Goal: Task Accomplishment & Management: Use online tool/utility

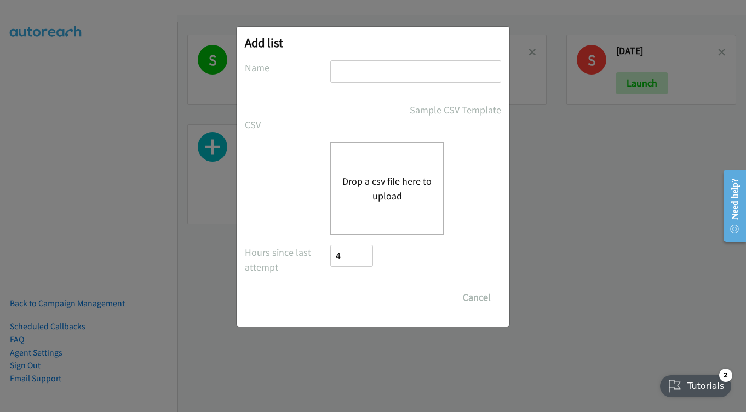
click at [359, 62] on input "text" at bounding box center [415, 71] width 171 height 22
type input "[DATE] - [DATE]"
click at [357, 156] on div "Drop a csv file here to upload" at bounding box center [387, 188] width 114 height 93
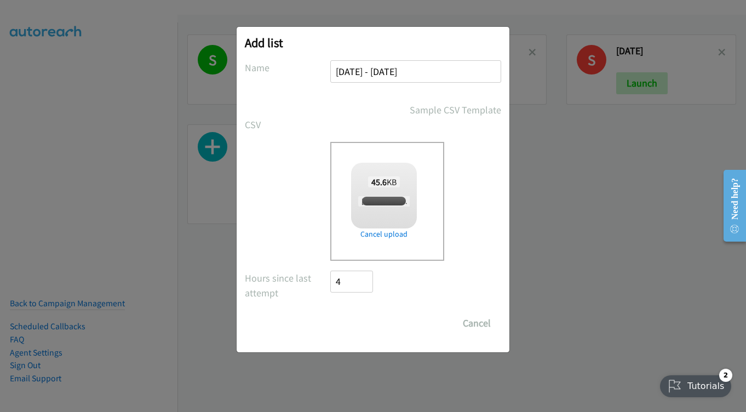
checkbox input "true"
click at [361, 322] on input "Save List" at bounding box center [358, 323] width 57 height 22
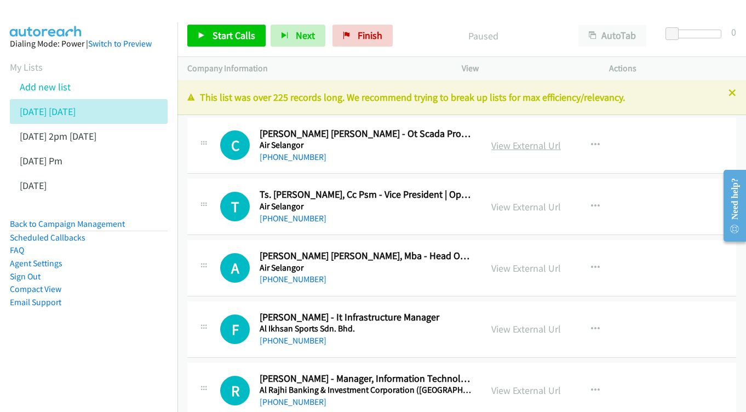
click at [525, 142] on link "View External Url" at bounding box center [526, 145] width 70 height 13
click at [518, 209] on link "View External Url" at bounding box center [526, 206] width 70 height 13
click at [516, 267] on link "View External Url" at bounding box center [526, 268] width 70 height 13
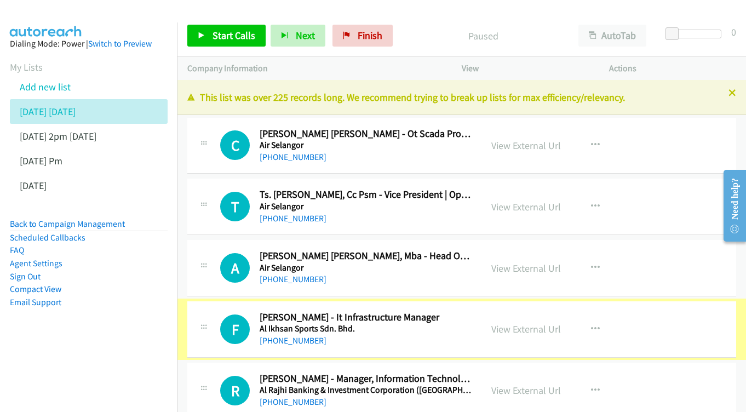
click at [530, 323] on link "View External Url" at bounding box center [526, 329] width 70 height 13
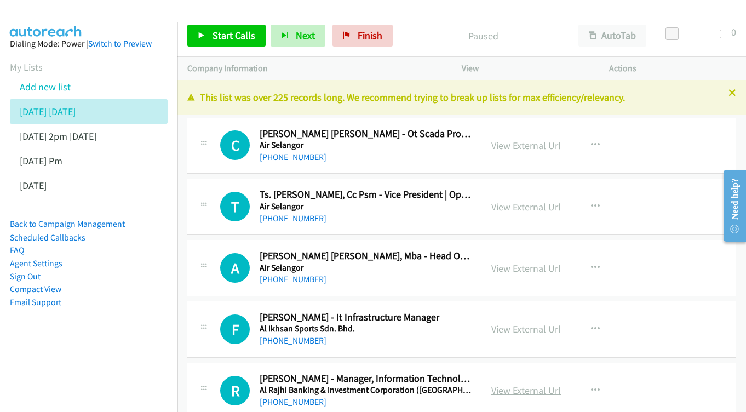
click at [512, 384] on link "View External Url" at bounding box center [526, 390] width 70 height 13
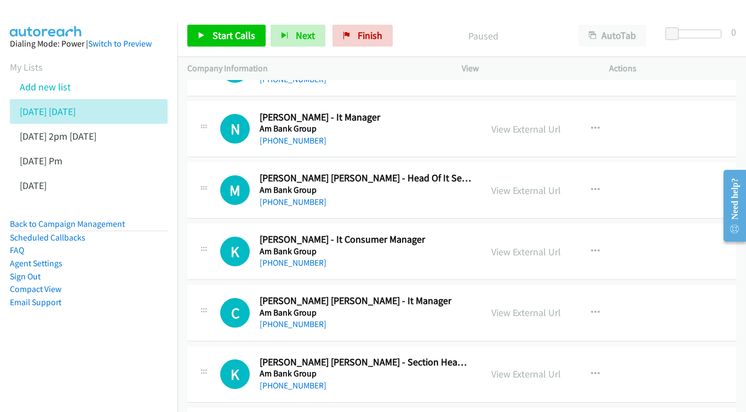
scroll to position [325, 0]
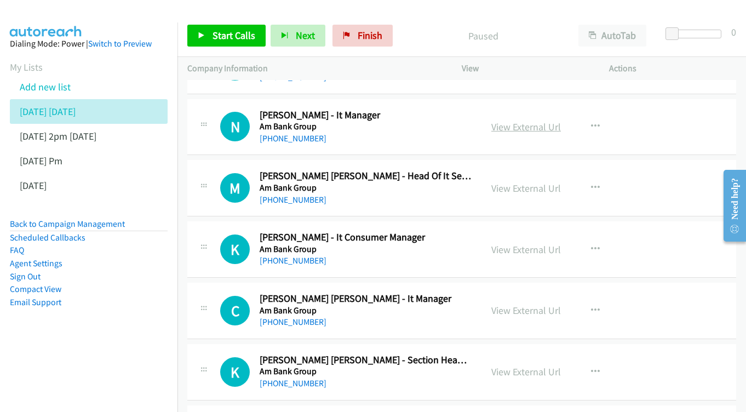
click at [533, 121] on link "View External Url" at bounding box center [526, 126] width 70 height 13
click at [510, 182] on link "View External Url" at bounding box center [526, 188] width 70 height 13
click at [535, 246] on link "View External Url" at bounding box center [526, 249] width 70 height 13
click at [526, 309] on div "View External Url" at bounding box center [526, 310] width 70 height 15
click at [520, 304] on link "View External Url" at bounding box center [526, 310] width 70 height 13
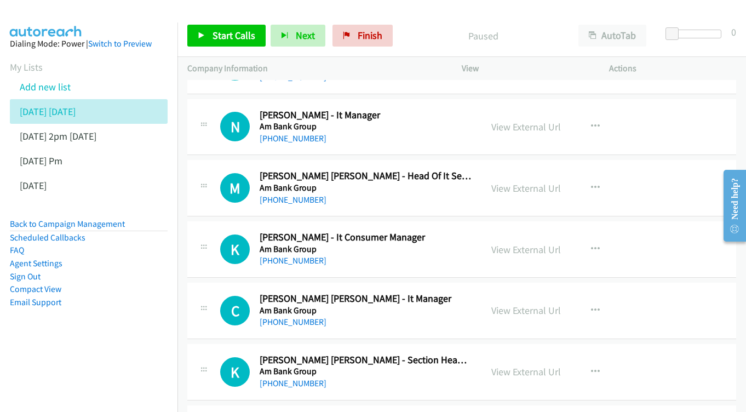
click at [529, 373] on div "View External Url View External Url Schedule/Manage Callback Start Calls Here R…" at bounding box center [559, 372] width 157 height 36
click at [524, 365] on link "View External Url" at bounding box center [526, 371] width 70 height 13
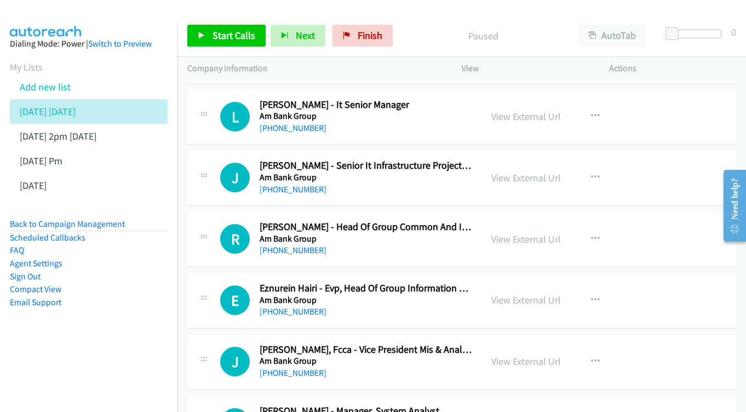
scroll to position [639, 0]
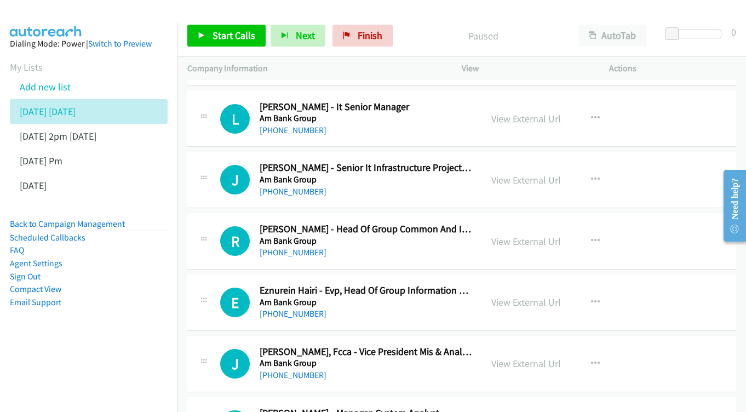
click at [511, 112] on link "View External Url" at bounding box center [526, 118] width 70 height 13
click at [533, 174] on link "View External Url" at bounding box center [526, 180] width 70 height 13
click at [524, 235] on link "View External Url" at bounding box center [526, 241] width 70 height 13
click at [511, 296] on link "View External Url" at bounding box center [526, 302] width 70 height 13
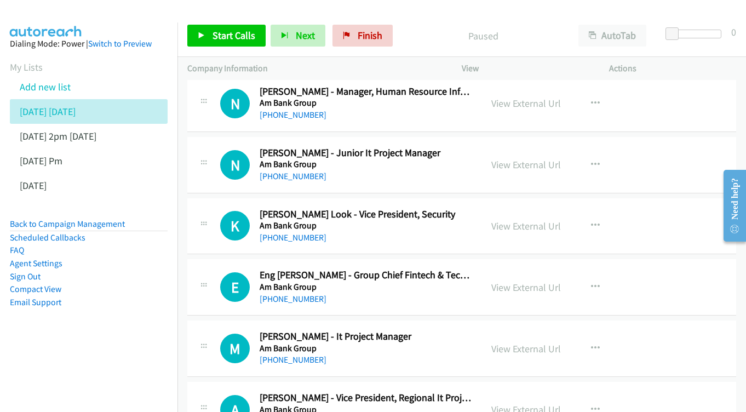
scroll to position [1223, 0]
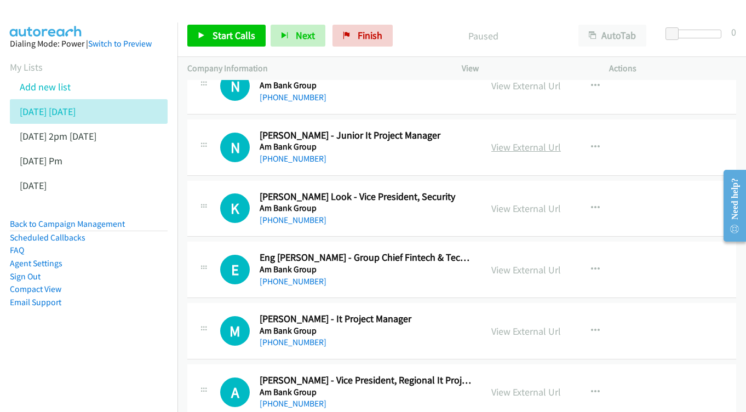
click at [532, 141] on link "View External Url" at bounding box center [526, 147] width 70 height 13
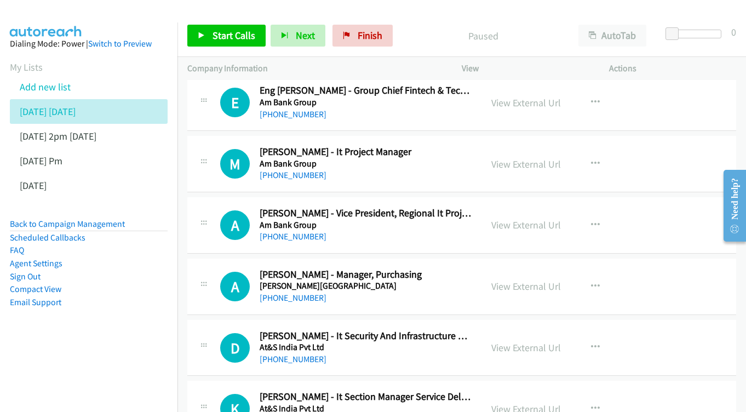
scroll to position [1410, 0]
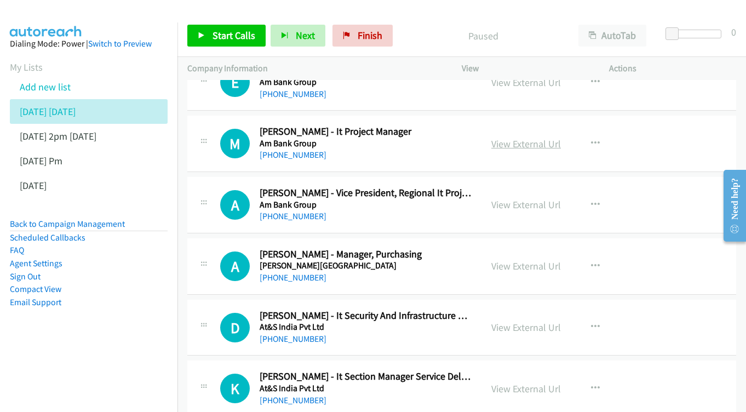
click at [528, 137] on link "View External Url" at bounding box center [526, 143] width 70 height 13
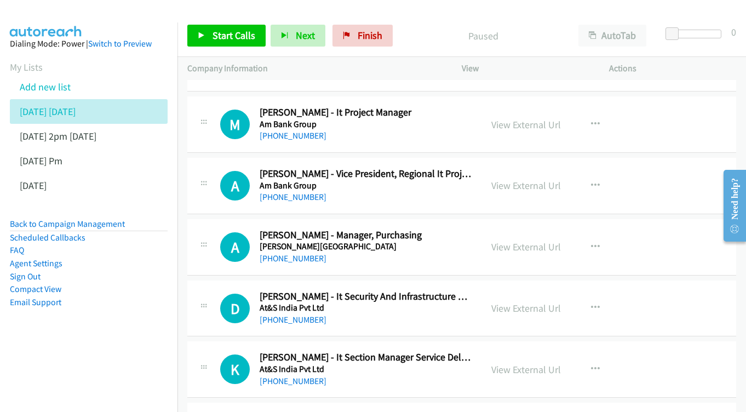
scroll to position [1448, 0]
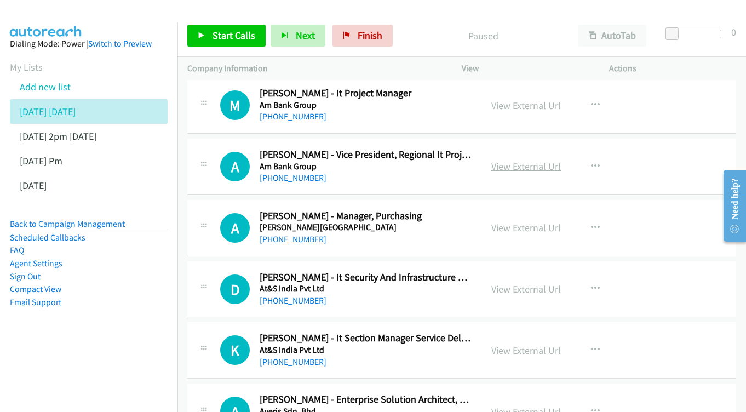
click at [528, 160] on link "View External Url" at bounding box center [526, 166] width 70 height 13
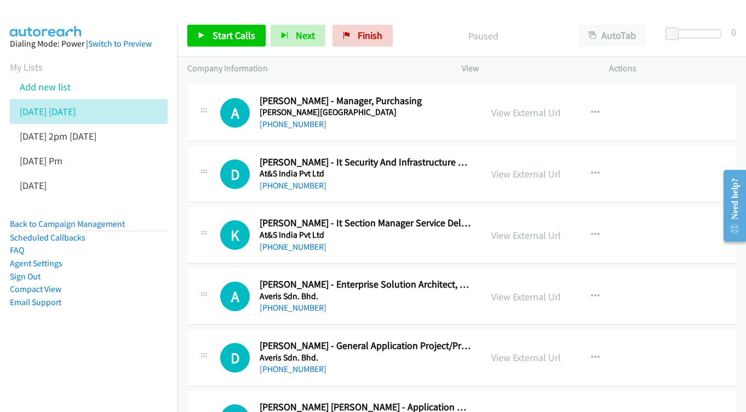
scroll to position [1583, 0]
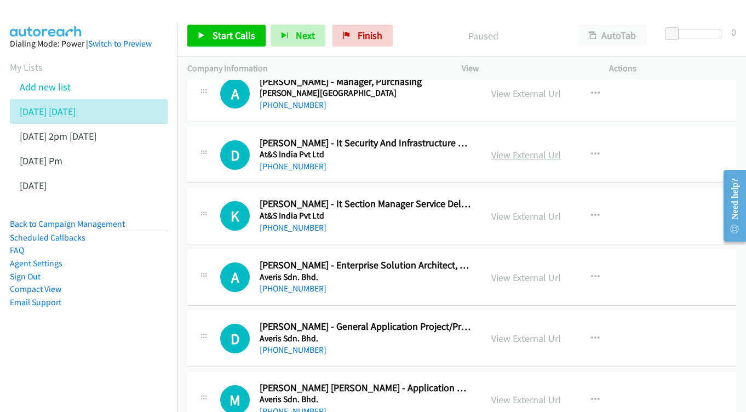
click at [538, 148] on link "View External Url" at bounding box center [526, 154] width 70 height 13
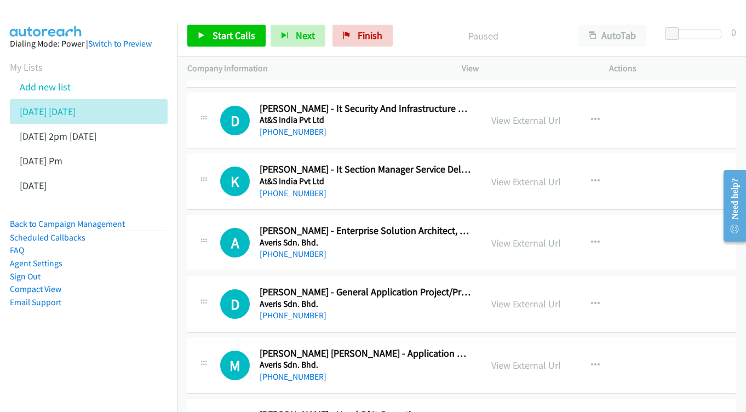
scroll to position [1619, 0]
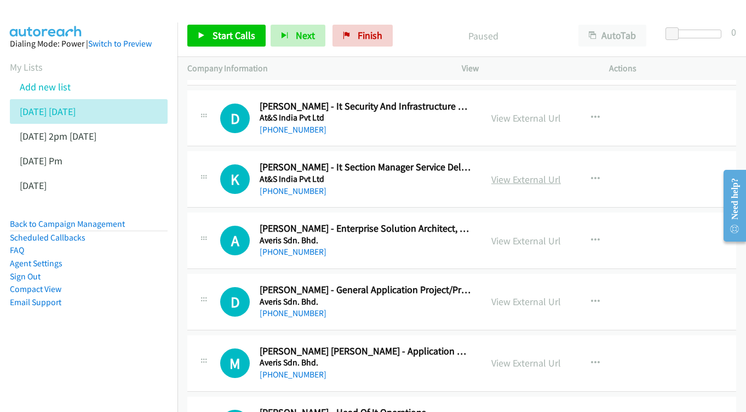
click at [525, 173] on link "View External Url" at bounding box center [526, 179] width 70 height 13
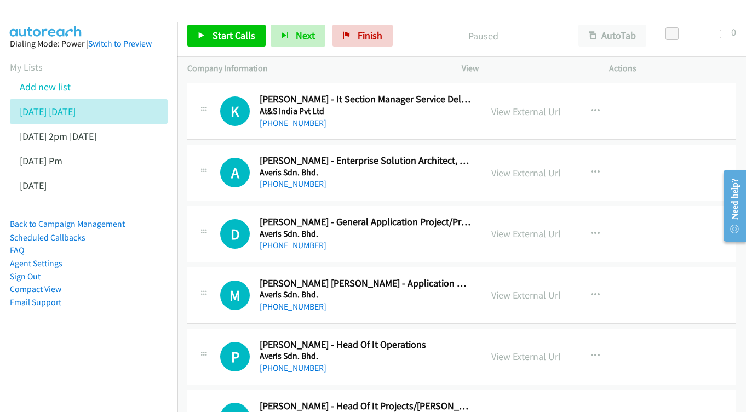
scroll to position [1689, 0]
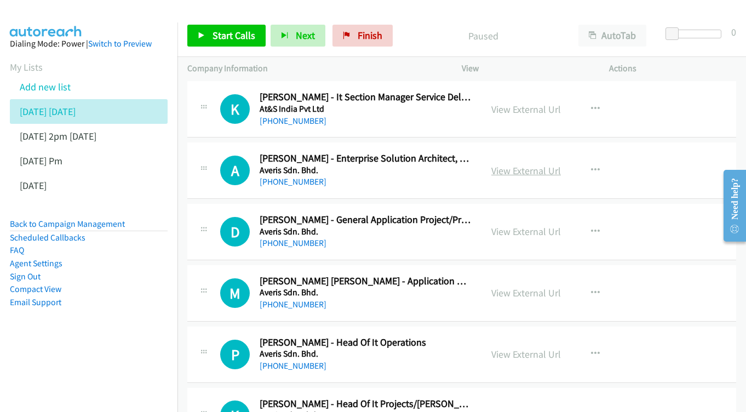
click at [520, 164] on link "View External Url" at bounding box center [526, 170] width 70 height 13
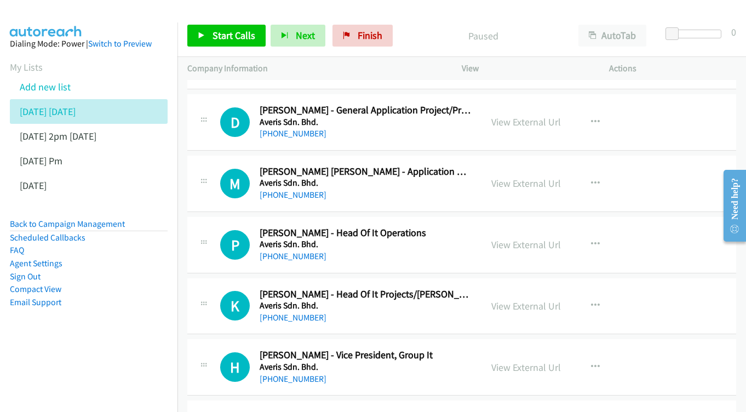
scroll to position [1892, 0]
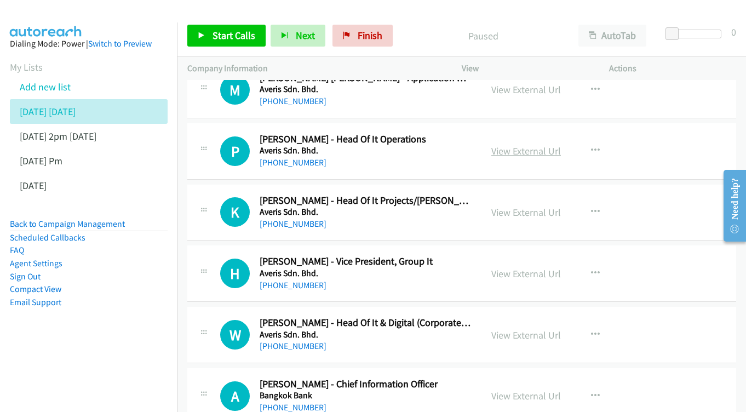
click at [528, 145] on link "View External Url" at bounding box center [526, 151] width 70 height 13
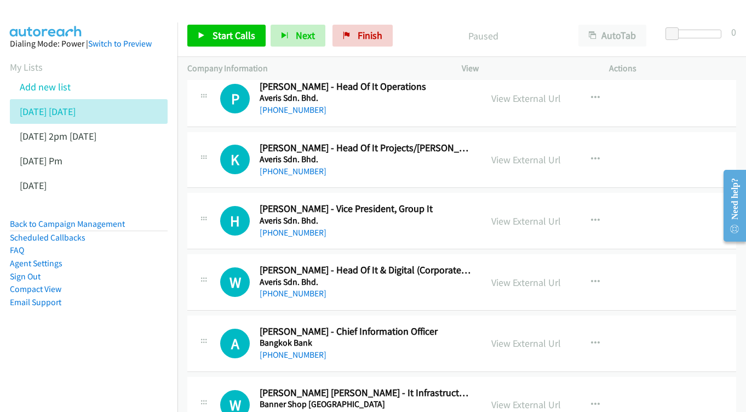
scroll to position [1947, 0]
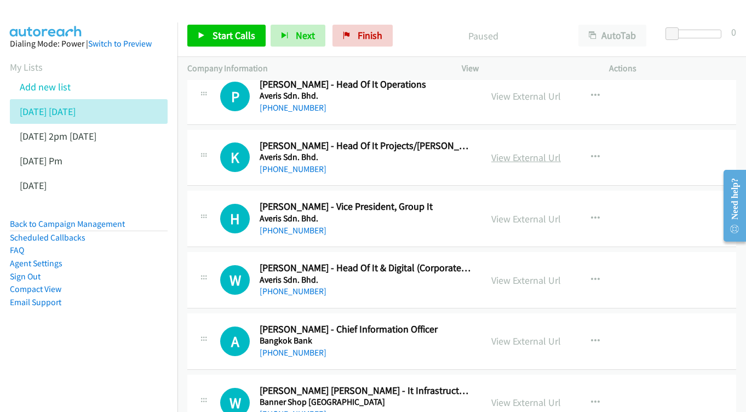
click at [512, 151] on link "View External Url" at bounding box center [526, 157] width 70 height 13
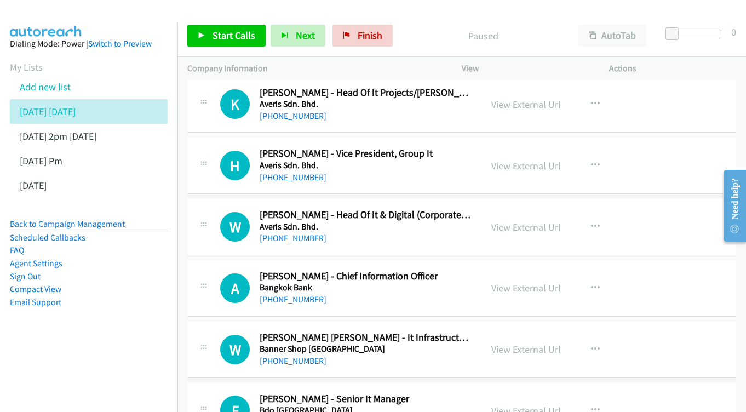
scroll to position [2012, 0]
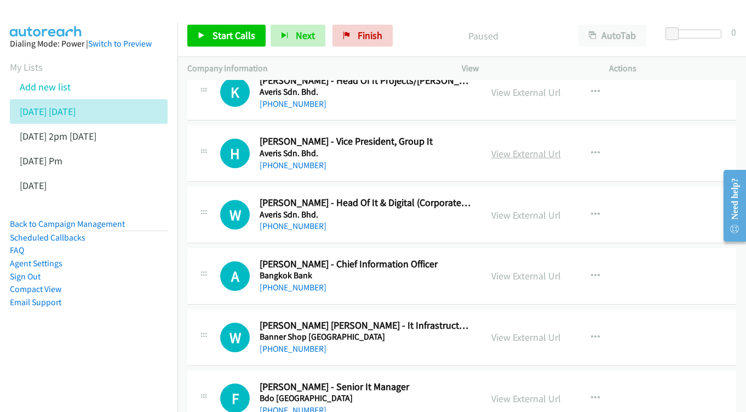
click at [507, 147] on link "View External Url" at bounding box center [526, 153] width 70 height 13
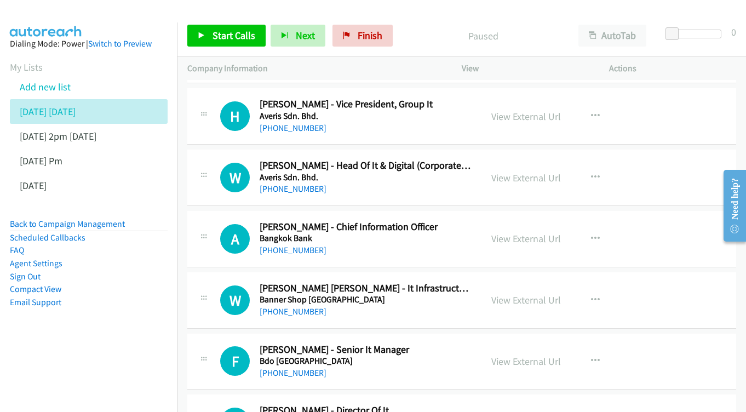
scroll to position [2052, 0]
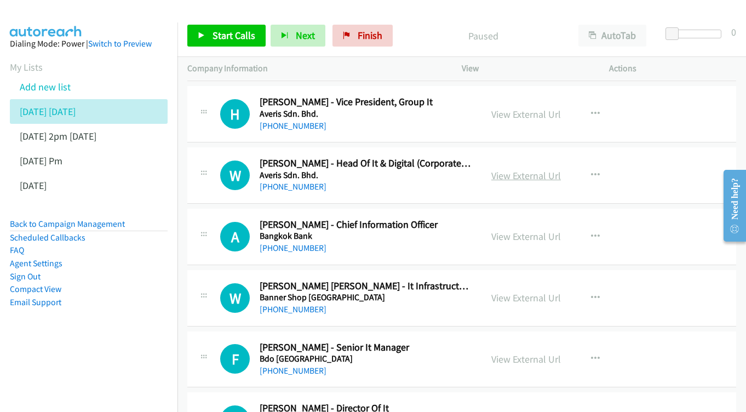
click at [505, 169] on link "View External Url" at bounding box center [526, 175] width 70 height 13
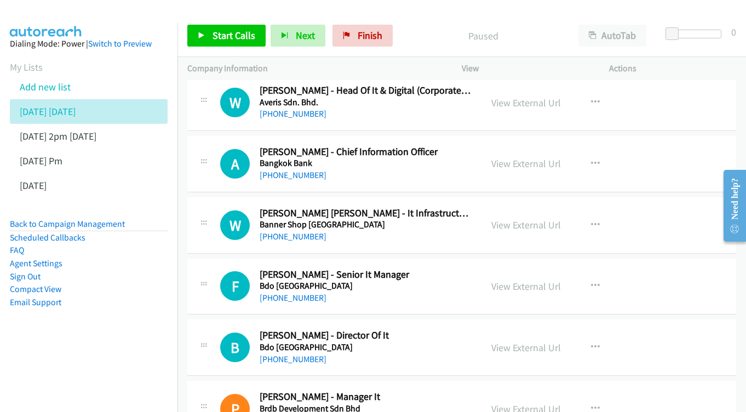
scroll to position [2127, 0]
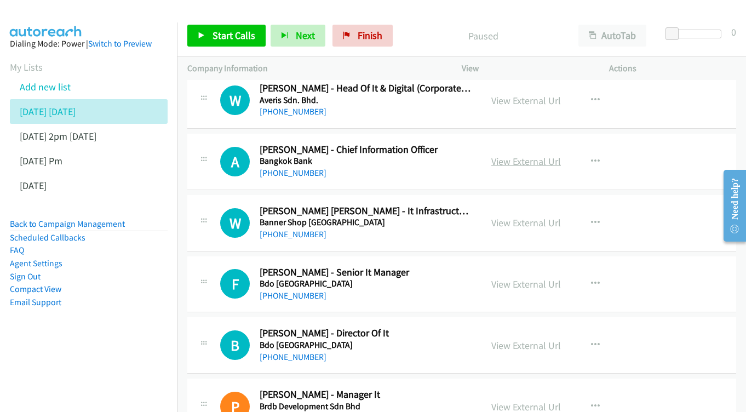
click at [521, 155] on link "View External Url" at bounding box center [526, 161] width 70 height 13
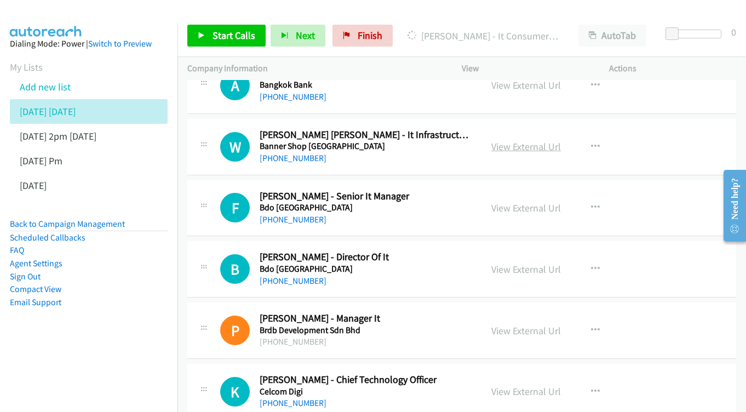
scroll to position [2205, 0]
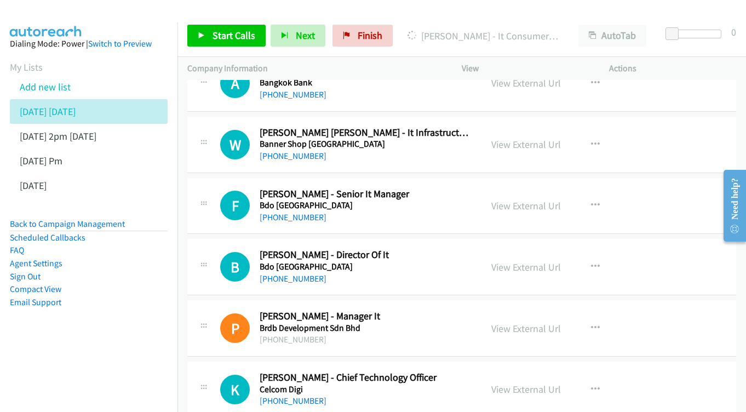
click at [539, 137] on div "View External Url" at bounding box center [526, 144] width 70 height 15
click at [532, 138] on link "View External Url" at bounding box center [526, 144] width 70 height 13
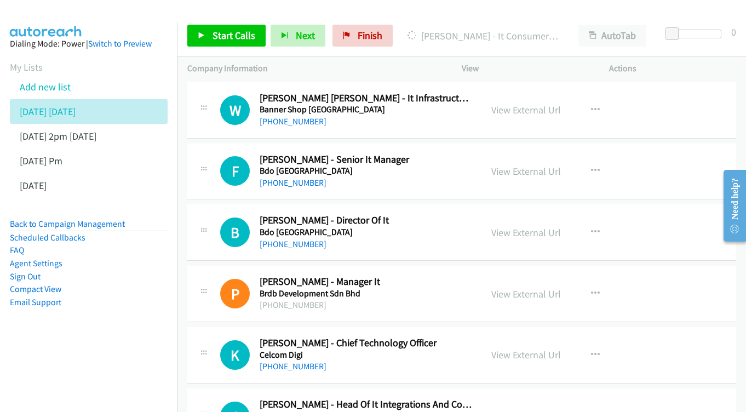
scroll to position [2242, 0]
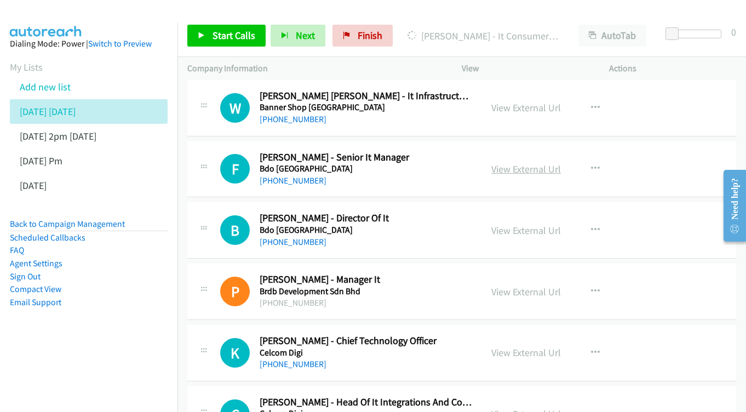
click at [505, 163] on link "View External Url" at bounding box center [526, 169] width 70 height 13
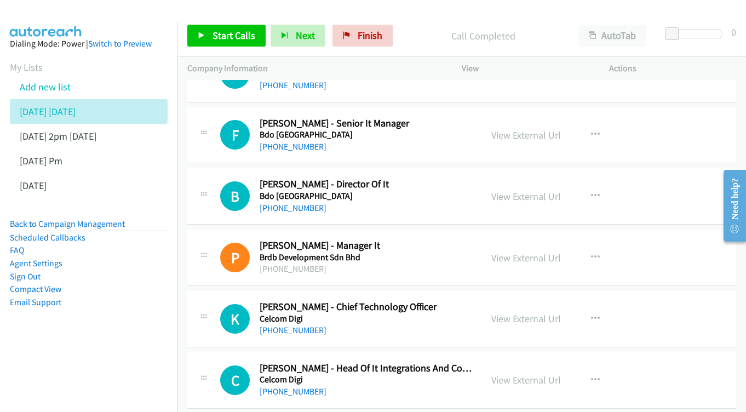
scroll to position [2295, 0]
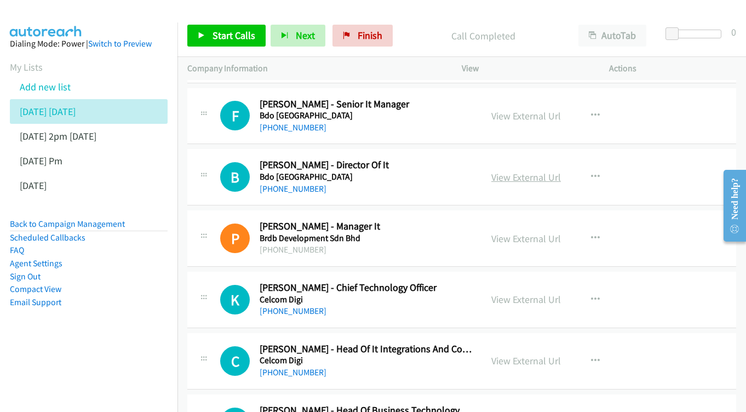
click at [523, 171] on link "View External Url" at bounding box center [526, 177] width 70 height 13
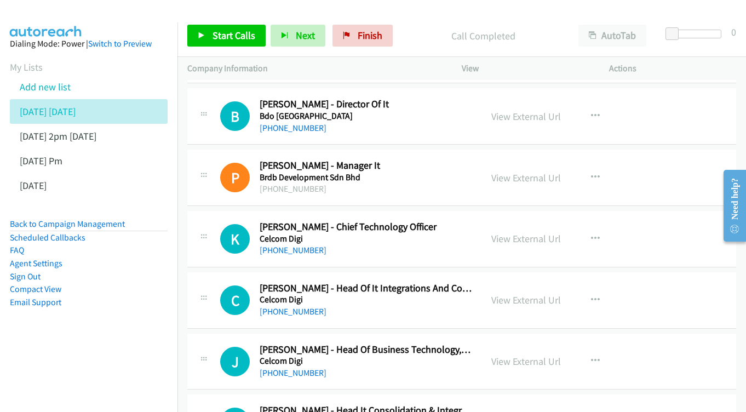
scroll to position [2358, 0]
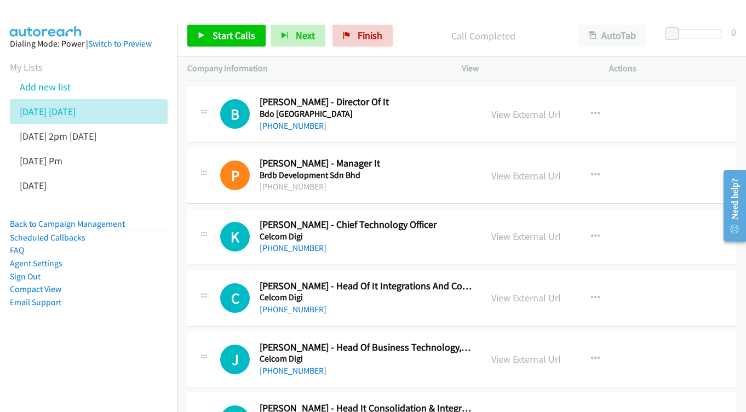
click at [526, 169] on link "View External Url" at bounding box center [526, 175] width 70 height 13
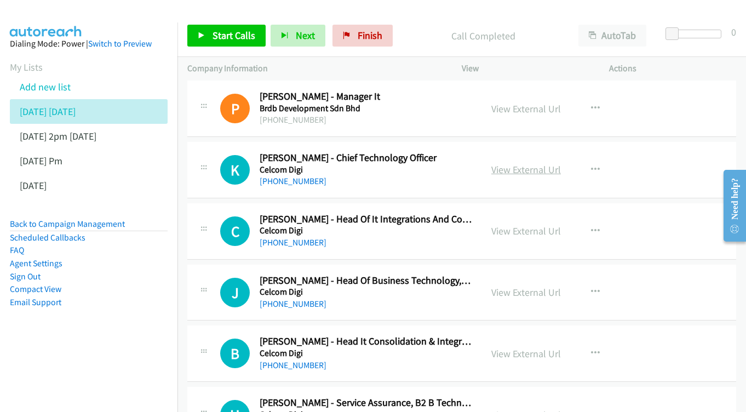
scroll to position [2427, 0]
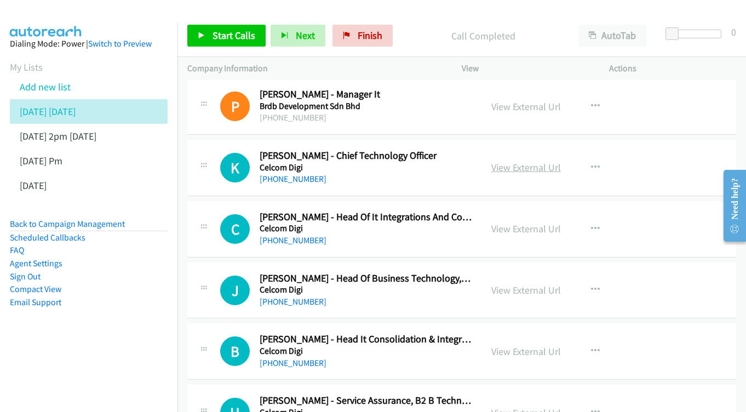
click at [522, 161] on link "View External Url" at bounding box center [526, 167] width 70 height 13
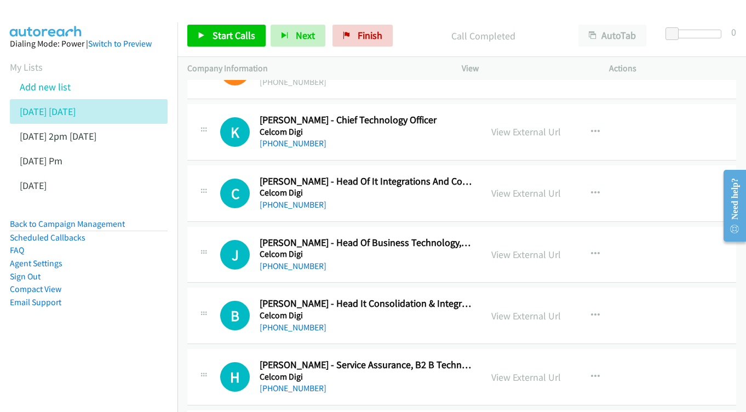
scroll to position [2481, 0]
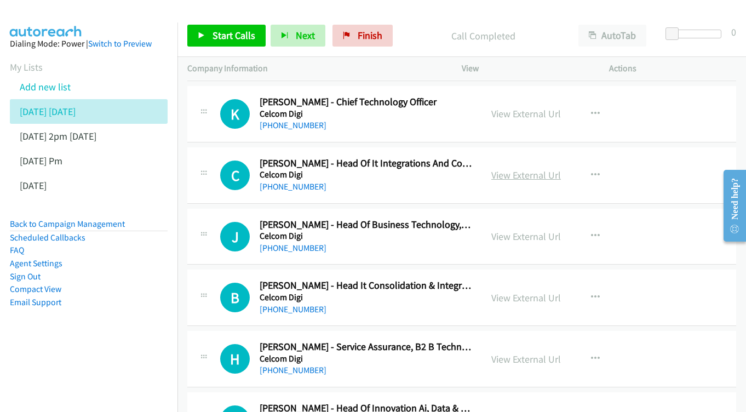
click at [513, 169] on link "View External Url" at bounding box center [526, 175] width 70 height 13
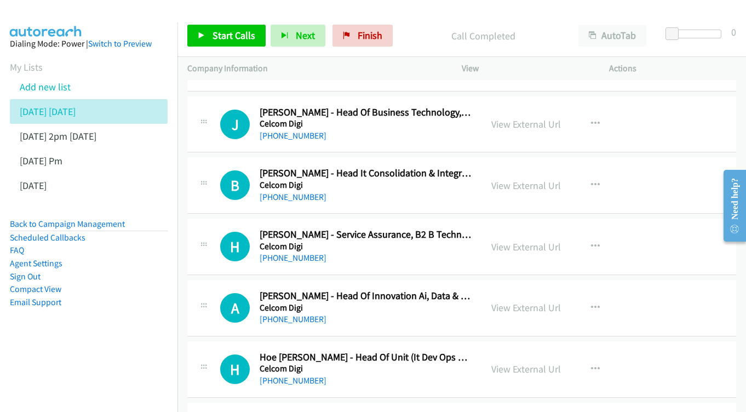
scroll to position [2608, 0]
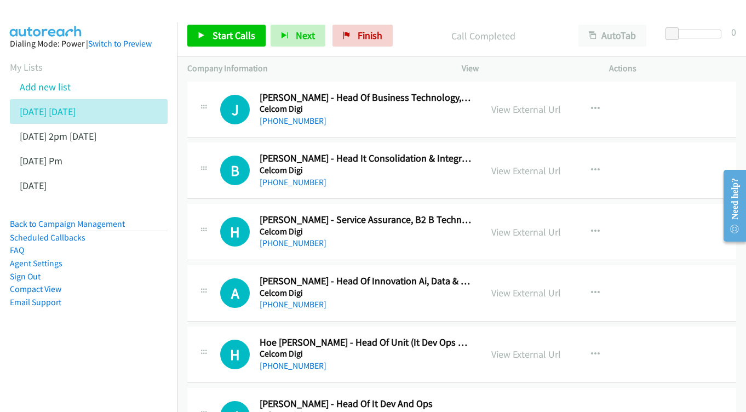
click at [518, 152] on div "View External Url View External Url Schedule/Manage Callback Start Calls Here R…" at bounding box center [559, 170] width 157 height 36
click at [501, 164] on link "View External Url" at bounding box center [526, 170] width 70 height 13
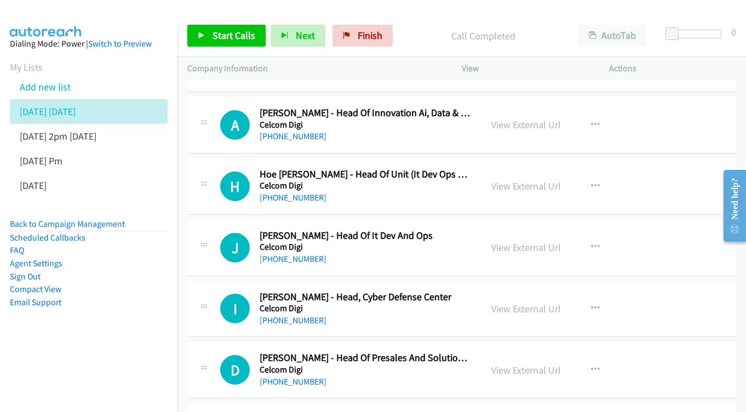
scroll to position [2793, 0]
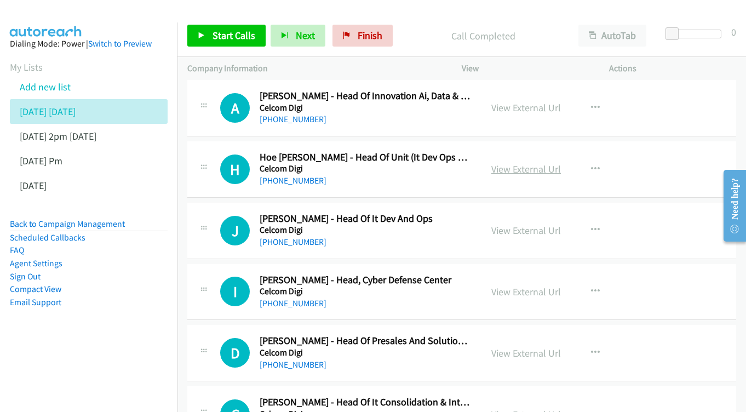
click at [514, 163] on link "View External Url" at bounding box center [526, 169] width 70 height 13
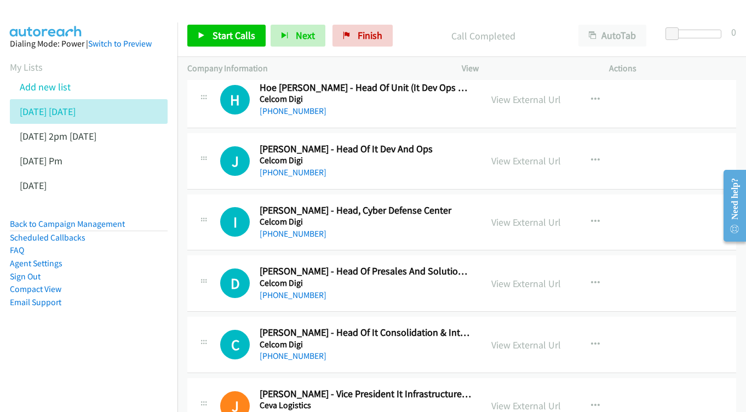
scroll to position [2864, 0]
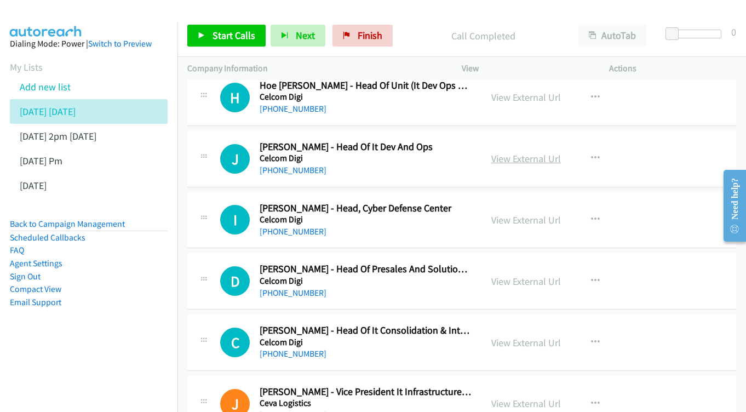
click at [537, 152] on link "View External Url" at bounding box center [526, 158] width 70 height 13
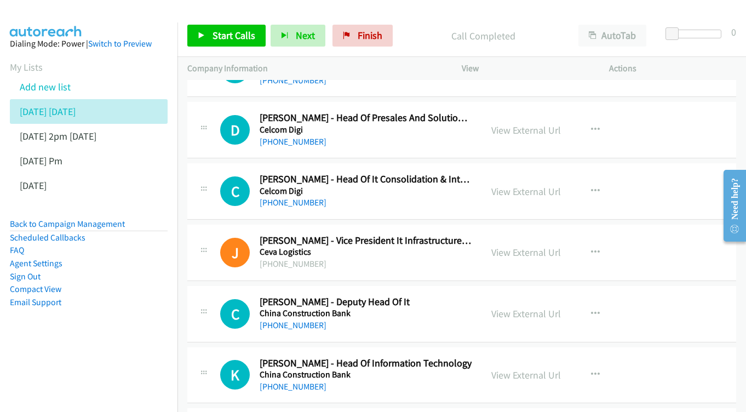
scroll to position [3018, 0]
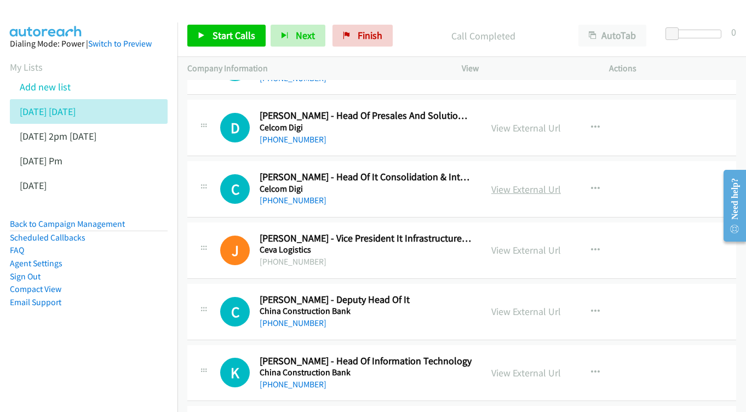
click at [502, 183] on link "View External Url" at bounding box center [526, 189] width 70 height 13
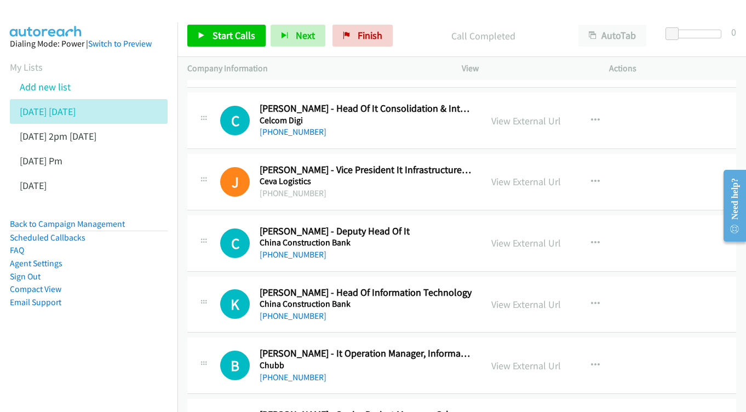
scroll to position [3088, 0]
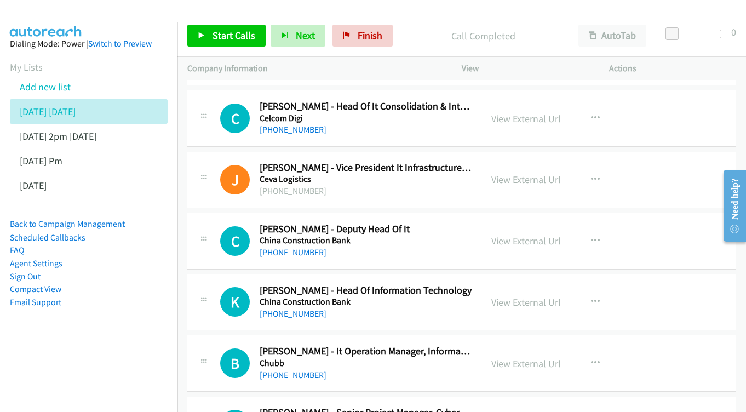
click at [536, 162] on div "View External Url View External Url Schedule/Manage Callback Start Calls Here R…" at bounding box center [559, 180] width 157 height 36
click at [522, 173] on link "View External Url" at bounding box center [526, 179] width 70 height 13
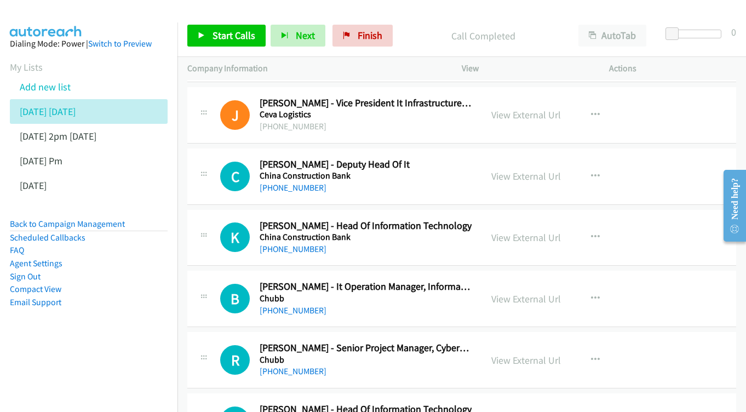
scroll to position [3155, 0]
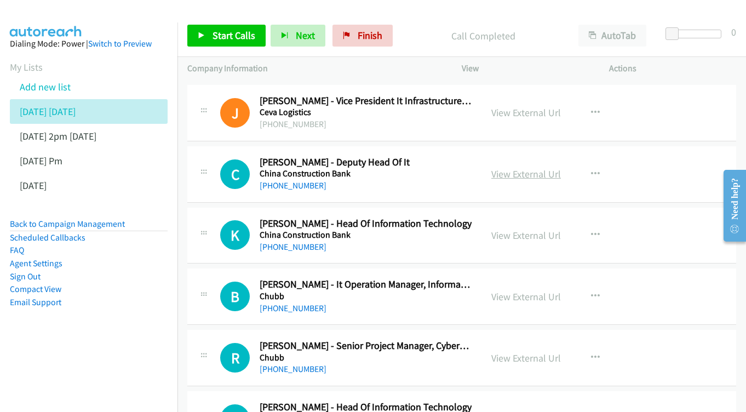
click at [542, 168] on link "View External Url" at bounding box center [526, 174] width 70 height 13
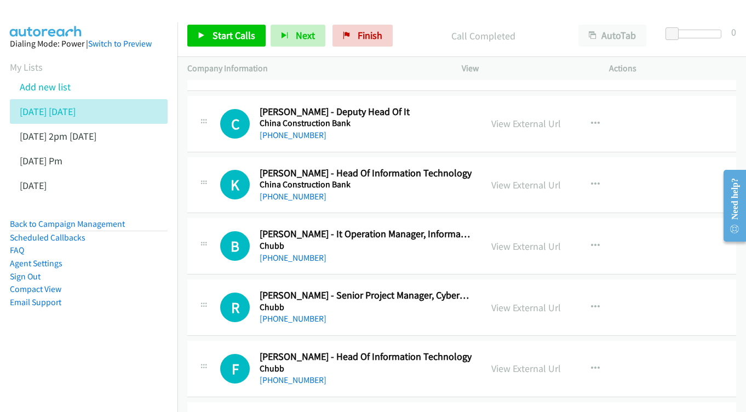
scroll to position [3208, 0]
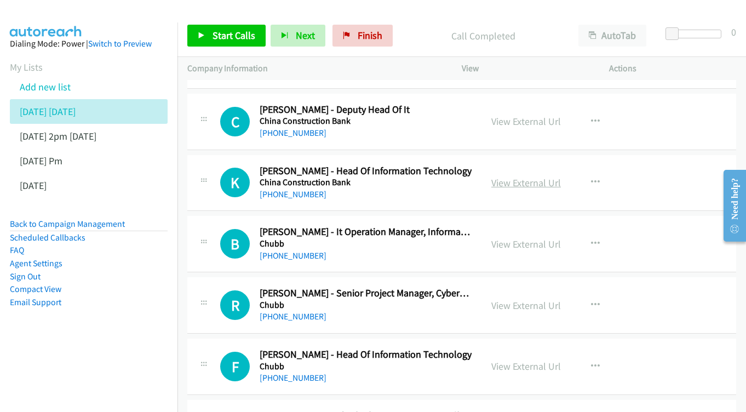
click at [528, 176] on link "View External Url" at bounding box center [526, 182] width 70 height 13
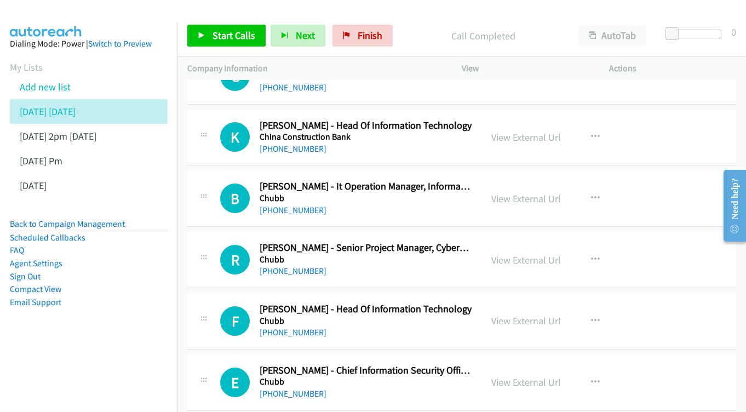
scroll to position [3270, 0]
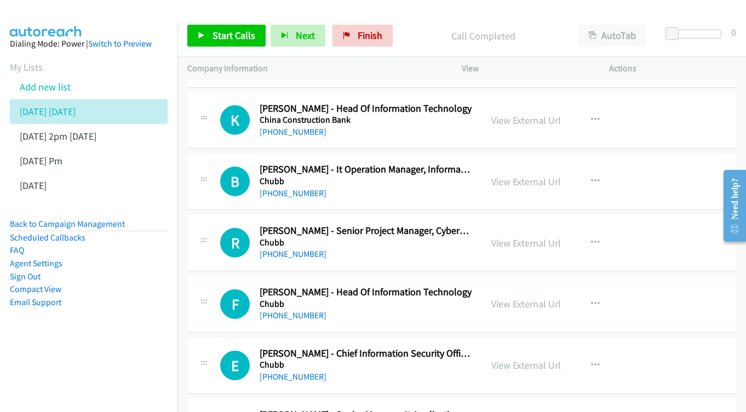
click at [551, 153] on div "B Callback Scheduled Bernard Kim - It Operation Manager, Information Technology…" at bounding box center [461, 181] width 549 height 56
click at [538, 175] on link "View External Url" at bounding box center [526, 181] width 70 height 13
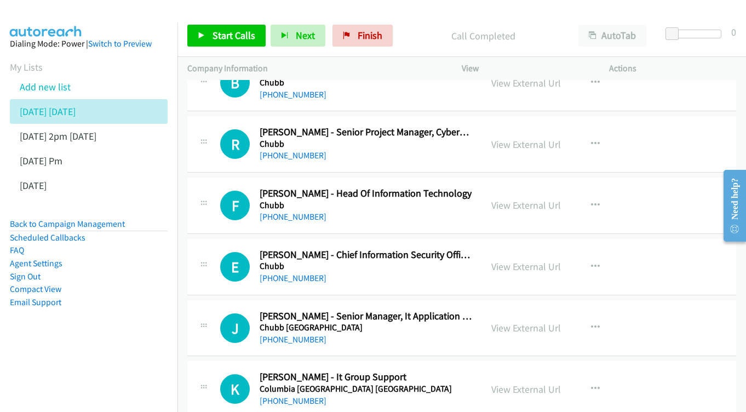
scroll to position [3387, 0]
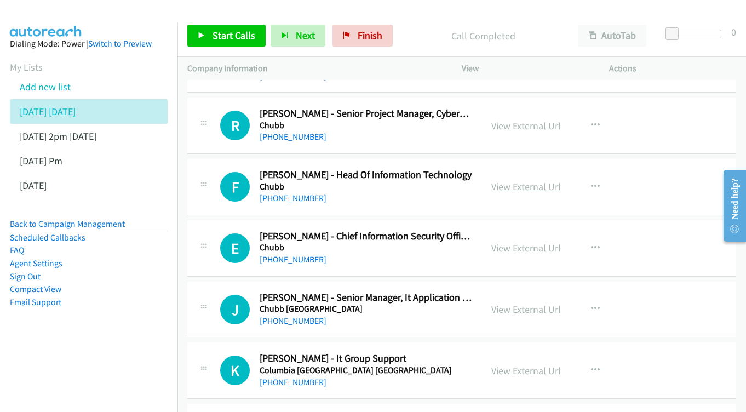
click at [530, 180] on link "View External Url" at bounding box center [526, 186] width 70 height 13
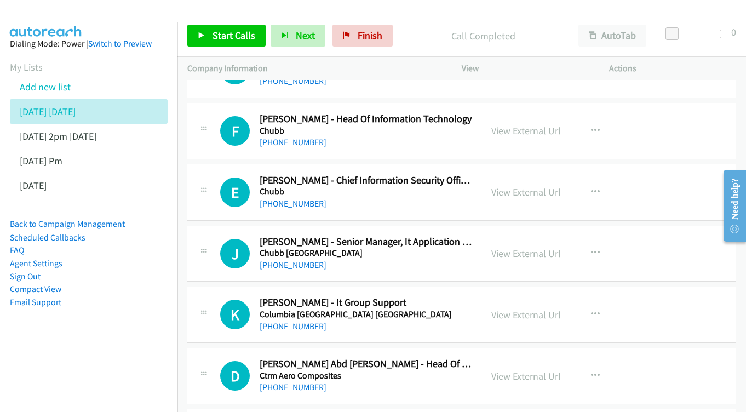
scroll to position [3463, 0]
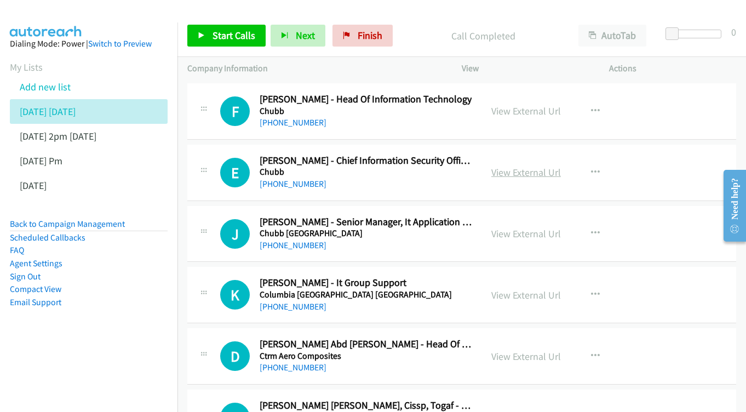
click at [531, 166] on link "View External Url" at bounding box center [526, 172] width 70 height 13
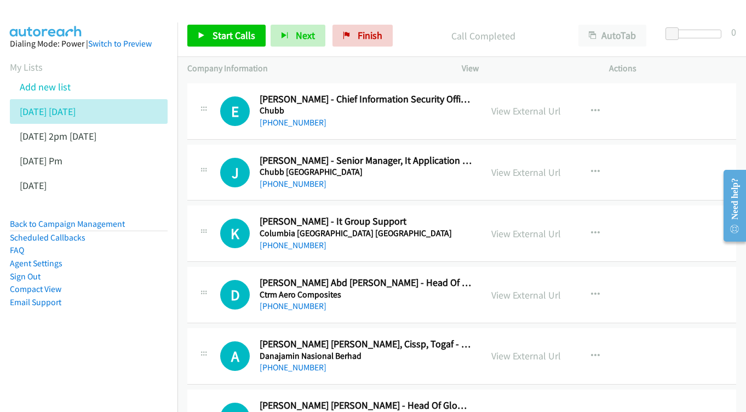
scroll to position [3527, 0]
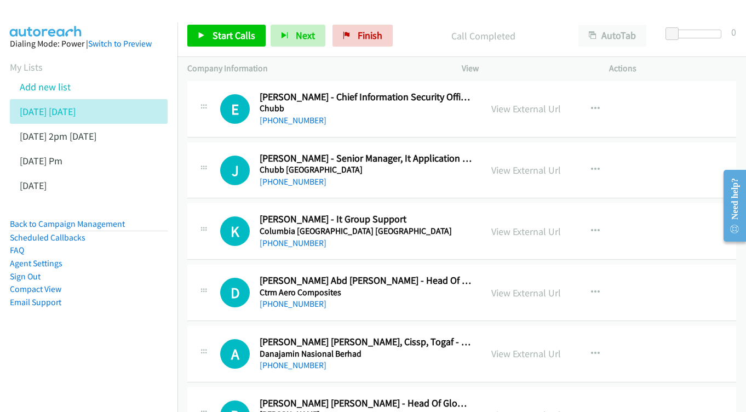
click at [524, 152] on div "View External Url View External Url Schedule/Manage Callback Start Calls Here R…" at bounding box center [559, 170] width 157 height 36
click at [521, 164] on link "View External Url" at bounding box center [526, 170] width 70 height 13
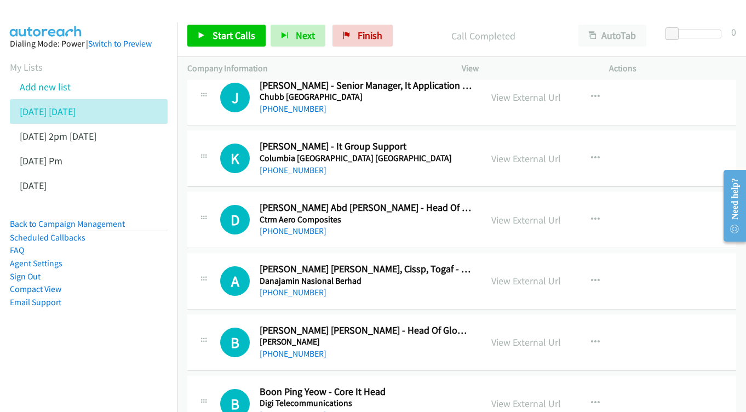
scroll to position [3597, 0]
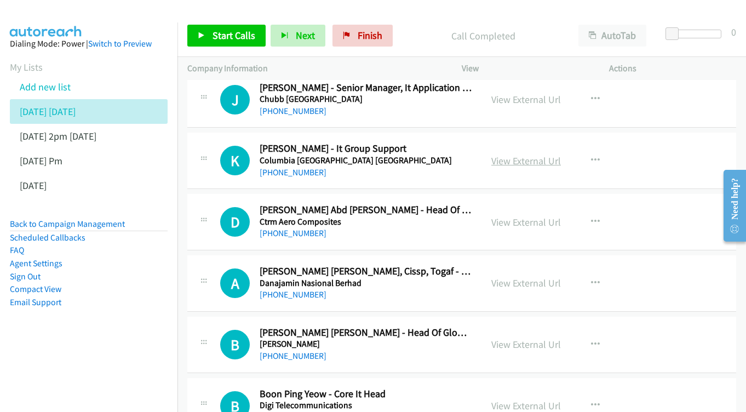
click at [538, 154] on link "View External Url" at bounding box center [526, 160] width 70 height 13
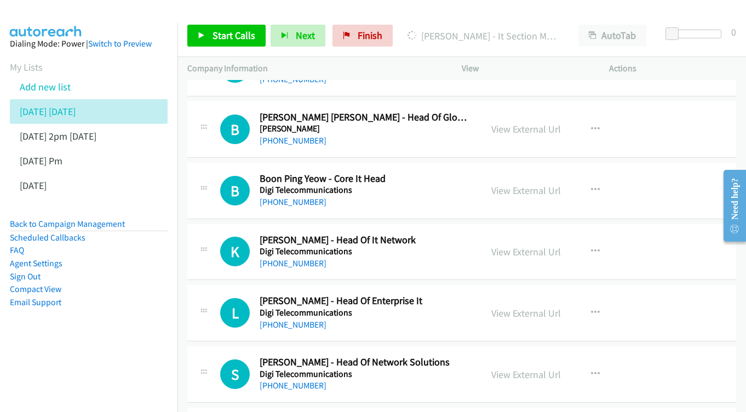
scroll to position [3815, 0]
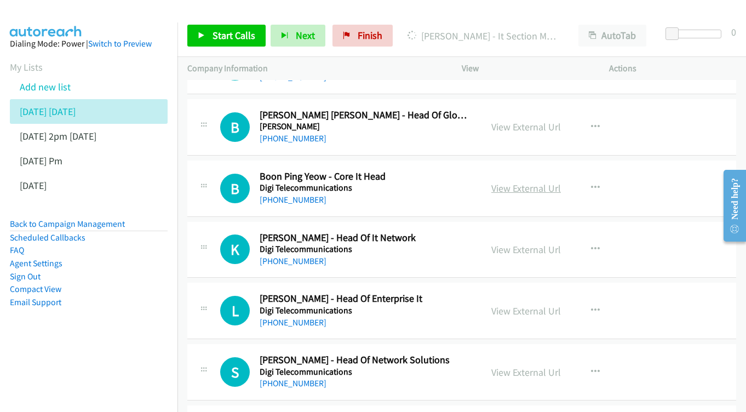
click at [514, 182] on link "View External Url" at bounding box center [526, 188] width 70 height 13
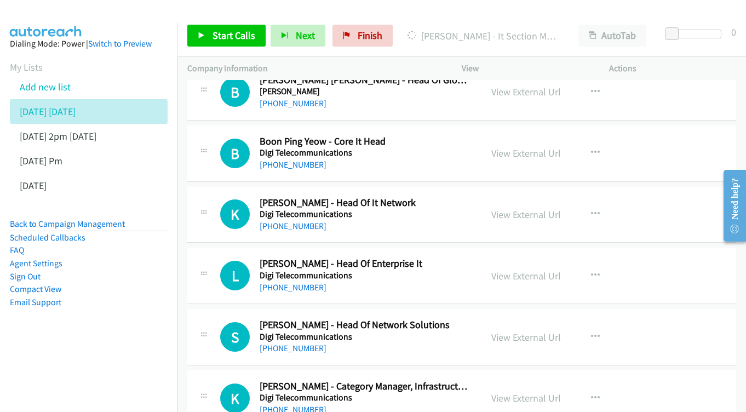
scroll to position [3869, 0]
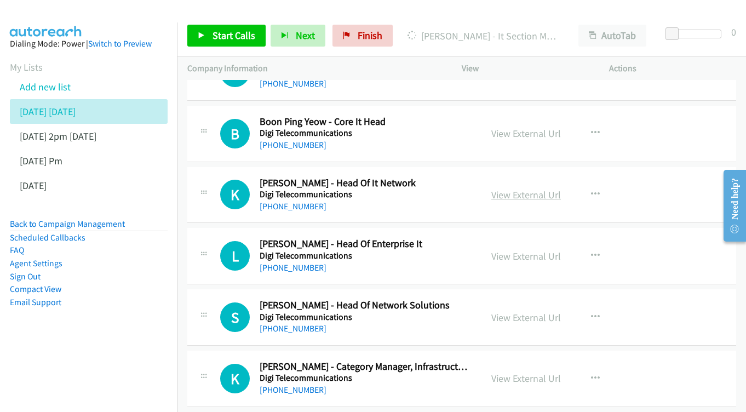
click at [510, 188] on link "View External Url" at bounding box center [526, 194] width 70 height 13
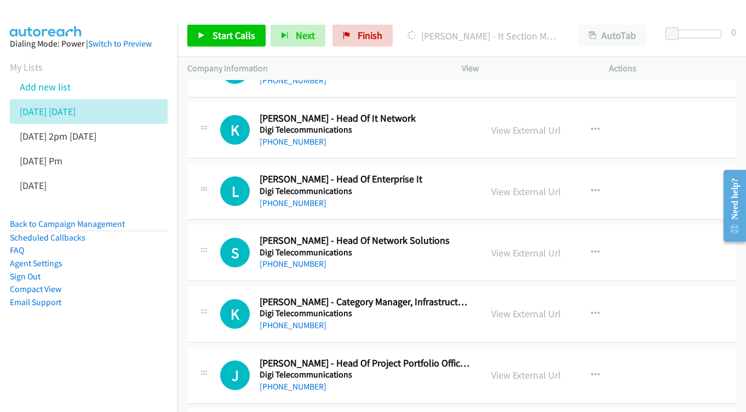
scroll to position [3936, 0]
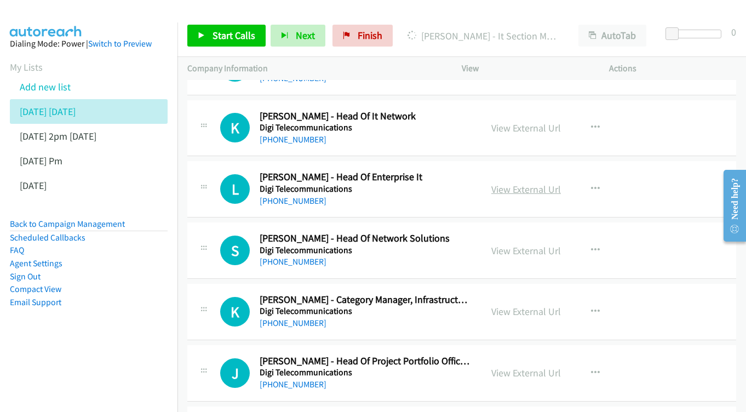
click at [520, 183] on link "View External Url" at bounding box center [526, 189] width 70 height 13
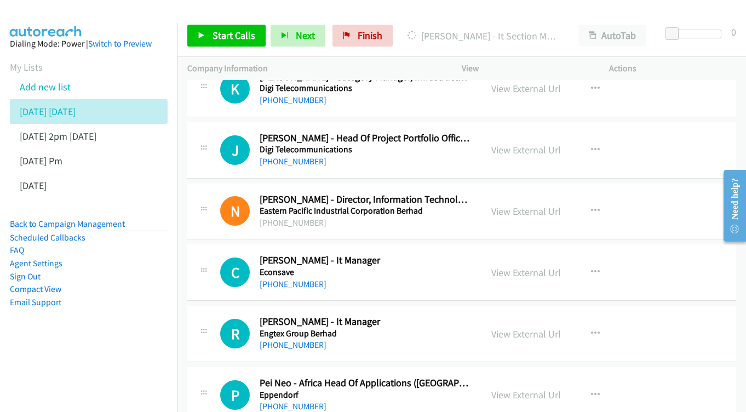
scroll to position [4175, 0]
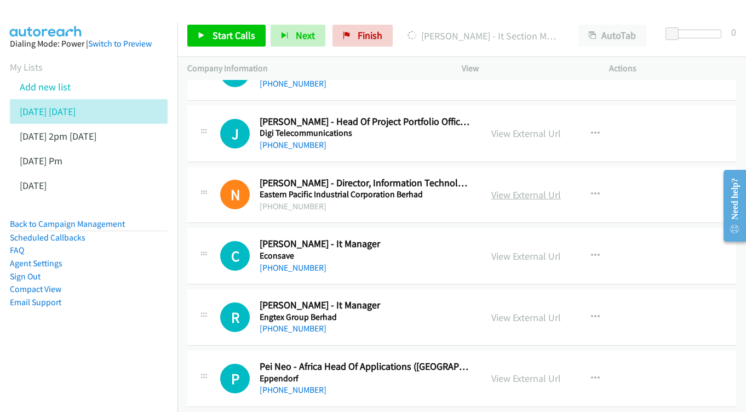
click at [526, 188] on link "View External Url" at bounding box center [526, 194] width 70 height 13
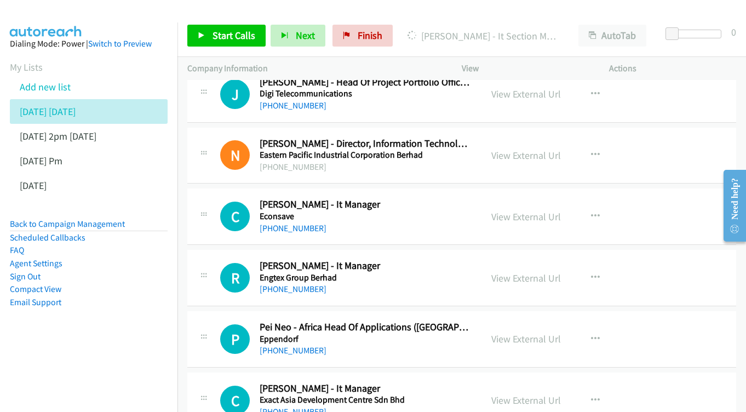
scroll to position [4228, 0]
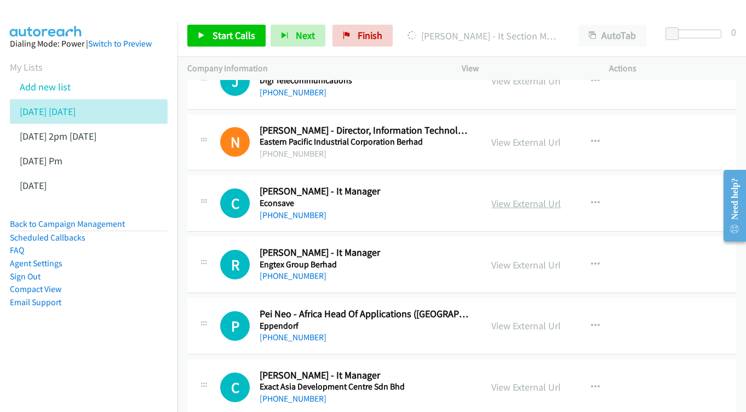
click at [512, 197] on link "View External Url" at bounding box center [526, 203] width 70 height 13
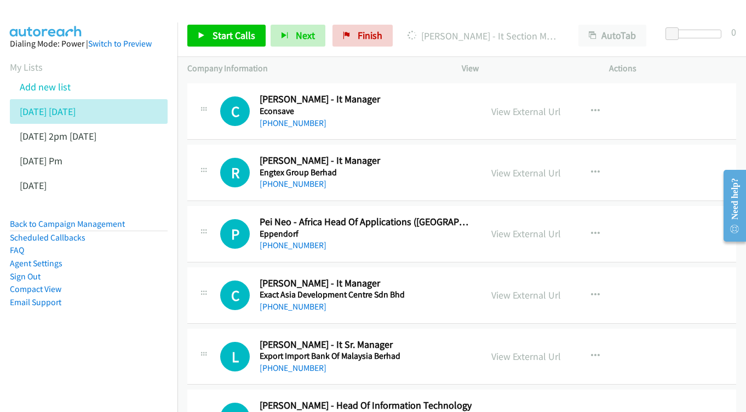
scroll to position [4299, 0]
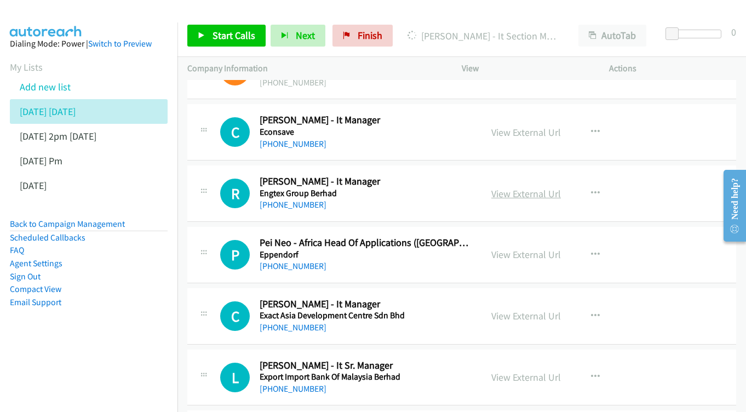
click at [520, 187] on link "View External Url" at bounding box center [526, 193] width 70 height 13
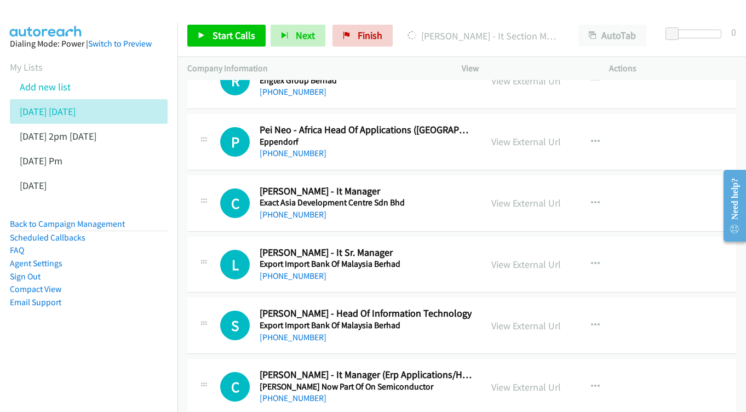
scroll to position [4431, 0]
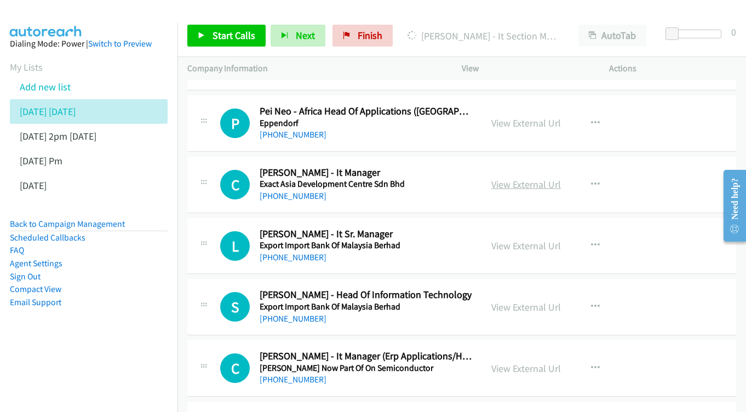
click at [538, 178] on link "View External Url" at bounding box center [526, 184] width 70 height 13
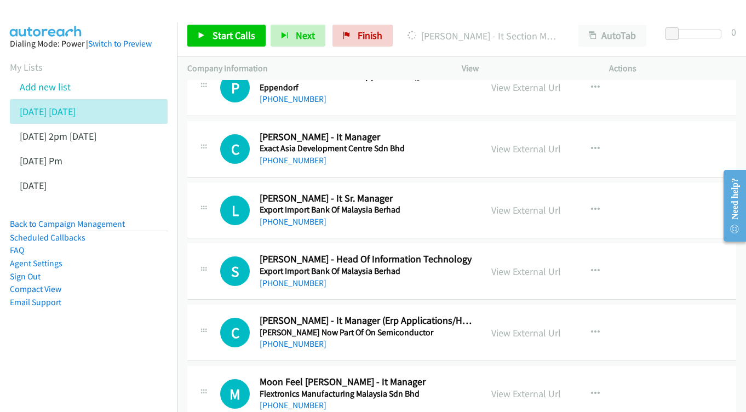
scroll to position [4485, 0]
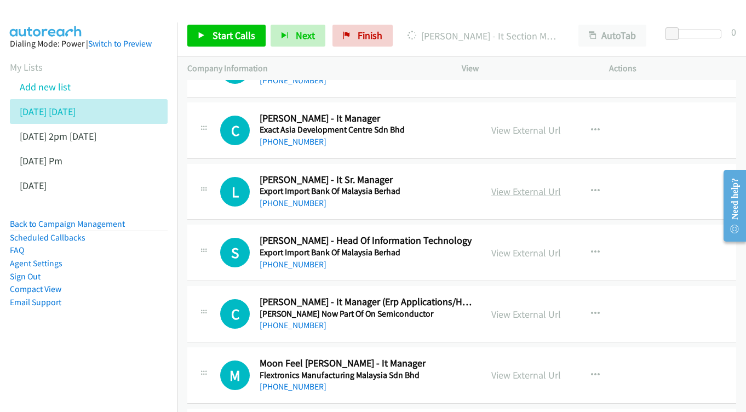
click at [519, 185] on link "View External Url" at bounding box center [526, 191] width 70 height 13
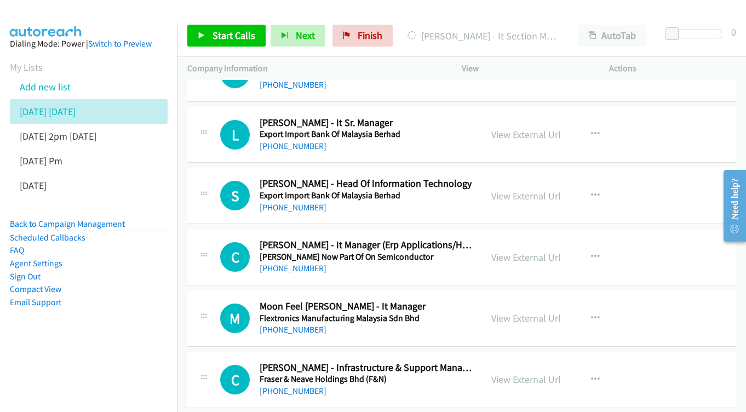
scroll to position [4544, 0]
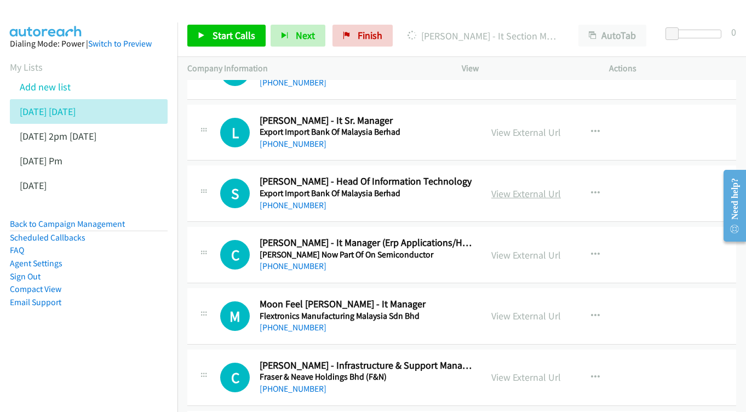
click at [511, 187] on link "View External Url" at bounding box center [526, 193] width 70 height 13
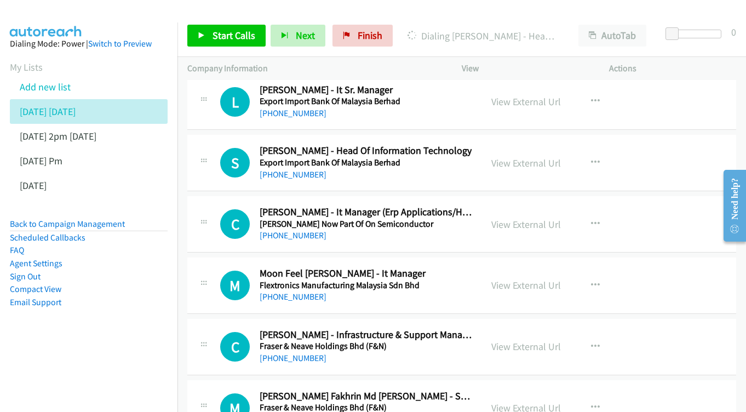
scroll to position [4593, 0]
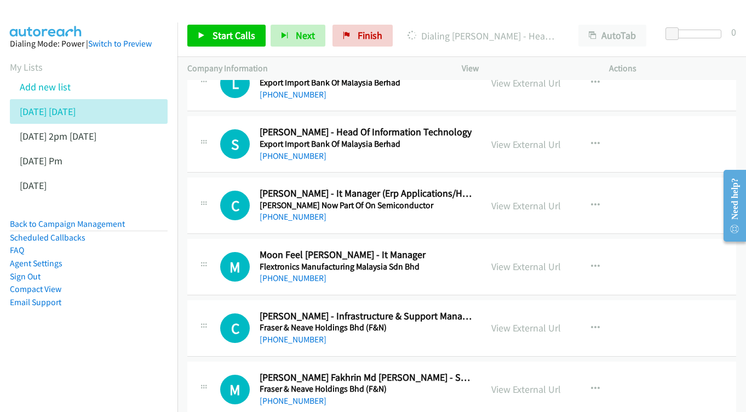
click at [505, 187] on div "View External Url View External Url Schedule/Manage Callback Start Calls Here R…" at bounding box center [559, 205] width 157 height 36
click at [506, 199] on link "View External Url" at bounding box center [526, 205] width 70 height 13
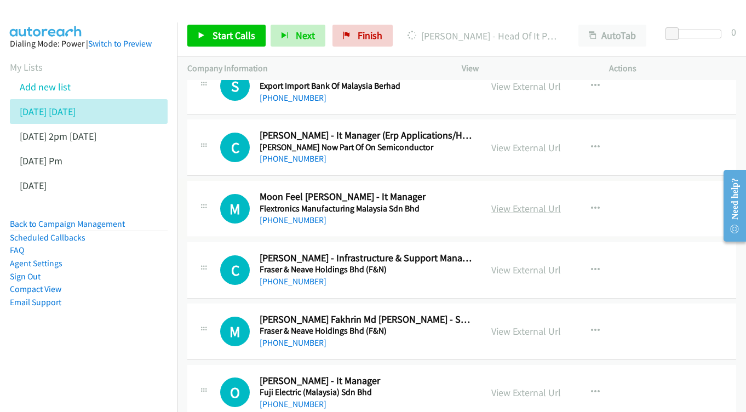
click at [533, 202] on link "View External Url" at bounding box center [526, 208] width 70 height 13
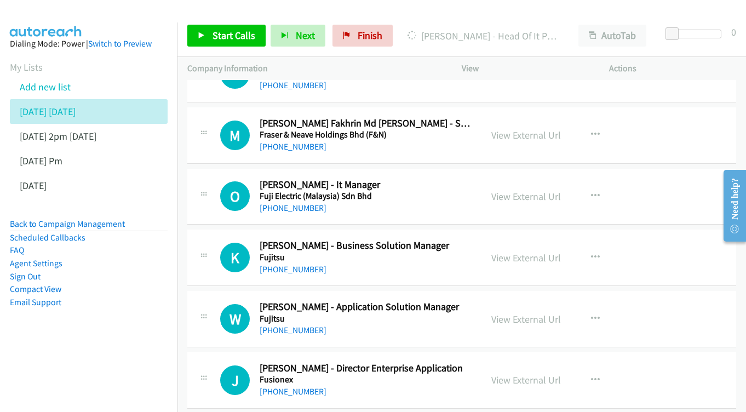
scroll to position [4845, 0]
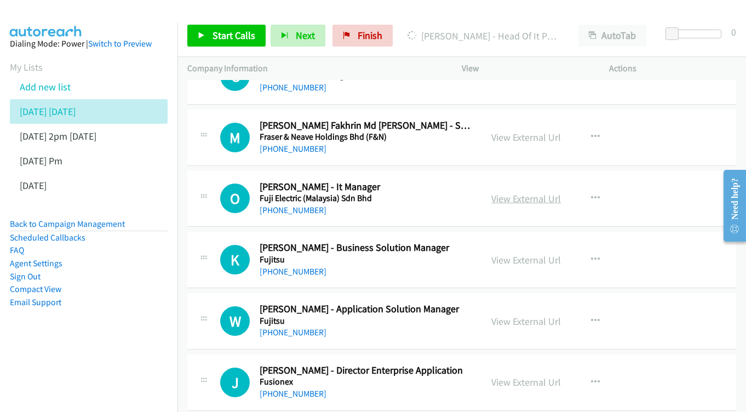
click at [515, 192] on link "View External Url" at bounding box center [526, 198] width 70 height 13
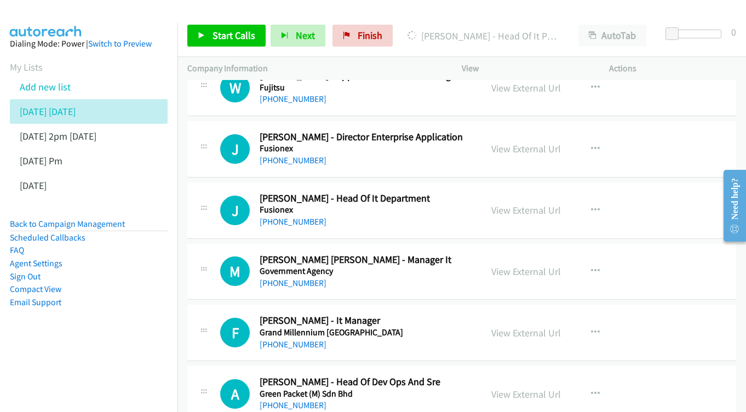
scroll to position [5081, 0]
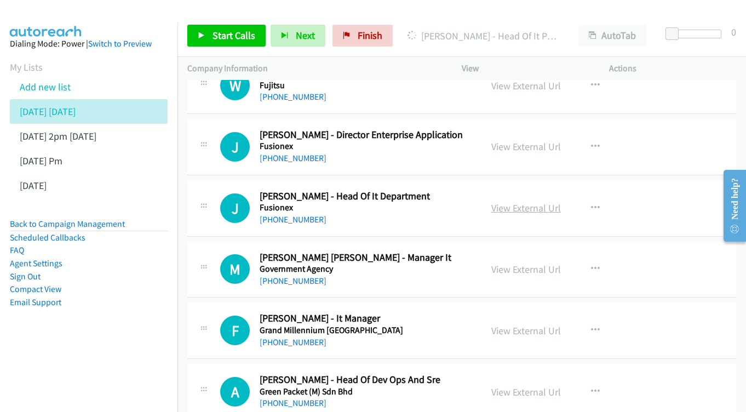
click at [516, 202] on link "View External Url" at bounding box center [526, 208] width 70 height 13
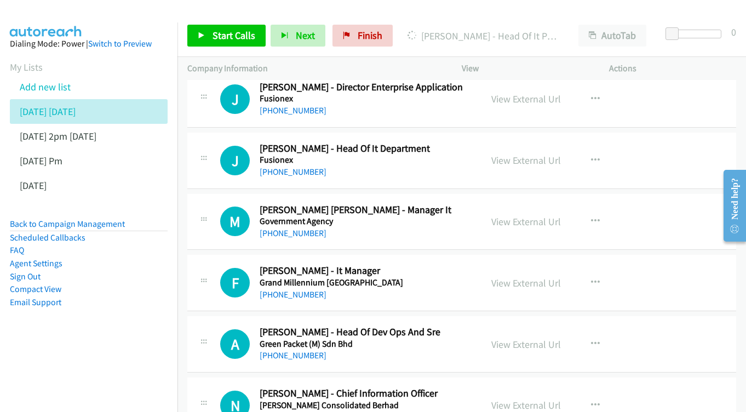
scroll to position [5130, 0]
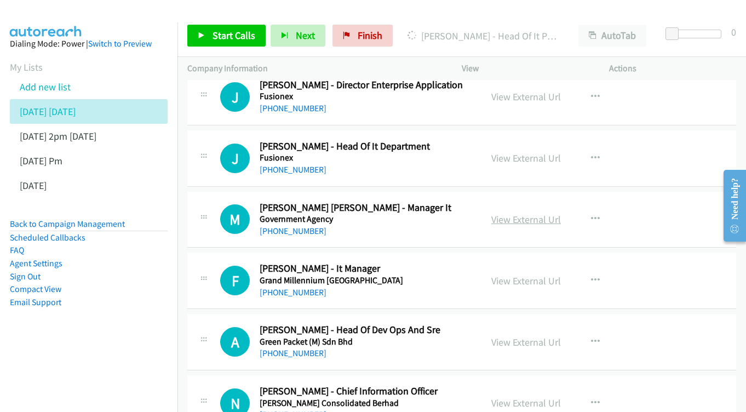
click at [521, 213] on link "View External Url" at bounding box center [526, 219] width 70 height 13
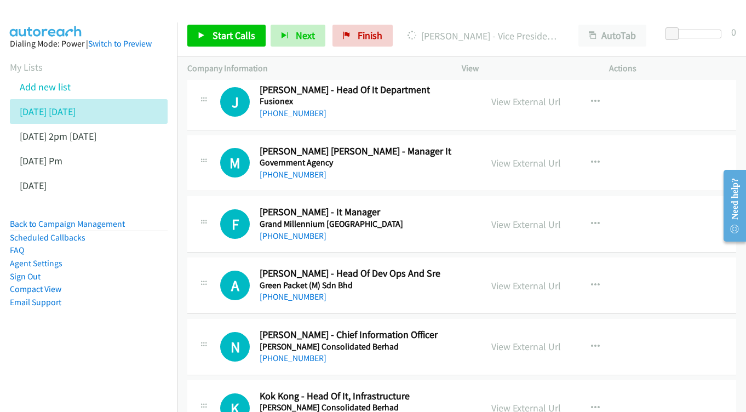
scroll to position [5204, 0]
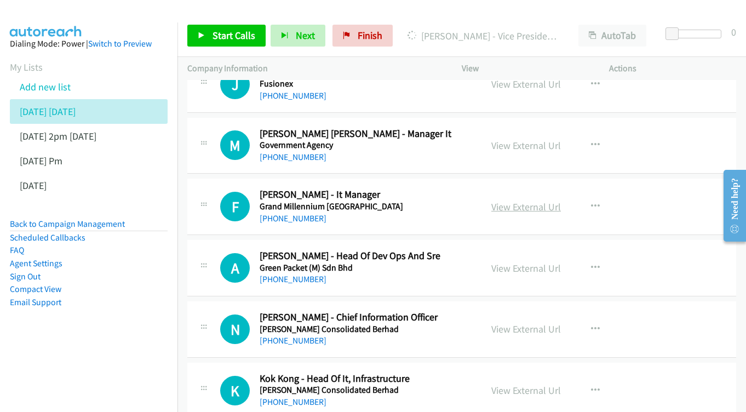
click at [528, 200] on link "View External Url" at bounding box center [526, 206] width 70 height 13
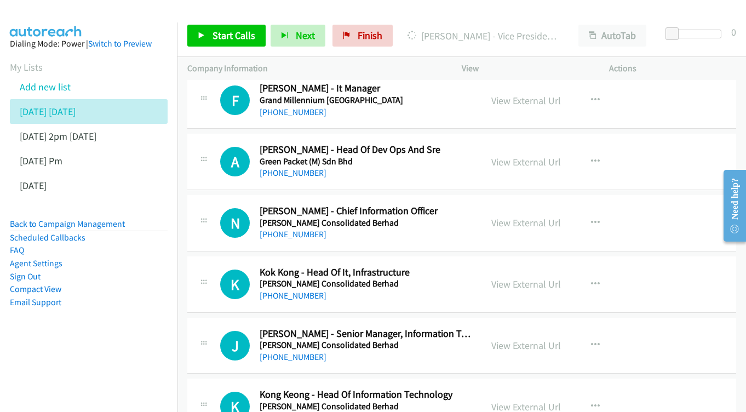
scroll to position [5313, 0]
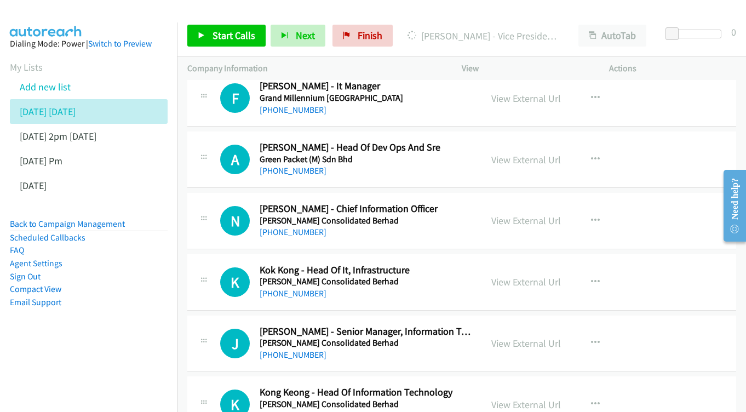
click at [513, 213] on div "View External Url" at bounding box center [526, 220] width 70 height 15
click at [539, 214] on link "View External Url" at bounding box center [526, 220] width 70 height 13
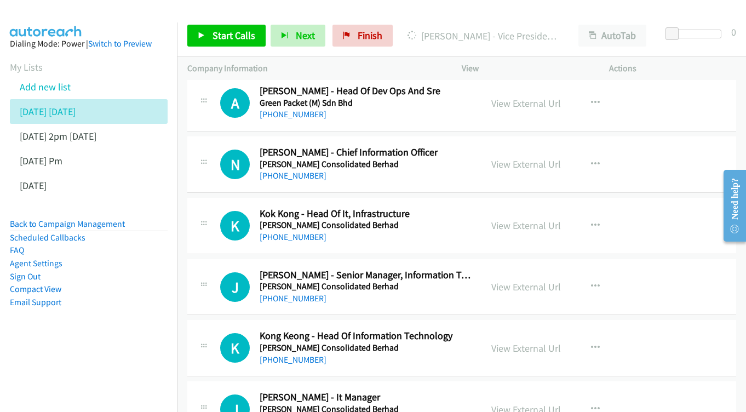
scroll to position [5371, 0]
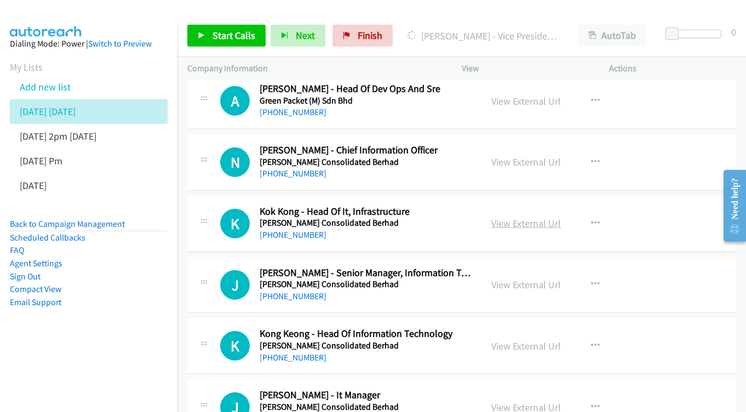
click at [521, 217] on link "View External Url" at bounding box center [526, 223] width 70 height 13
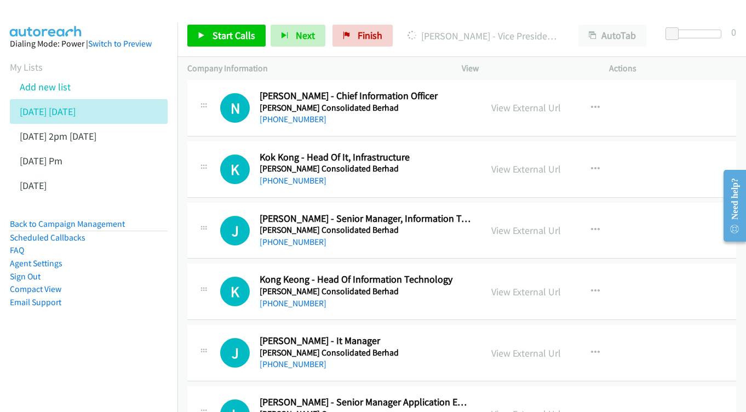
scroll to position [5428, 0]
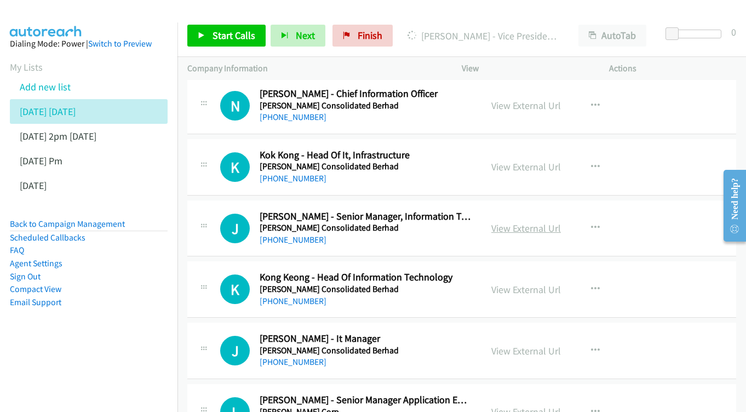
click at [519, 222] on link "View External Url" at bounding box center [526, 228] width 70 height 13
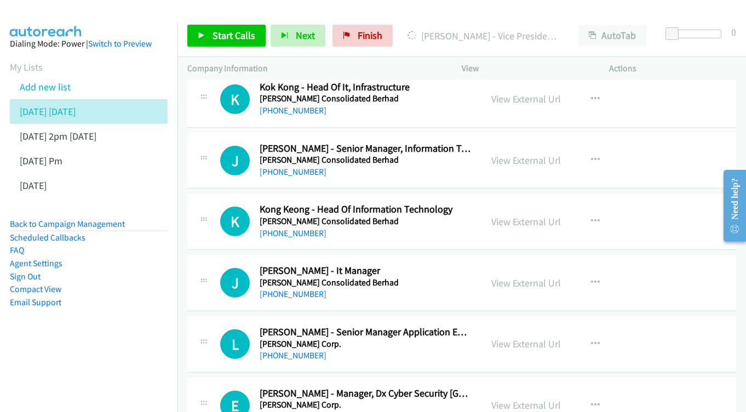
scroll to position [5498, 0]
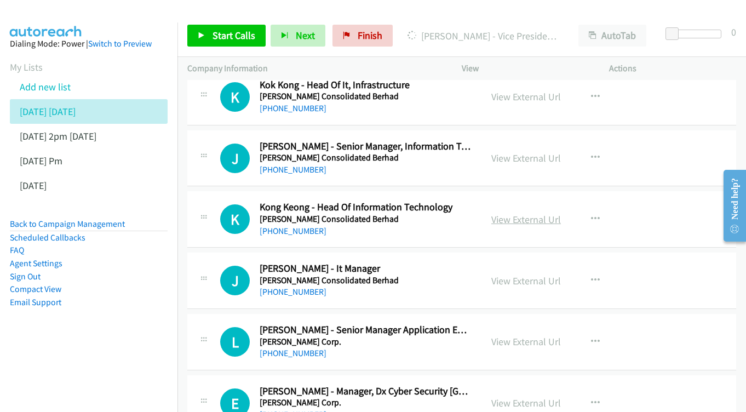
click at [502, 213] on link "View External Url" at bounding box center [526, 219] width 70 height 13
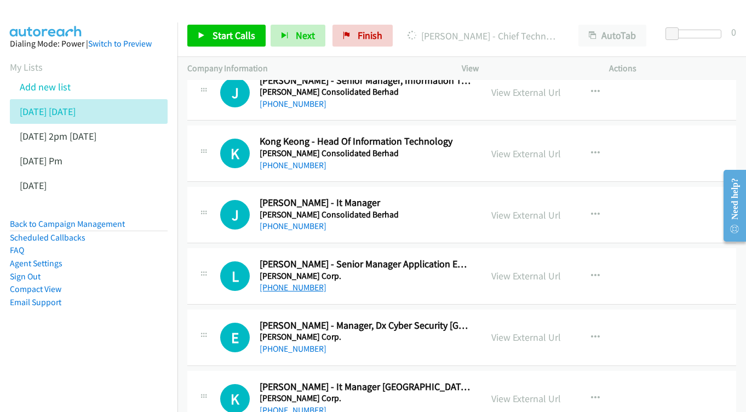
scroll to position [5566, 0]
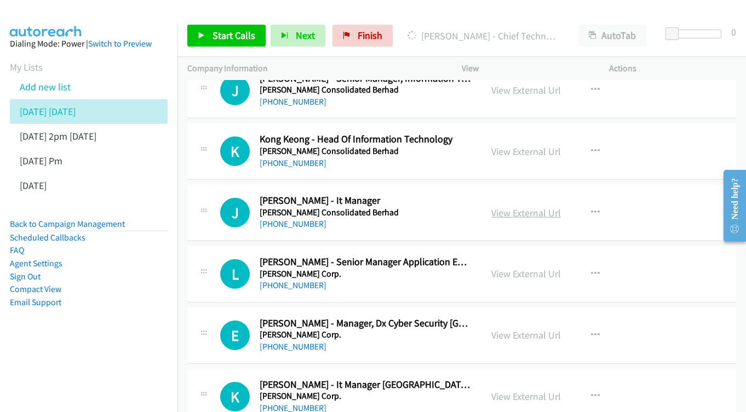
click at [534, 206] on link "View External Url" at bounding box center [526, 212] width 70 height 13
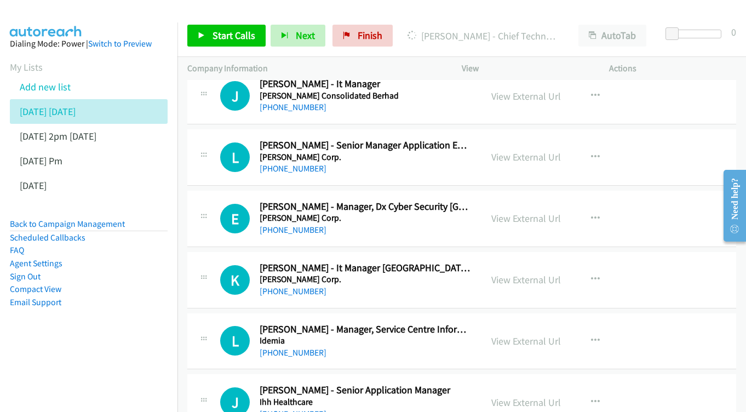
scroll to position [5685, 0]
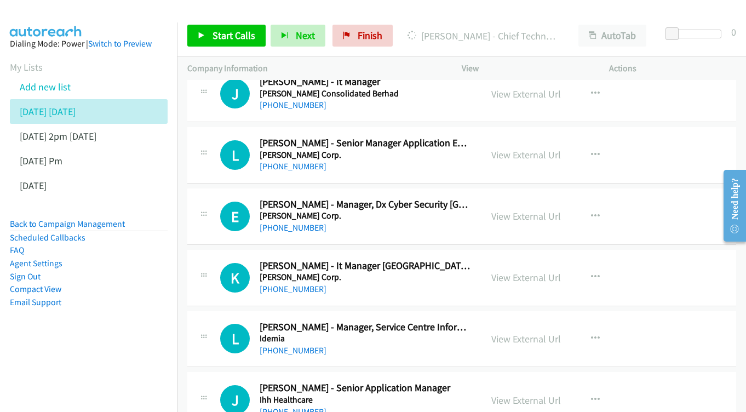
click at [515, 209] on div "View External Url" at bounding box center [526, 216] width 70 height 15
click at [514, 210] on link "View External Url" at bounding box center [526, 216] width 70 height 13
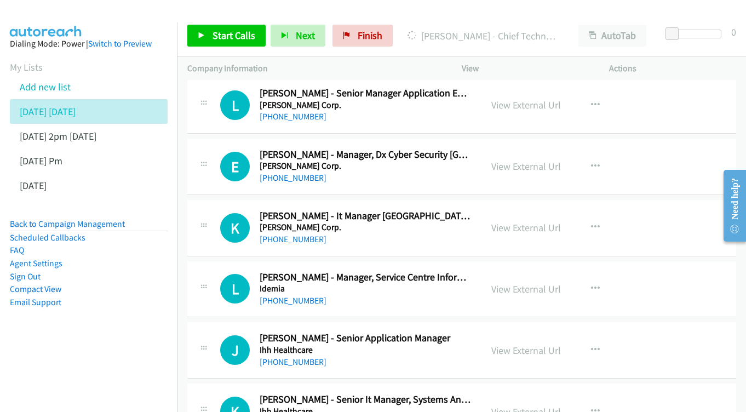
scroll to position [5751, 0]
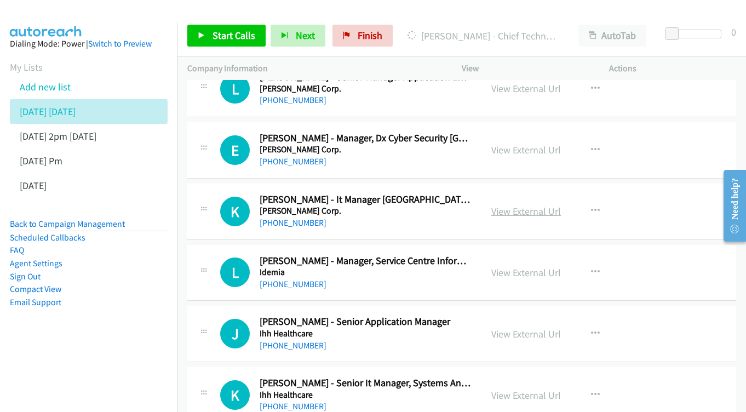
click at [527, 205] on link "View External Url" at bounding box center [526, 211] width 70 height 13
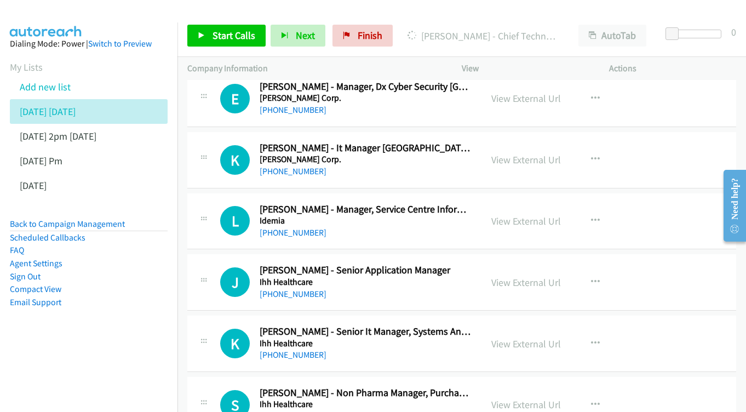
scroll to position [5804, 0]
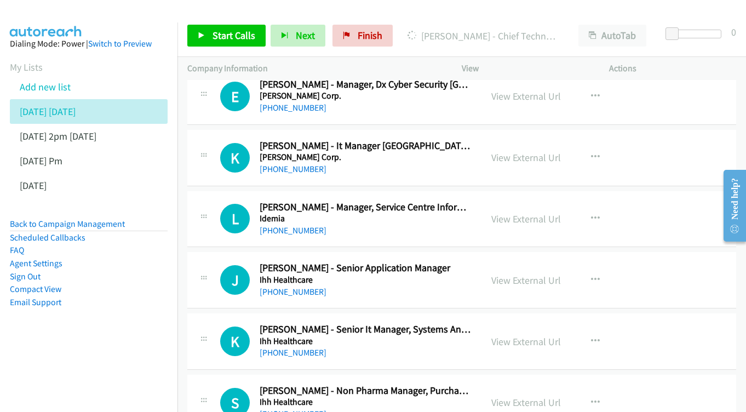
click at [519, 211] on div "View External Url" at bounding box center [526, 218] width 70 height 15
click at [519, 212] on link "View External Url" at bounding box center [526, 218] width 70 height 13
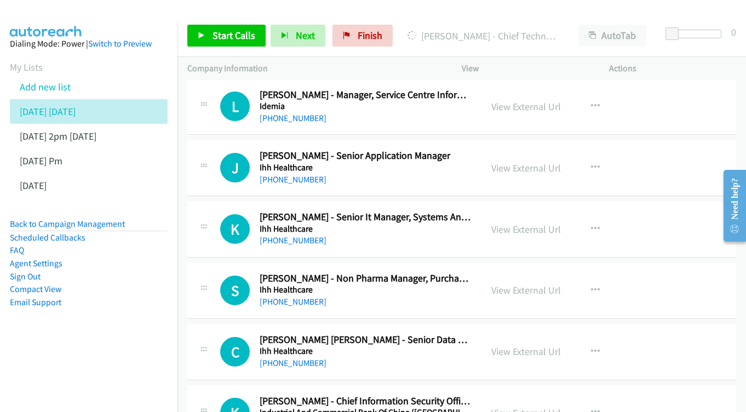
scroll to position [5919, 0]
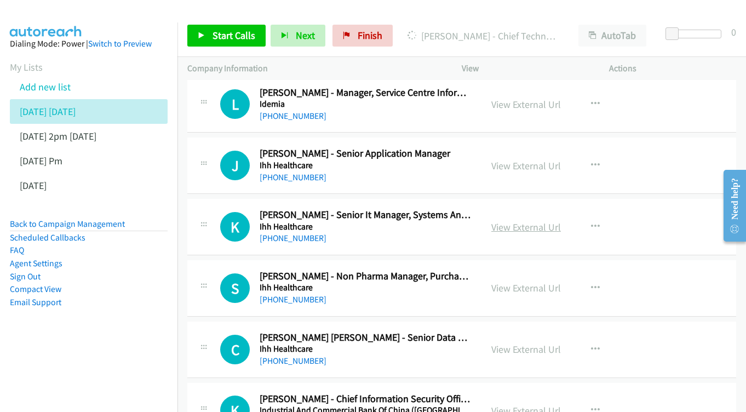
click at [521, 221] on link "View External Url" at bounding box center [526, 227] width 70 height 13
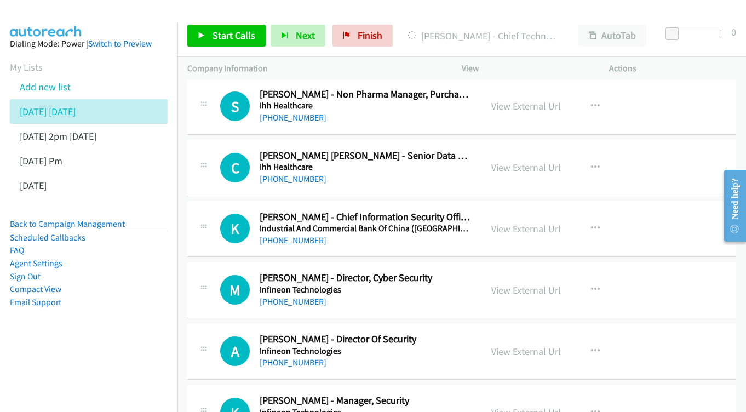
scroll to position [6121, 0]
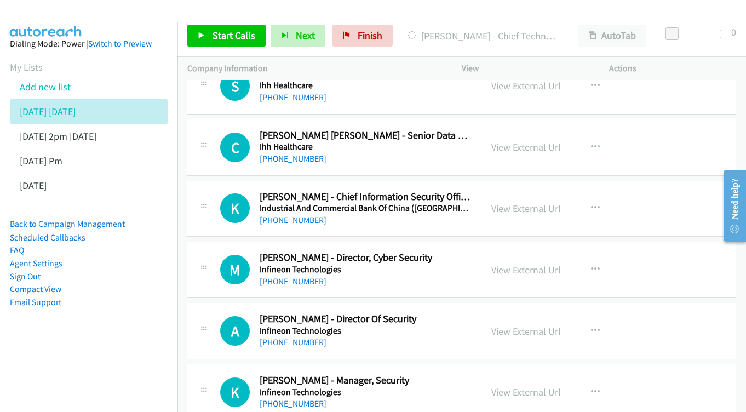
click at [516, 202] on link "View External Url" at bounding box center [526, 208] width 70 height 13
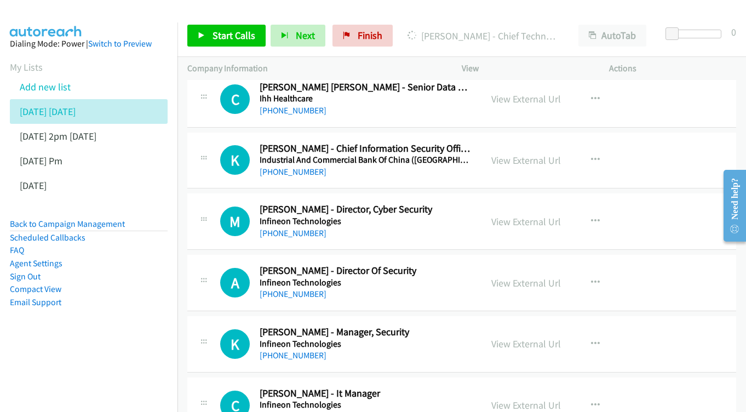
scroll to position [6186, 0]
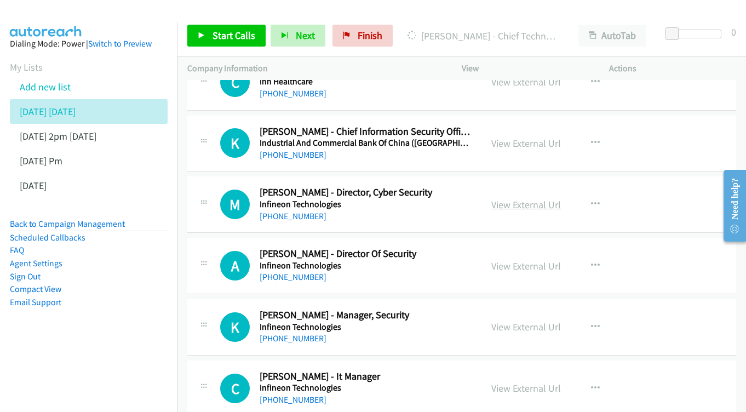
click at [503, 198] on link "View External Url" at bounding box center [526, 204] width 70 height 13
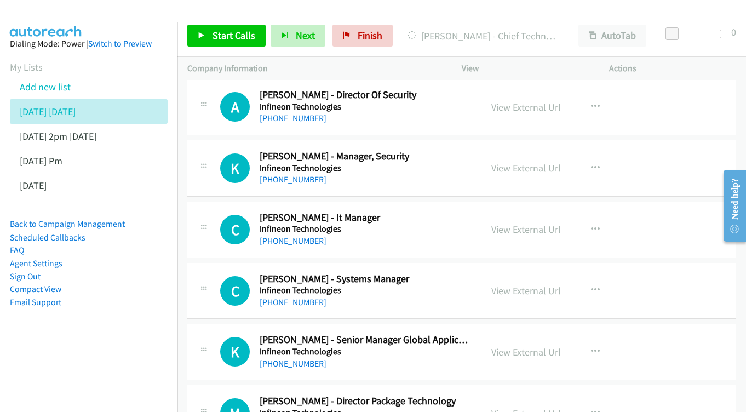
scroll to position [6347, 0]
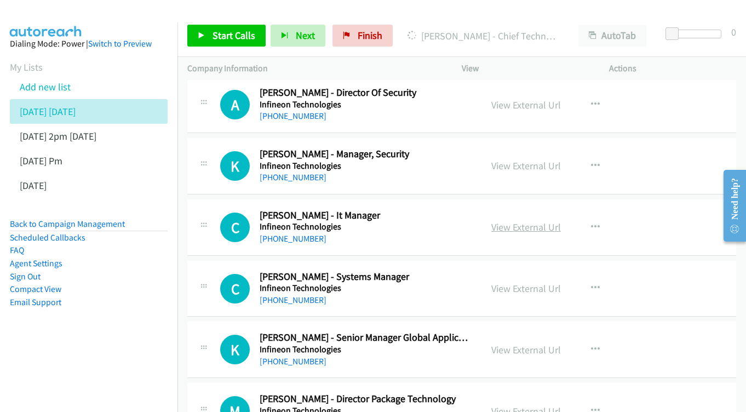
click at [525, 221] on link "View External Url" at bounding box center [526, 227] width 70 height 13
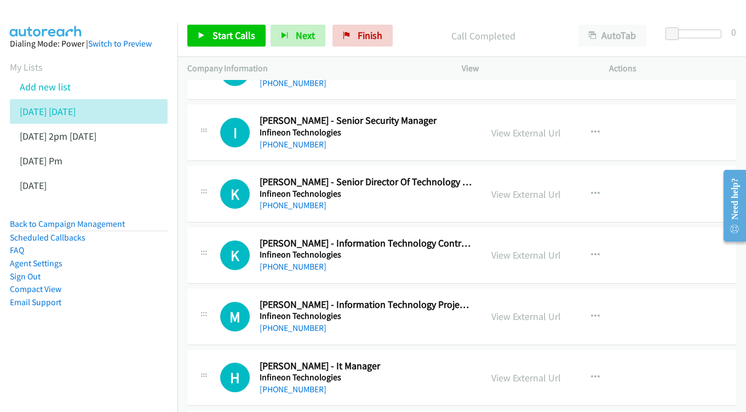
scroll to position [6948, 0]
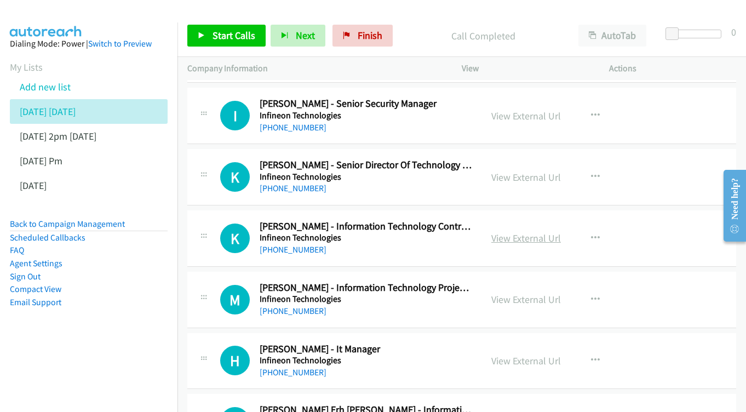
click at [501, 232] on link "View External Url" at bounding box center [526, 238] width 70 height 13
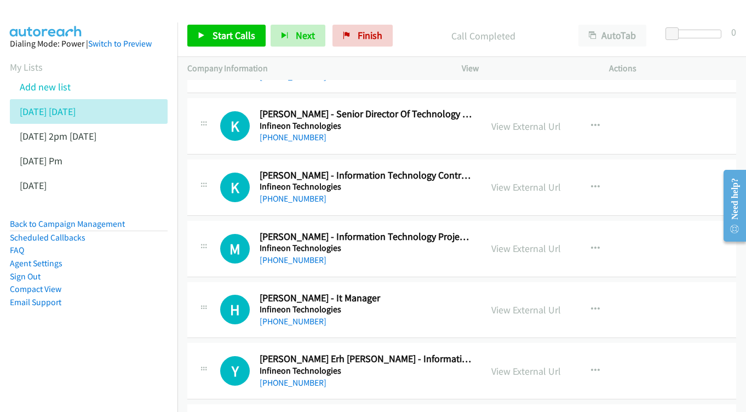
scroll to position [7002, 0]
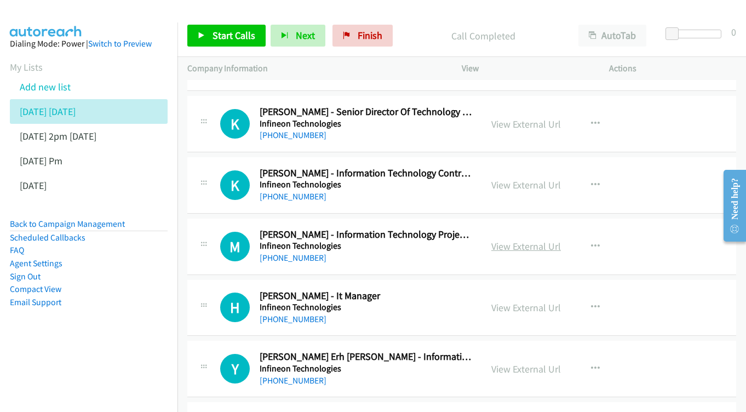
click at [543, 240] on link "View External Url" at bounding box center [526, 246] width 70 height 13
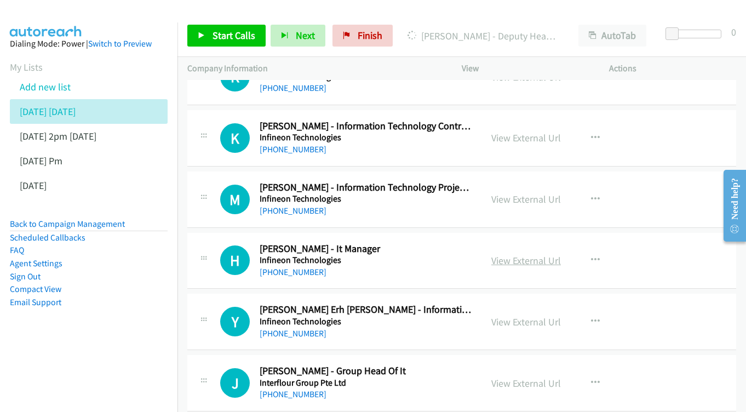
scroll to position [7065, 0]
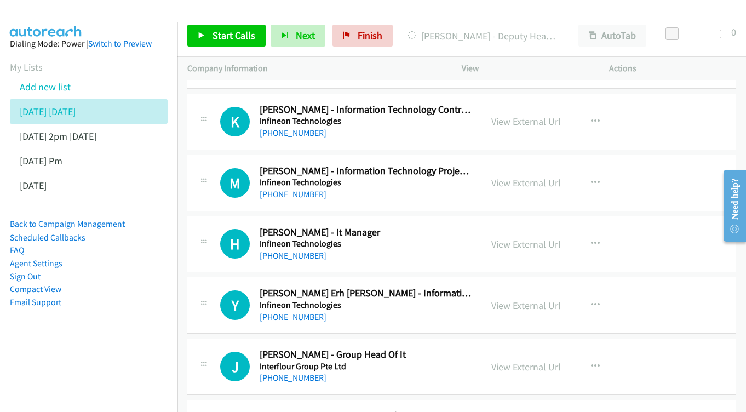
click at [526, 226] on div "View External Url View External Url Schedule/Manage Callback Start Calls Here R…" at bounding box center [559, 244] width 157 height 36
click at [524, 238] on link "View External Url" at bounding box center [526, 244] width 70 height 13
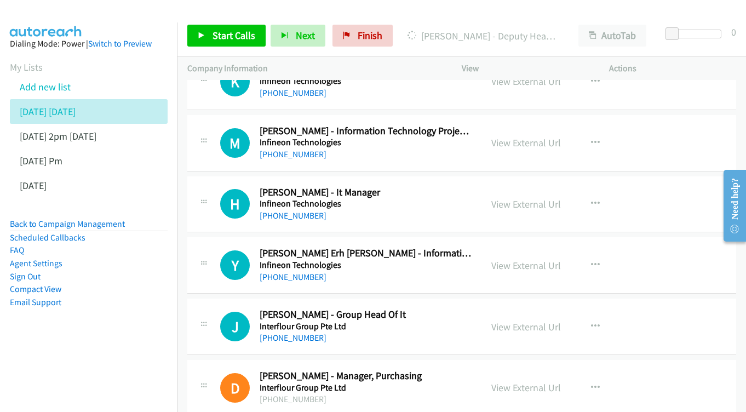
scroll to position [7125, 0]
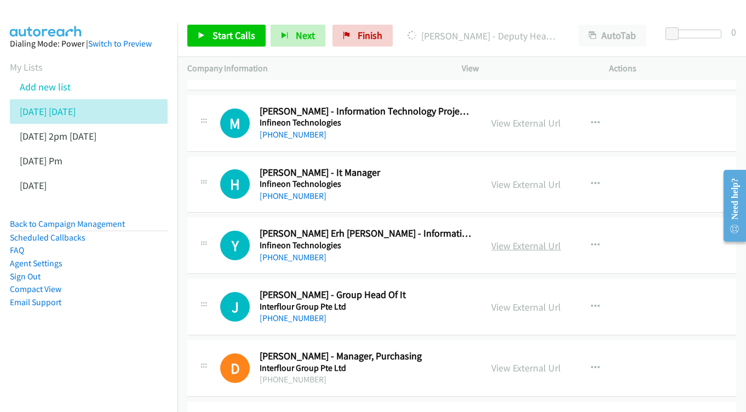
click at [511, 239] on link "View External Url" at bounding box center [526, 245] width 70 height 13
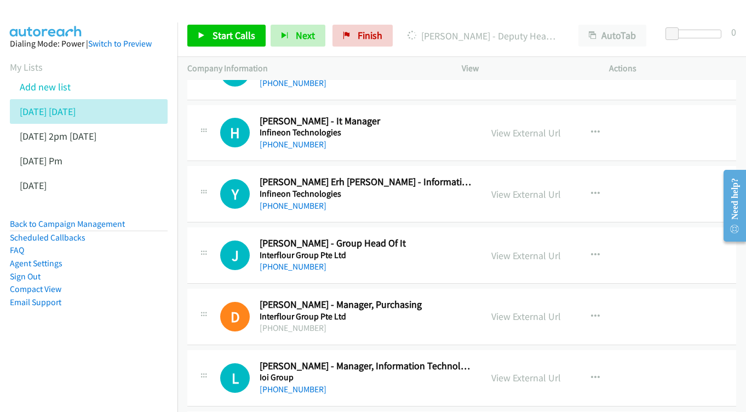
scroll to position [7195, 0]
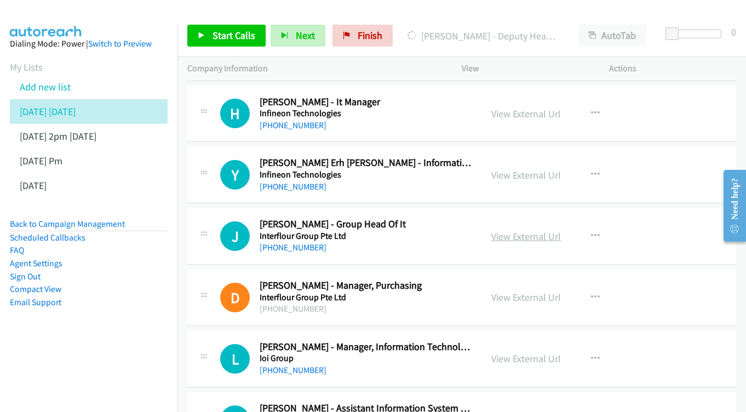
click at [522, 230] on link "View External Url" at bounding box center [526, 236] width 70 height 13
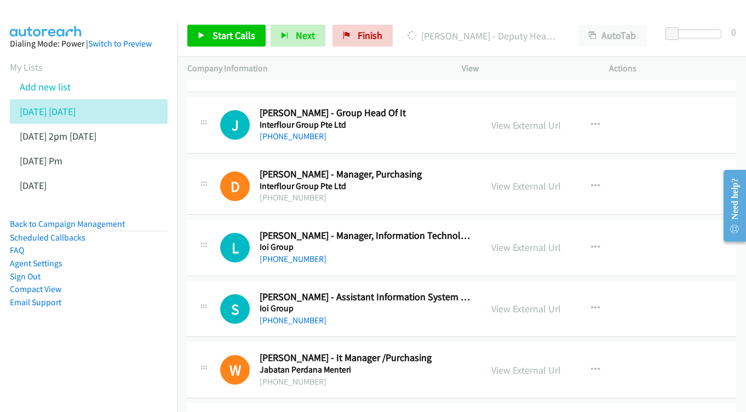
scroll to position [7309, 0]
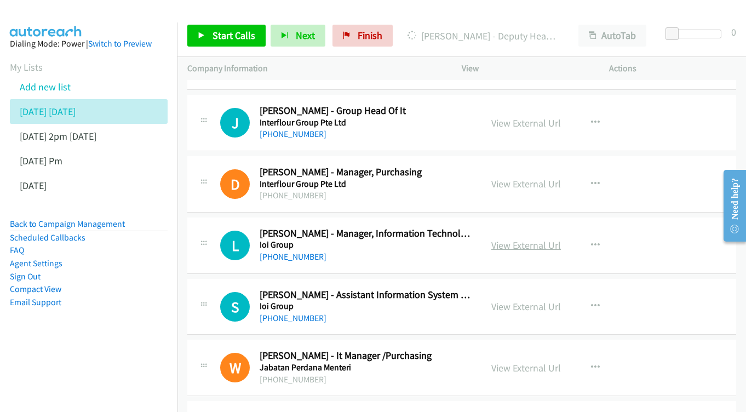
click at [509, 239] on link "View External Url" at bounding box center [526, 245] width 70 height 13
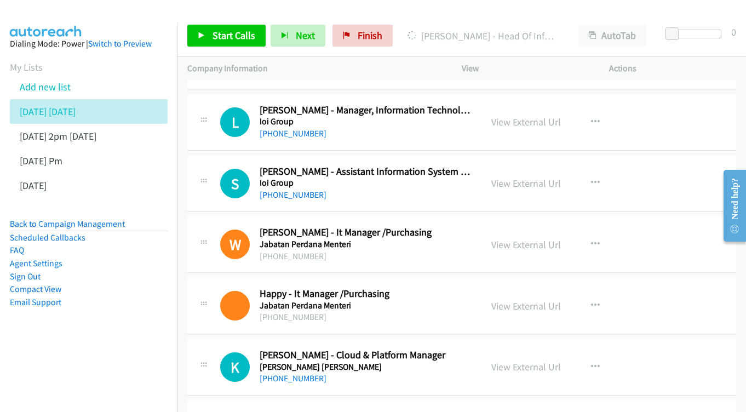
scroll to position [7434, 0]
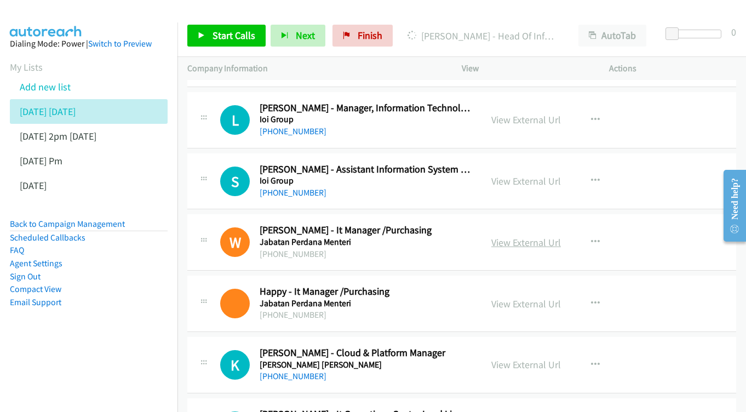
click at [505, 236] on link "View External Url" at bounding box center [526, 242] width 70 height 13
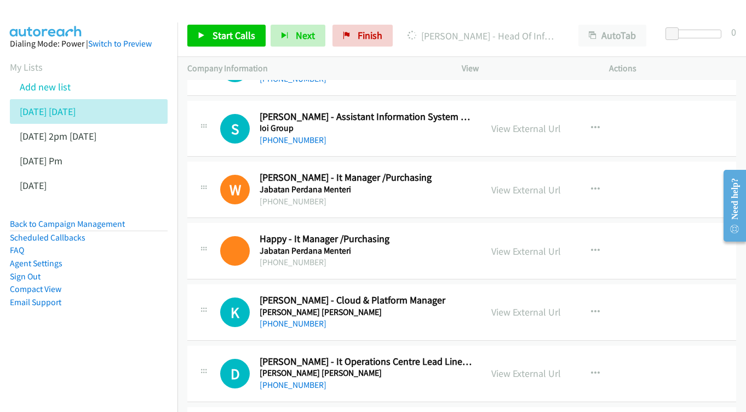
scroll to position [7489, 0]
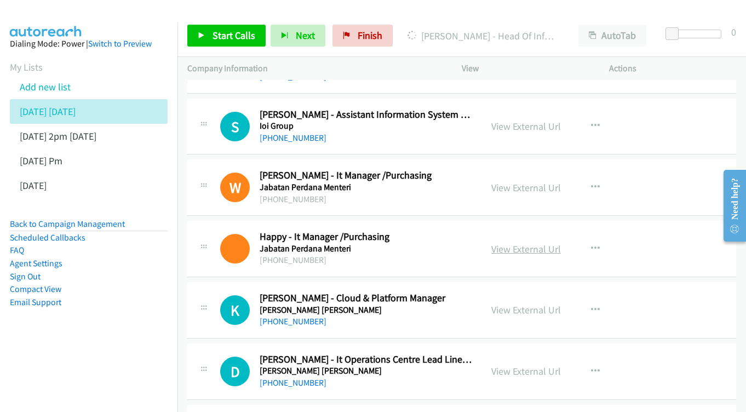
click at [525, 243] on link "View External Url" at bounding box center [526, 249] width 70 height 13
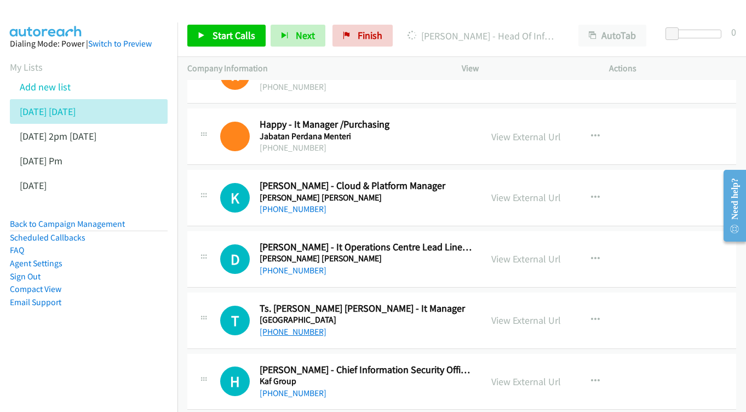
scroll to position [7617, 0]
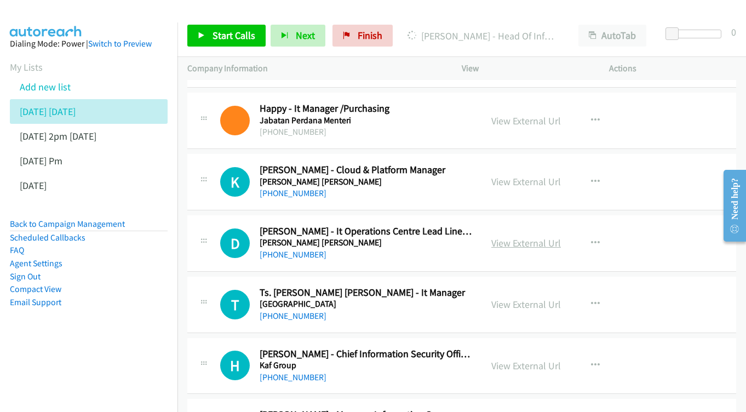
click at [513, 237] on link "View External Url" at bounding box center [526, 243] width 70 height 13
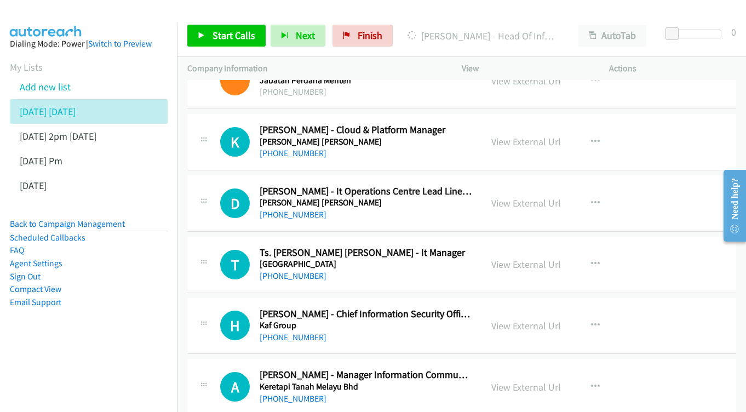
scroll to position [7676, 0]
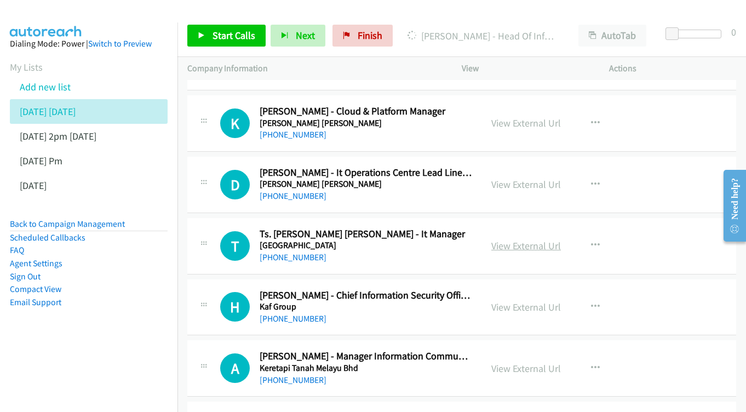
click at [540, 239] on link "View External Url" at bounding box center [526, 245] width 70 height 13
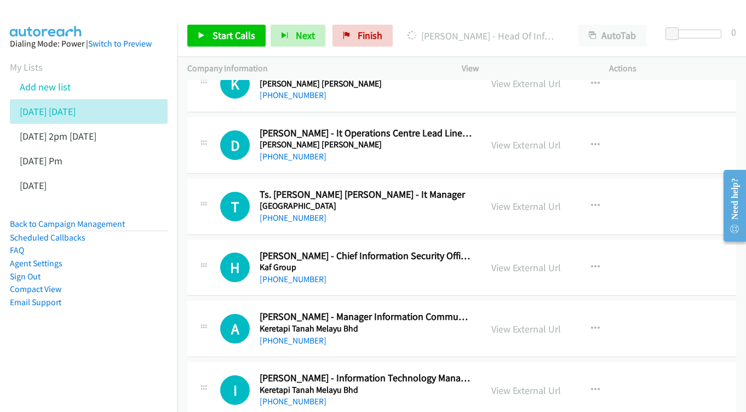
scroll to position [7736, 0]
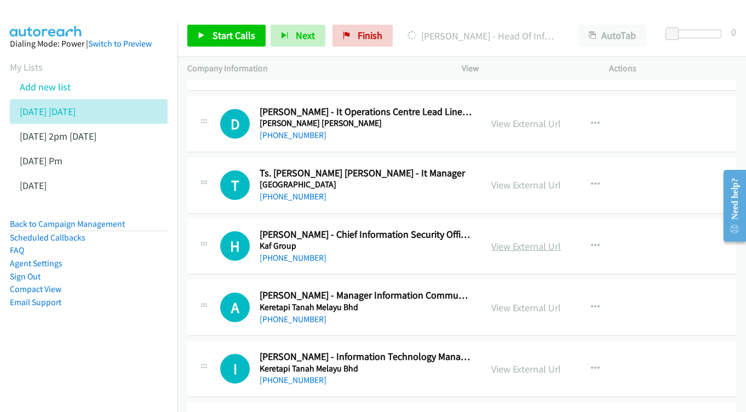
click at [498, 240] on link "View External Url" at bounding box center [526, 246] width 70 height 13
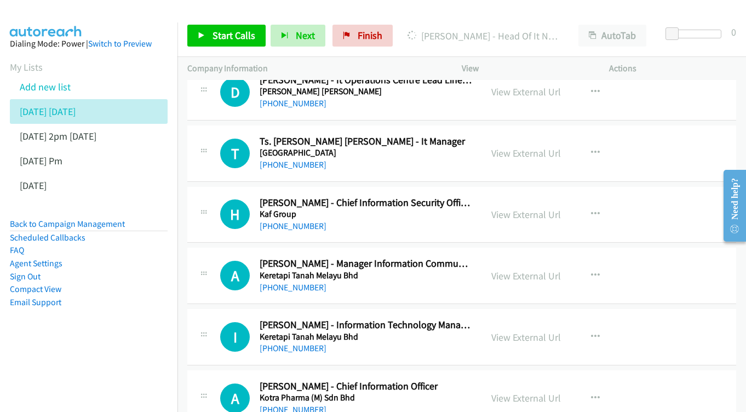
scroll to position [7794, 0]
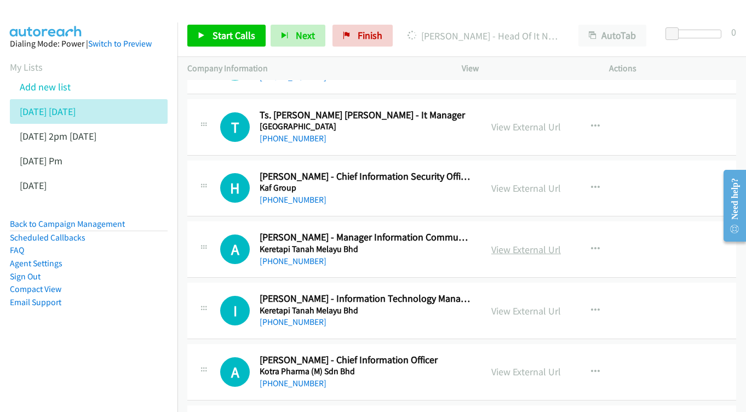
click at [515, 243] on link "View External Url" at bounding box center [526, 249] width 70 height 13
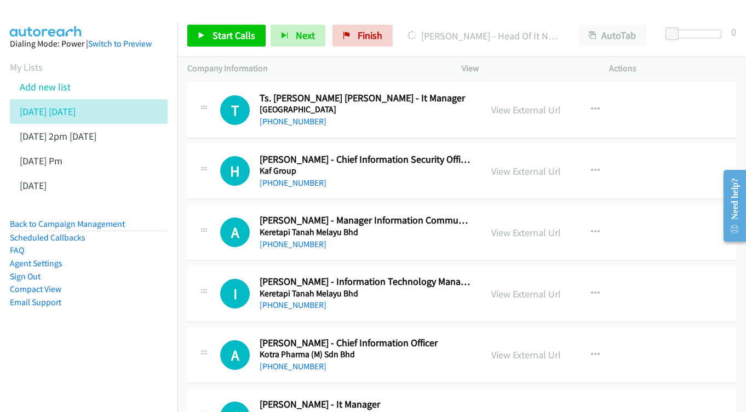
scroll to position [7830, 0]
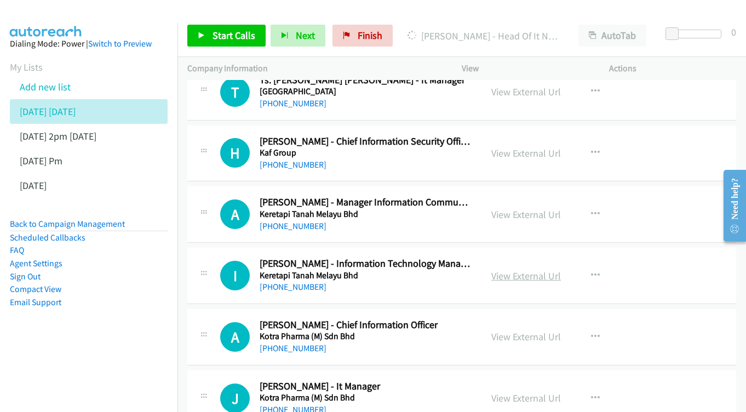
click at [519, 269] on link "View External Url" at bounding box center [526, 275] width 70 height 13
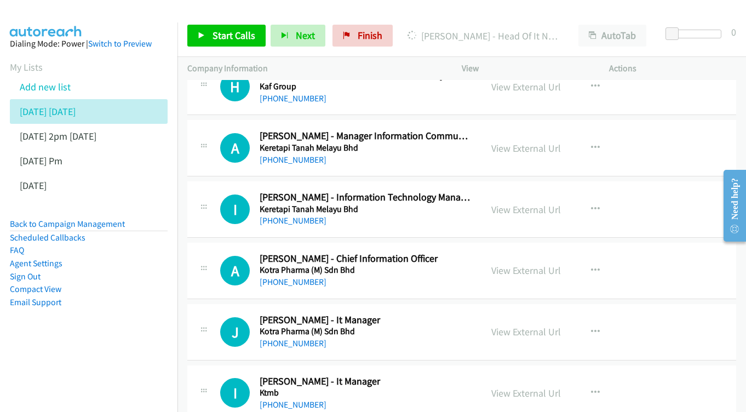
scroll to position [7911, 0]
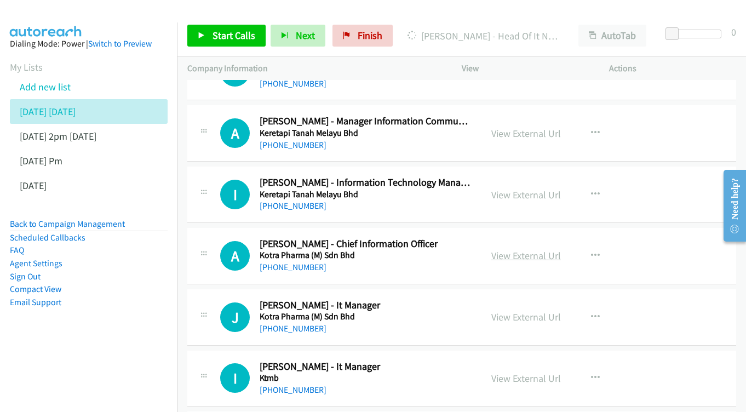
click at [506, 249] on link "View External Url" at bounding box center [526, 255] width 70 height 13
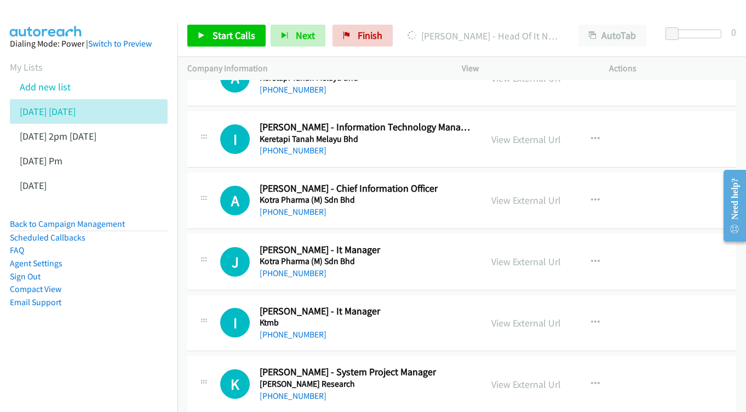
scroll to position [7976, 0]
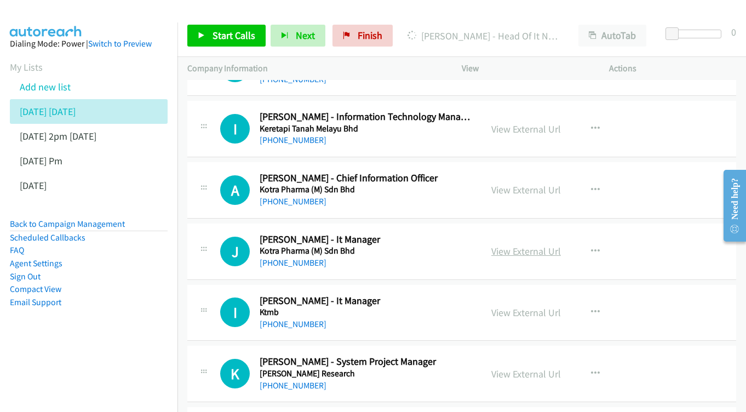
click at [536, 245] on link "View External Url" at bounding box center [526, 251] width 70 height 13
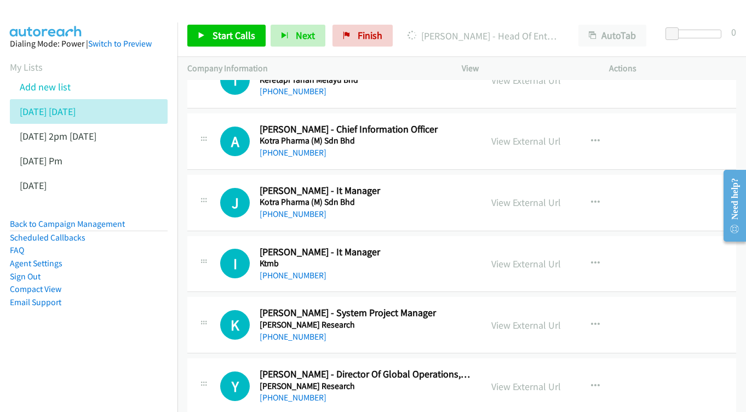
scroll to position [8043, 0]
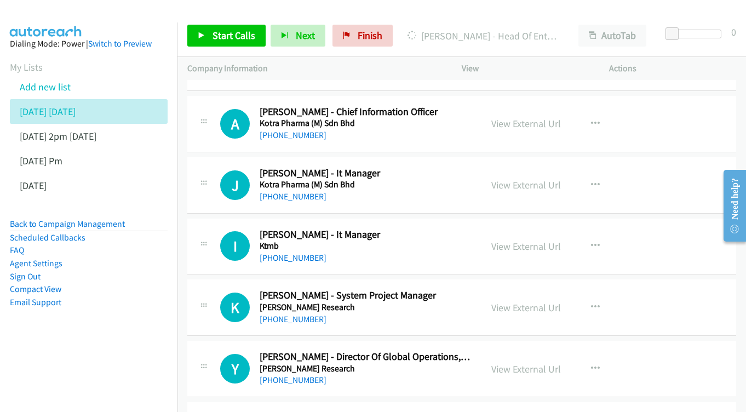
click at [539, 228] on div "View External Url View External Url Schedule/Manage Callback Start Calls Here R…" at bounding box center [559, 246] width 157 height 36
click at [534, 239] on div "View External Url" at bounding box center [526, 246] width 70 height 15
click at [519, 240] on link "View External Url" at bounding box center [526, 246] width 70 height 13
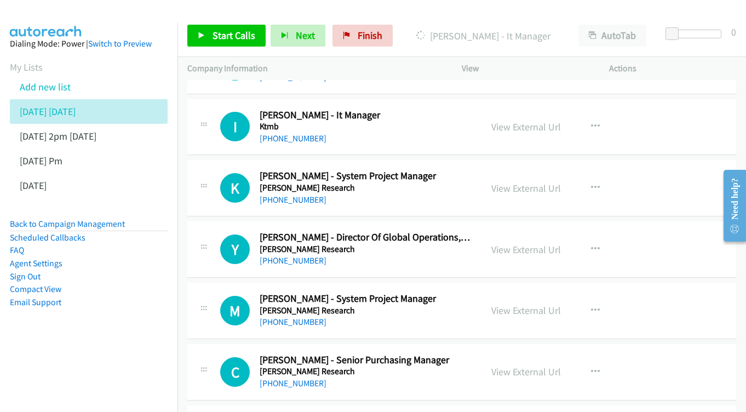
scroll to position [8164, 0]
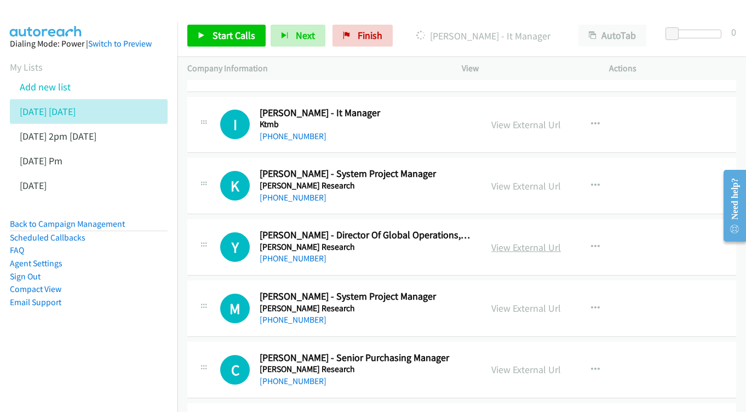
click at [525, 241] on link "View External Url" at bounding box center [526, 247] width 70 height 13
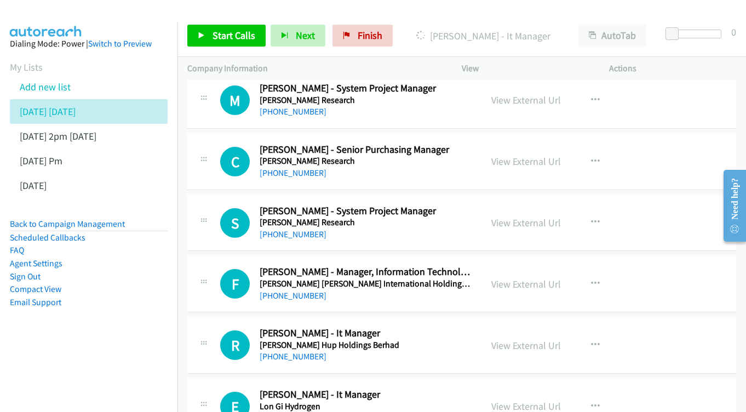
scroll to position [8374, 0]
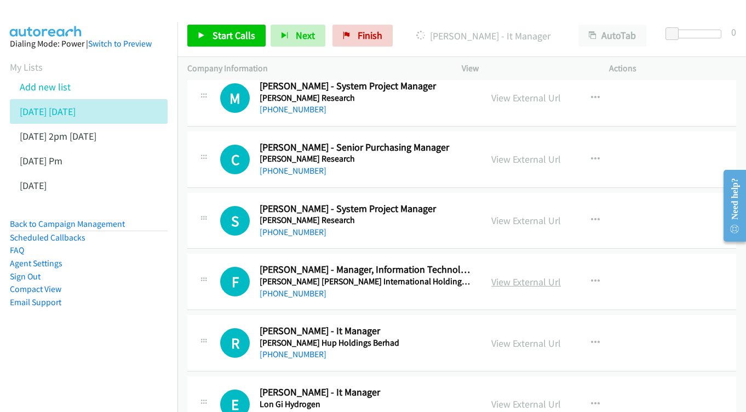
click at [510, 275] on link "View External Url" at bounding box center [526, 281] width 70 height 13
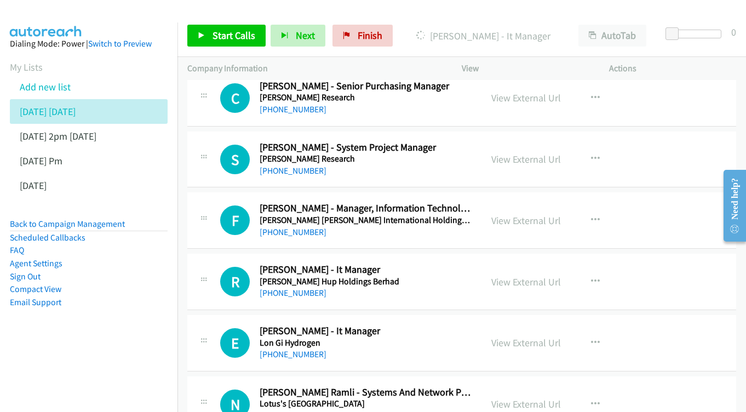
scroll to position [8447, 0]
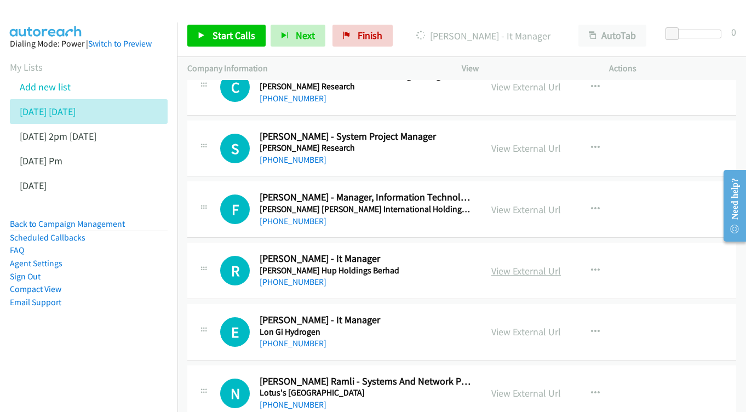
click at [501, 264] on link "View External Url" at bounding box center [526, 270] width 70 height 13
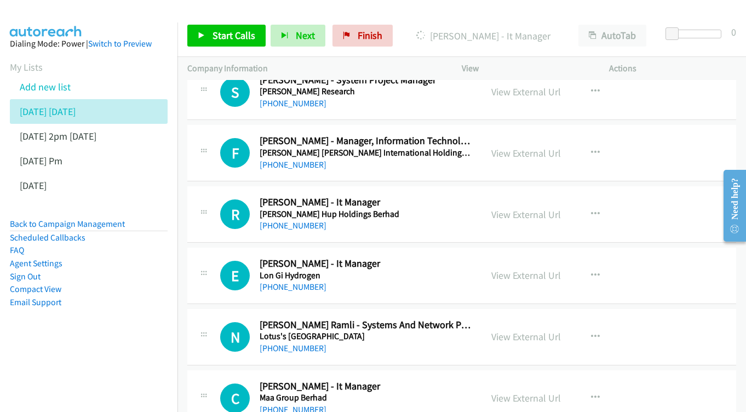
scroll to position [8505, 0]
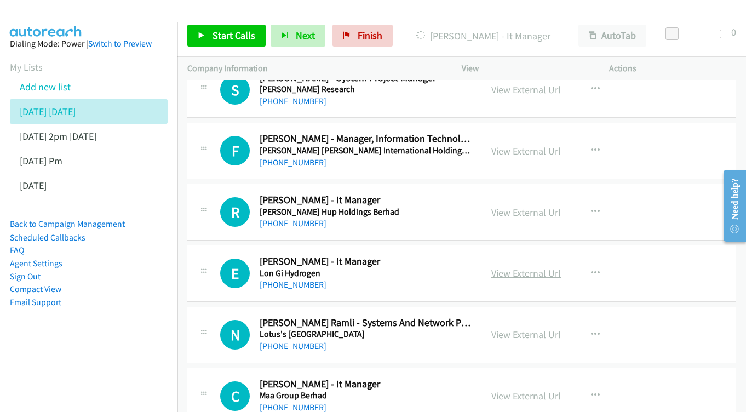
click at [514, 267] on link "View External Url" at bounding box center [526, 273] width 70 height 13
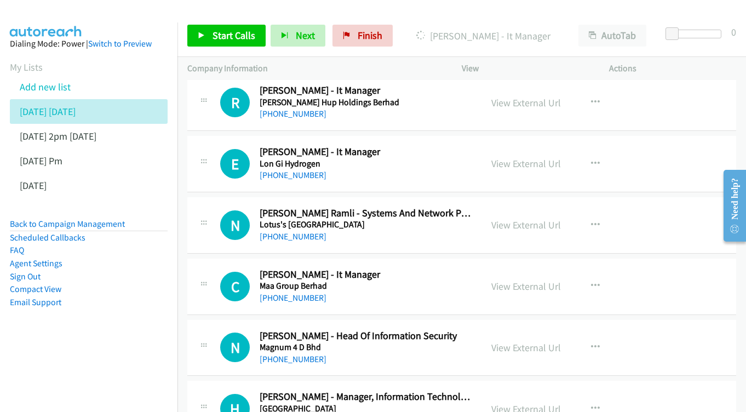
scroll to position [8634, 0]
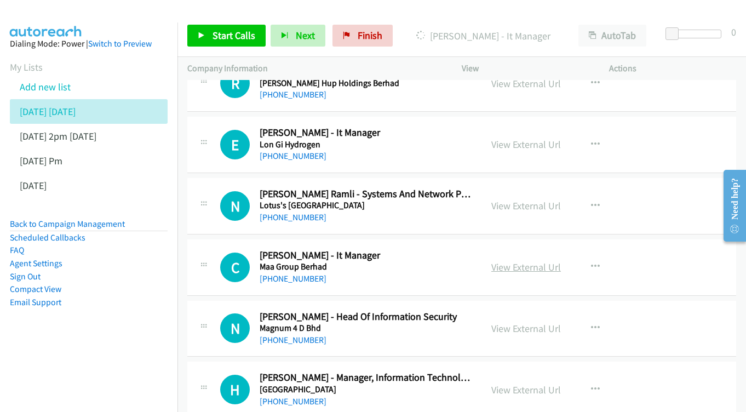
click at [514, 261] on link "View External Url" at bounding box center [526, 267] width 70 height 13
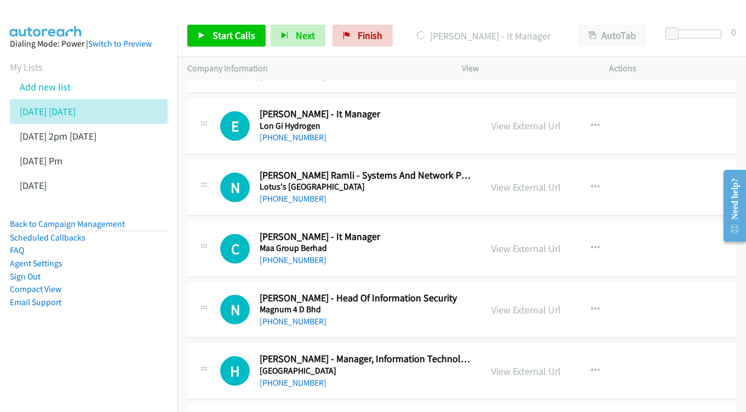
scroll to position [8699, 0]
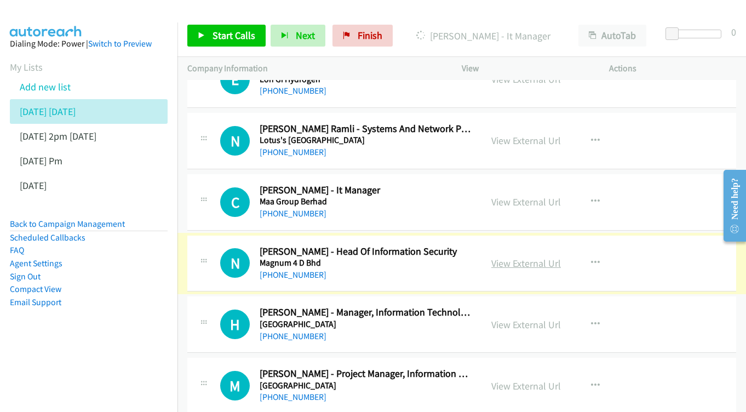
click at [519, 257] on link "View External Url" at bounding box center [526, 263] width 70 height 13
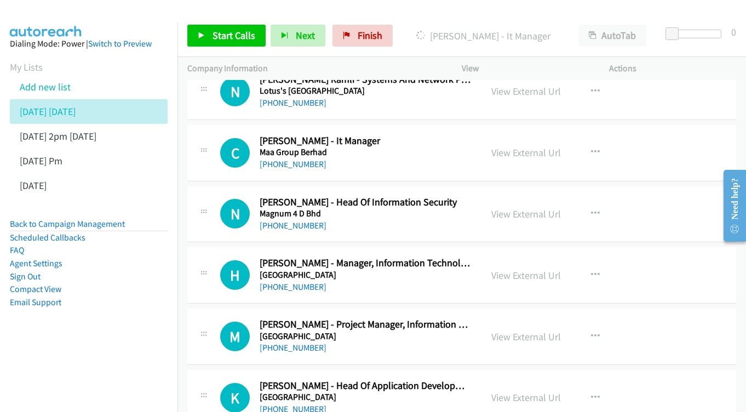
scroll to position [8751, 0]
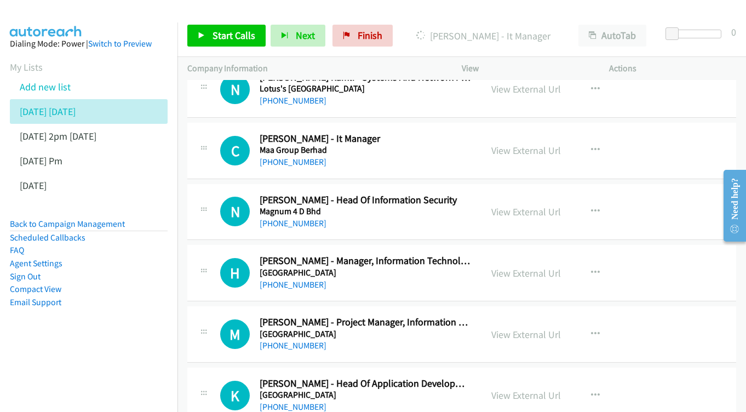
click at [537, 255] on div "View External Url View External Url Schedule/Manage Callback Start Calls Here R…" at bounding box center [559, 273] width 157 height 36
click at [538, 255] on div "View External Url View External Url Schedule/Manage Callback Start Calls Here R…" at bounding box center [559, 273] width 157 height 36
click at [537, 267] on link "View External Url" at bounding box center [526, 273] width 70 height 13
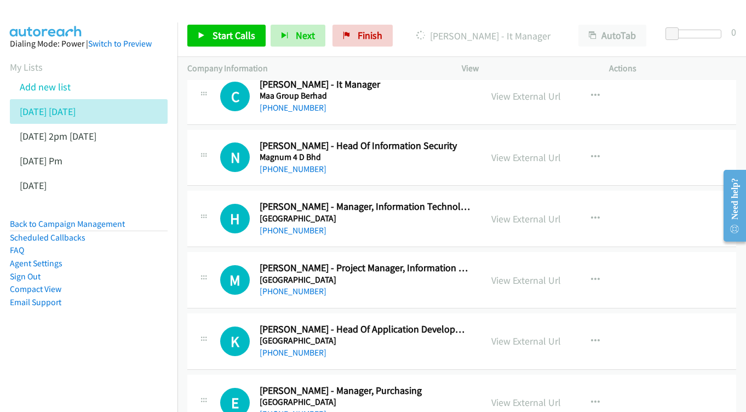
scroll to position [8807, 0]
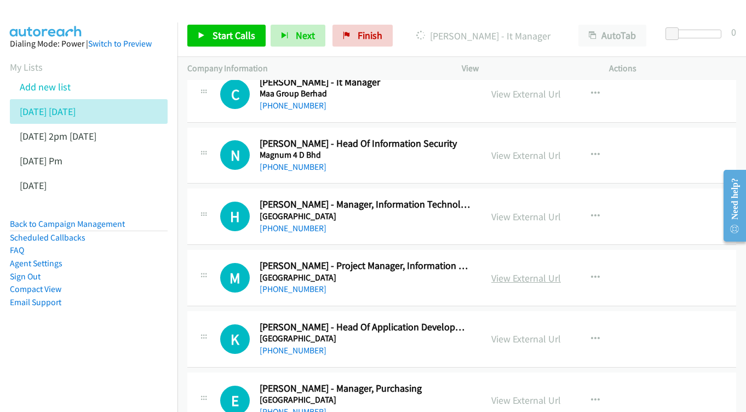
click at [517, 272] on link "View External Url" at bounding box center [526, 278] width 70 height 13
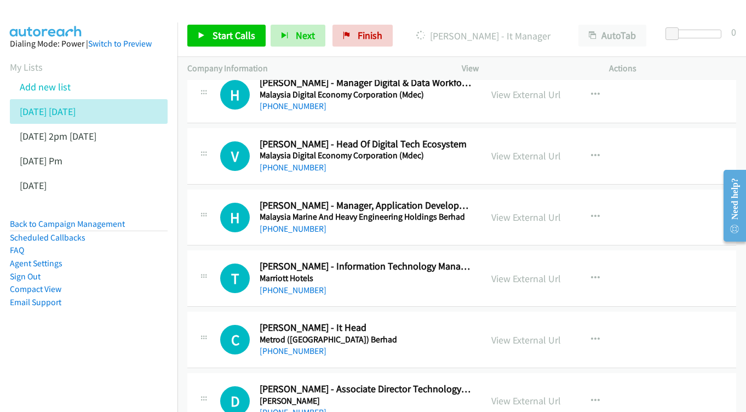
scroll to position [9374, 0]
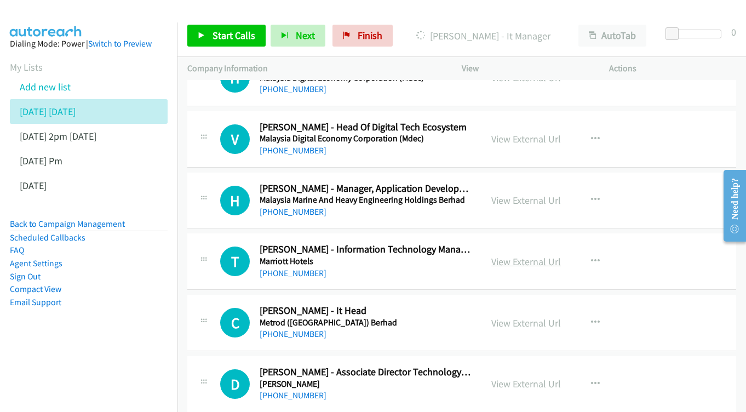
click at [503, 255] on link "View External Url" at bounding box center [526, 261] width 70 height 13
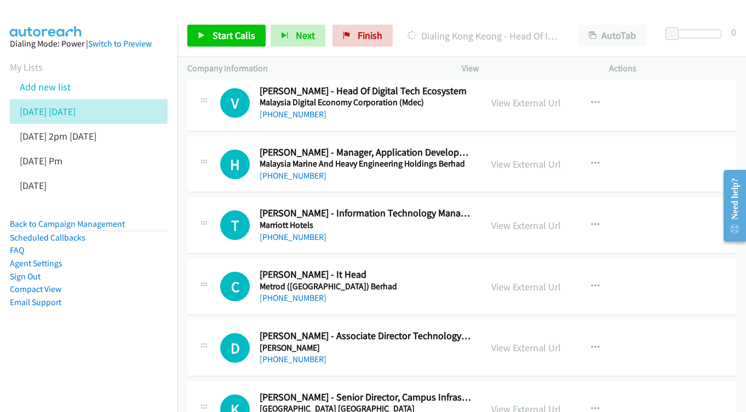
scroll to position [9413, 0]
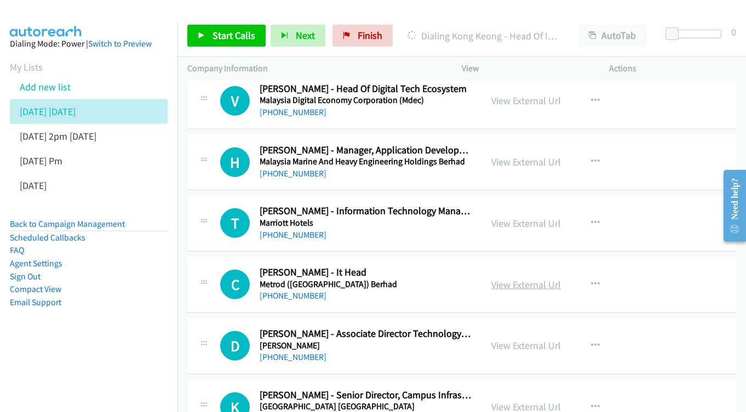
click at [515, 278] on link "View External Url" at bounding box center [526, 284] width 70 height 13
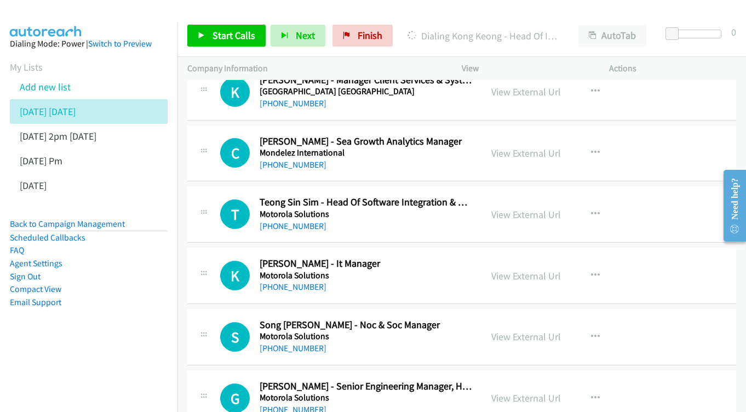
scroll to position [9791, 0]
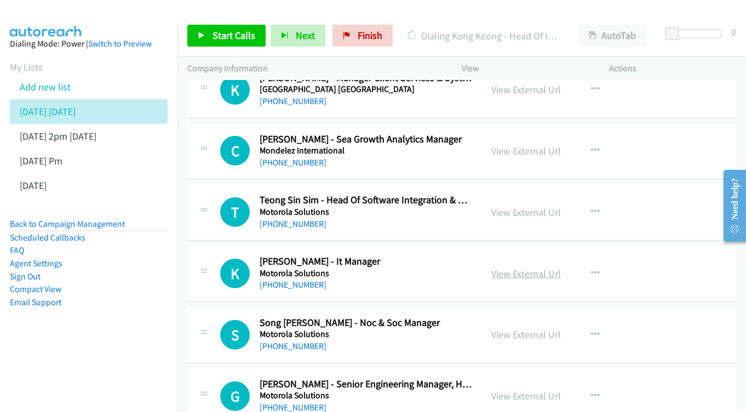
click at [514, 267] on link "View External Url" at bounding box center [526, 273] width 70 height 13
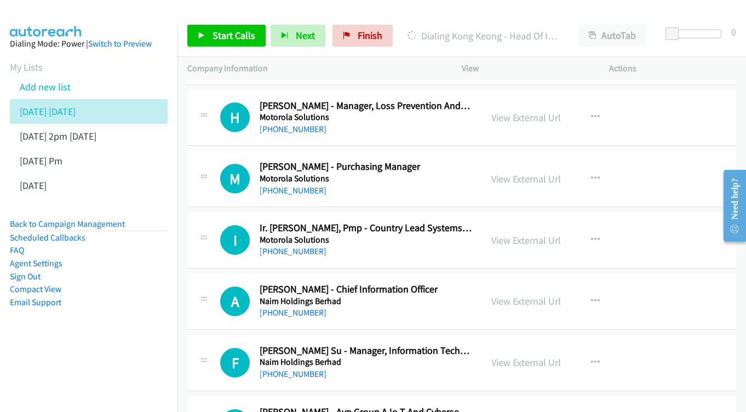
scroll to position [10146, 0]
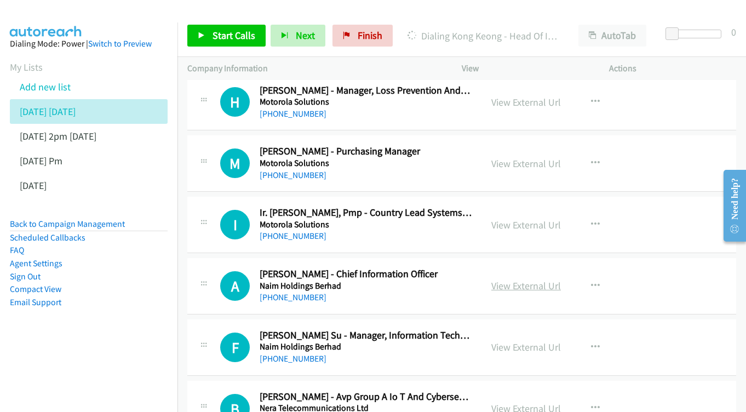
click at [510, 279] on link "View External Url" at bounding box center [526, 285] width 70 height 13
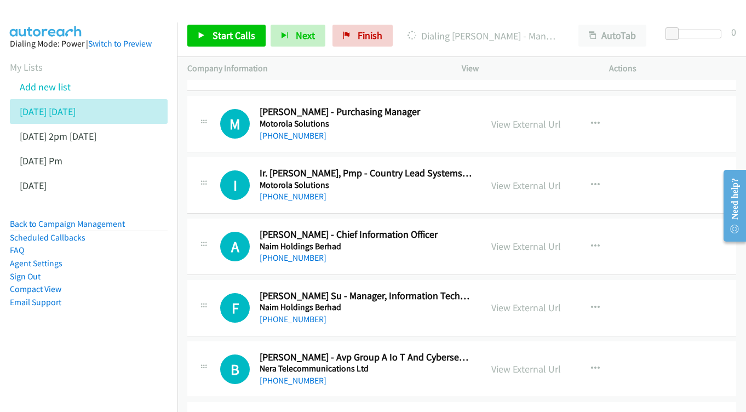
scroll to position [10187, 0]
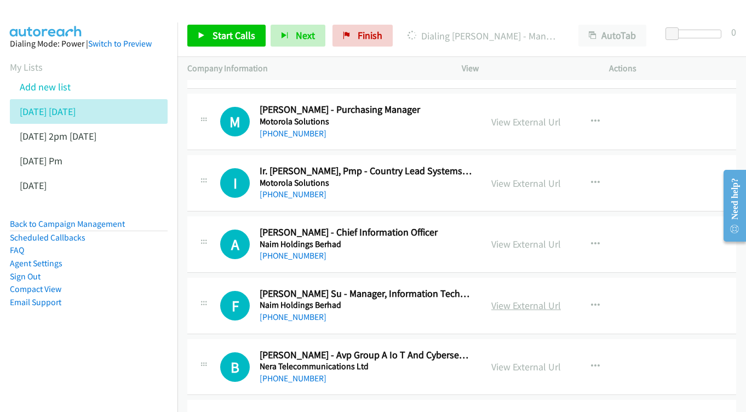
click at [519, 299] on link "View External Url" at bounding box center [526, 305] width 70 height 13
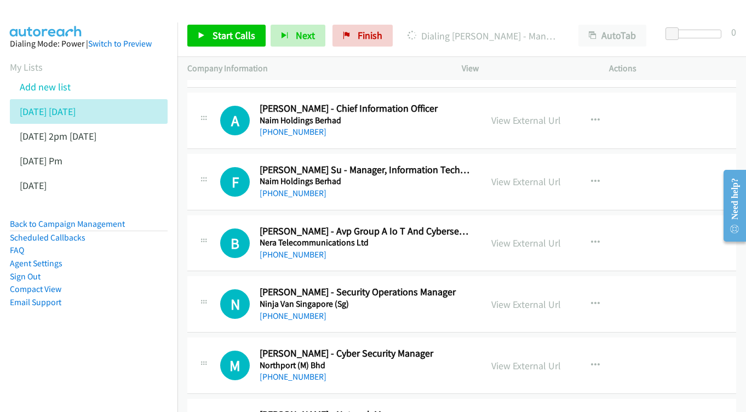
scroll to position [10329, 0]
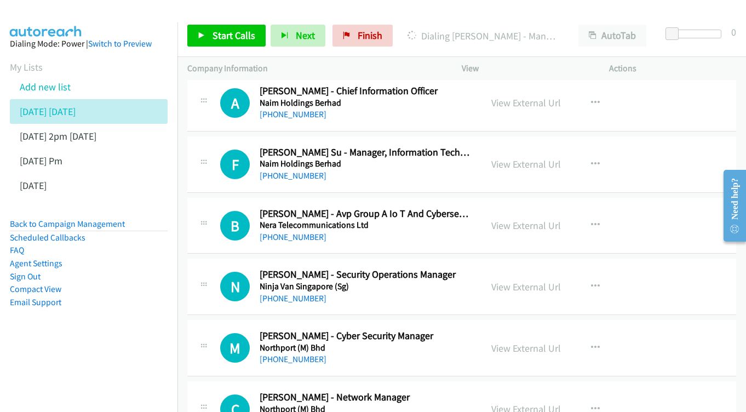
click at [499, 268] on div "View External Url View External Url Schedule/Manage Callback Start Calls Here R…" at bounding box center [559, 286] width 157 height 36
click at [514, 280] on link "View External Url" at bounding box center [526, 286] width 70 height 13
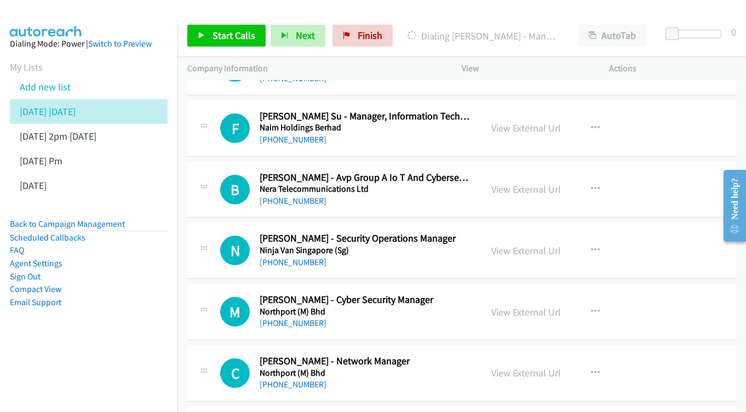
scroll to position [10382, 0]
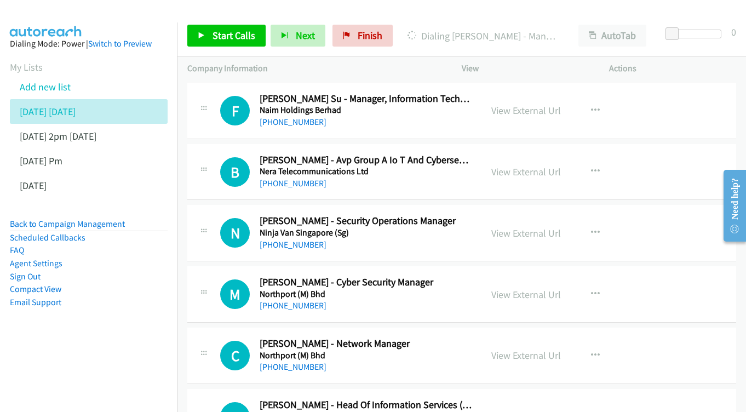
click at [519, 287] on div "View External Url" at bounding box center [526, 294] width 70 height 15
click at [516, 288] on link "View External Url" at bounding box center [526, 294] width 70 height 13
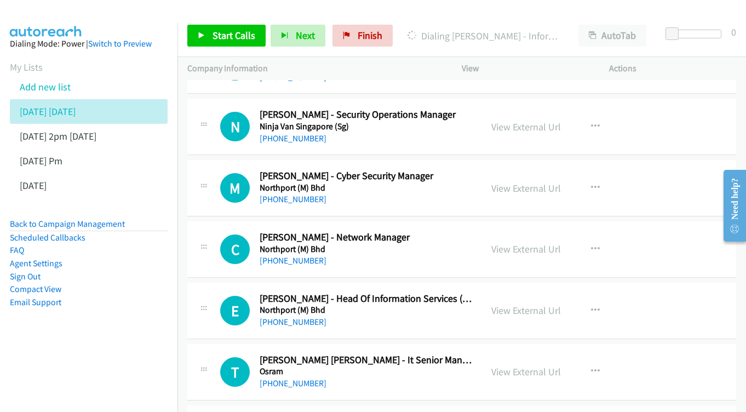
scroll to position [10509, 0]
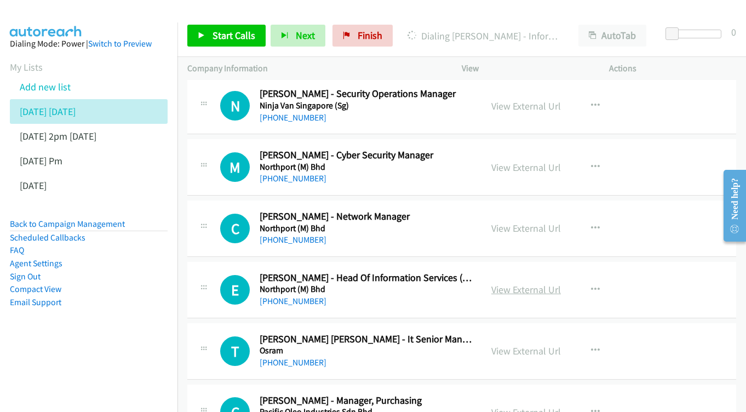
click at [525, 283] on link "View External Url" at bounding box center [526, 289] width 70 height 13
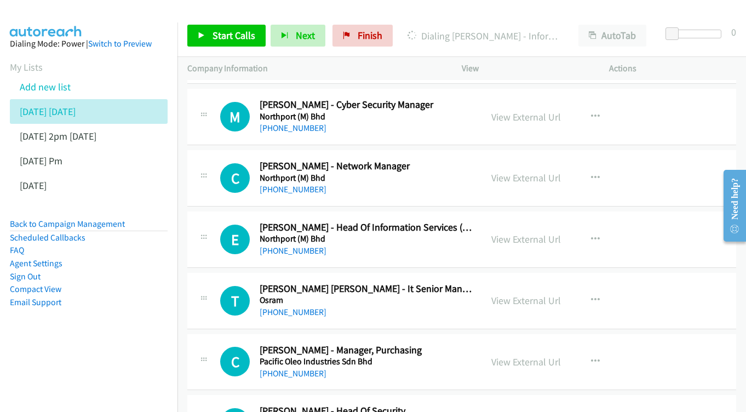
scroll to position [10562, 0]
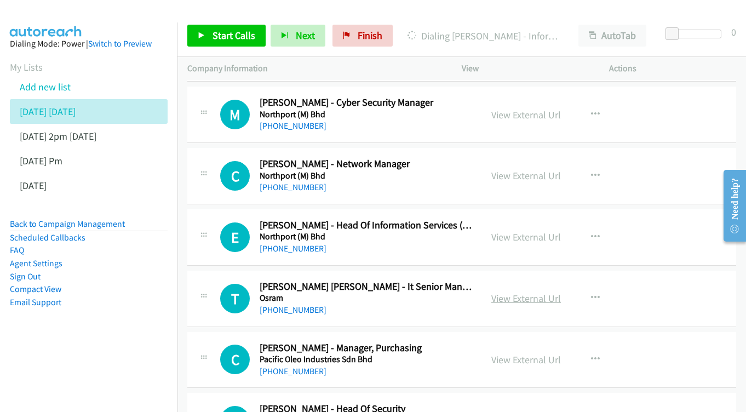
click at [524, 292] on link "View External Url" at bounding box center [526, 298] width 70 height 13
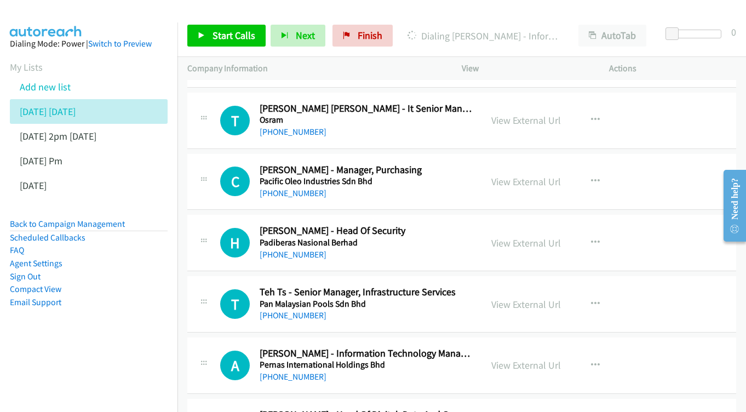
scroll to position [10761, 0]
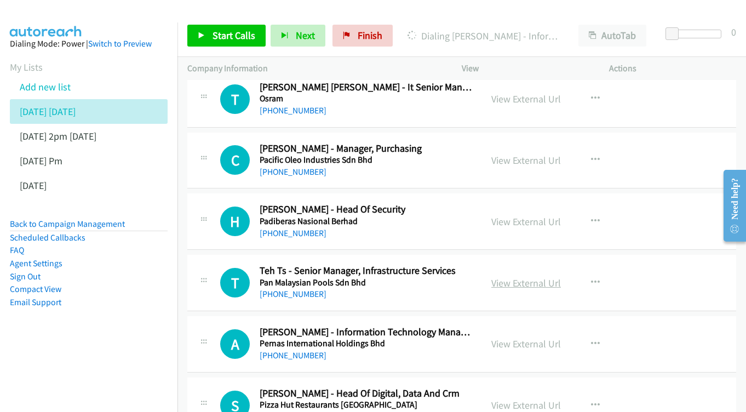
click at [533, 277] on link "View External Url" at bounding box center [526, 283] width 70 height 13
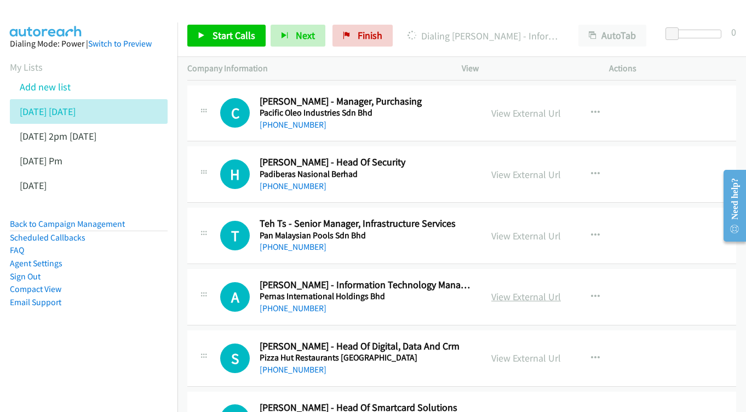
scroll to position [10811, 0]
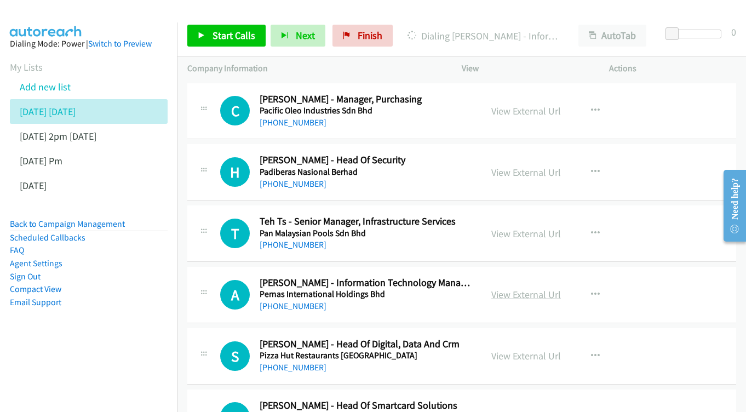
click at [513, 287] on div "View External Url" at bounding box center [526, 294] width 70 height 15
click at [516, 288] on link "View External Url" at bounding box center [526, 294] width 70 height 13
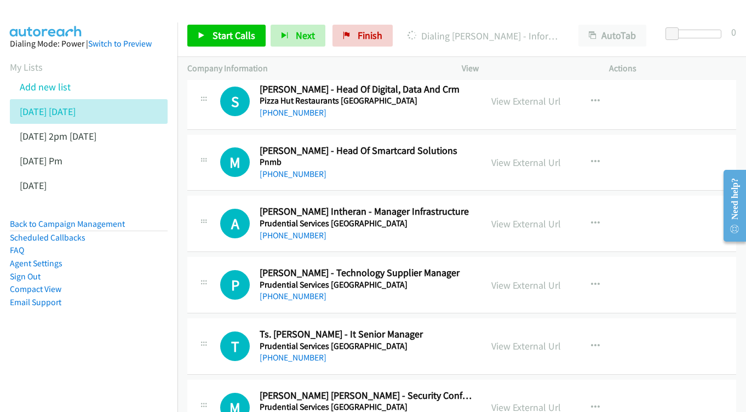
scroll to position [11083, 0]
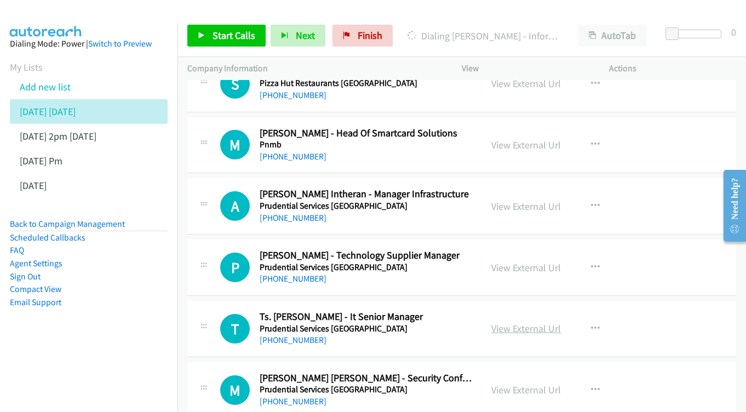
click at [536, 322] on link "View External Url" at bounding box center [526, 328] width 70 height 13
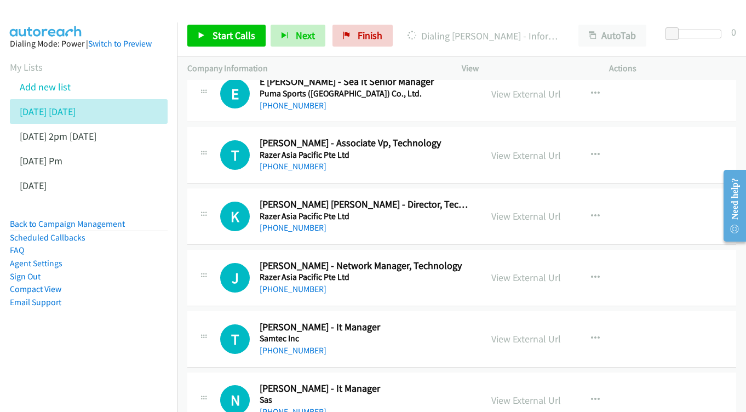
scroll to position [11519, 0]
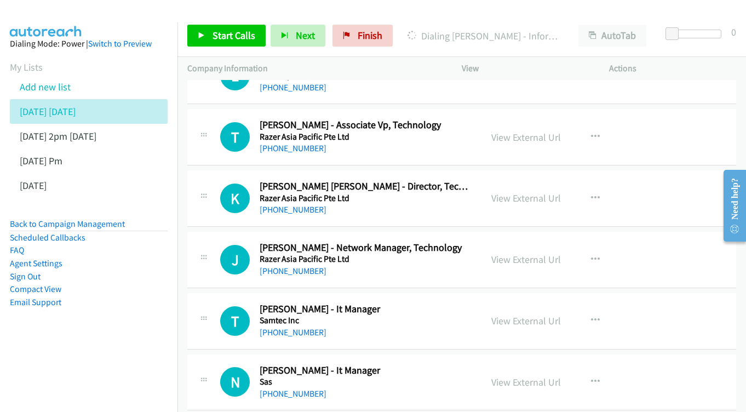
click at [525, 303] on div "View External Url View External Url Schedule/Manage Callback Start Calls Here R…" at bounding box center [559, 321] width 157 height 36
click at [525, 314] on link "View External Url" at bounding box center [526, 320] width 70 height 13
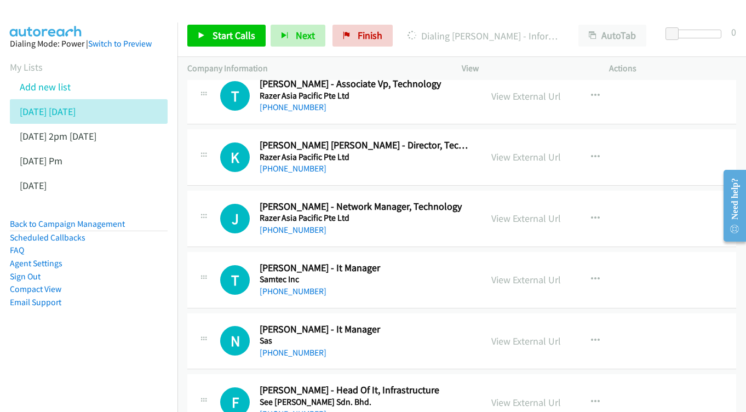
scroll to position [11570, 0]
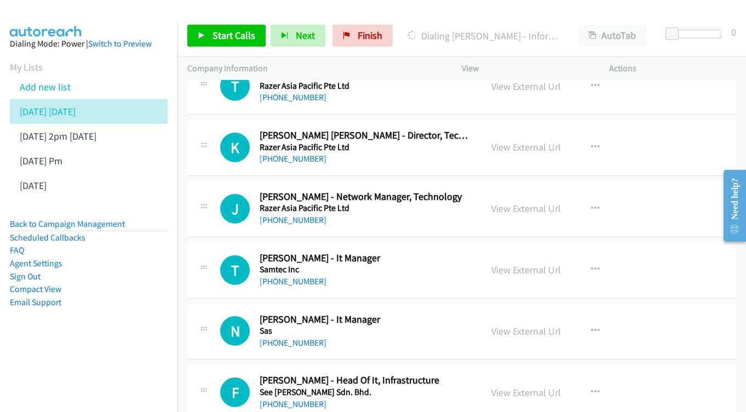
click at [513, 303] on div "N Callback Scheduled Nelson Kew - It Manager Sas Asia/Kuching +60 12-505 6684 V…" at bounding box center [461, 331] width 549 height 56
click at [516, 313] on div "View External Url View External Url Schedule/Manage Callback Start Calls Here R…" at bounding box center [559, 331] width 157 height 36
click at [506, 325] on link "View External Url" at bounding box center [526, 331] width 70 height 13
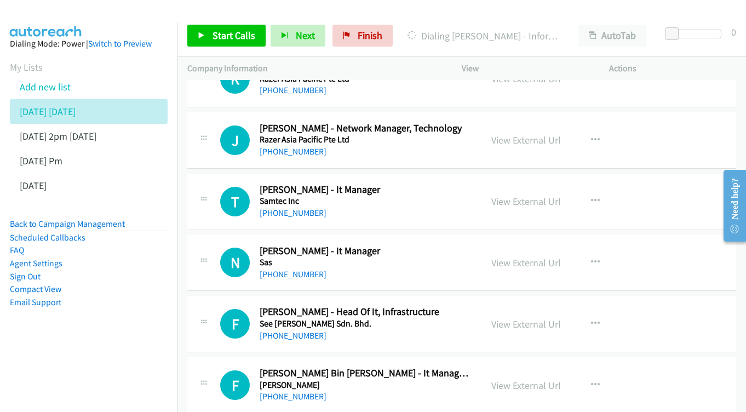
scroll to position [11641, 0]
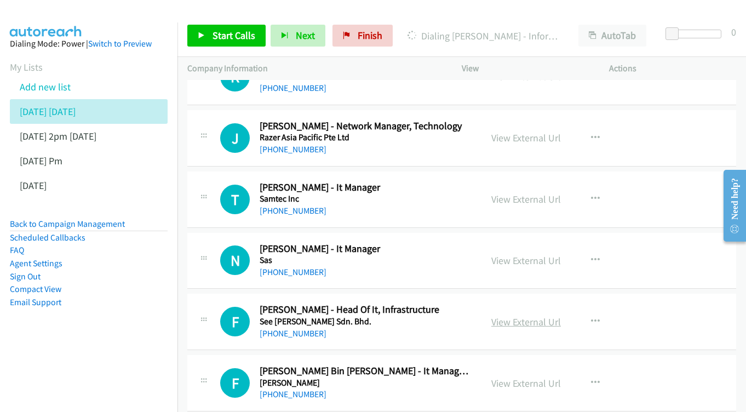
click at [538, 315] on link "View External Url" at bounding box center [526, 321] width 70 height 13
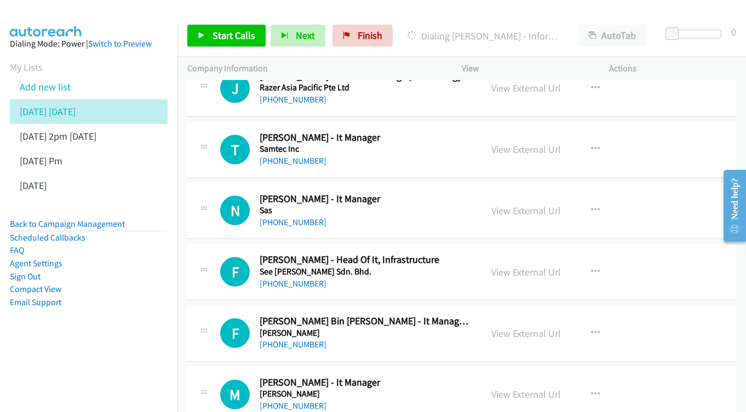
scroll to position [11711, 0]
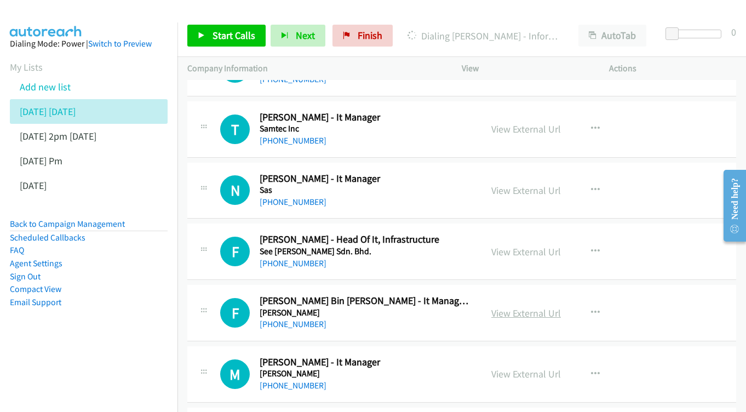
click at [525, 307] on link "View External Url" at bounding box center [526, 313] width 70 height 13
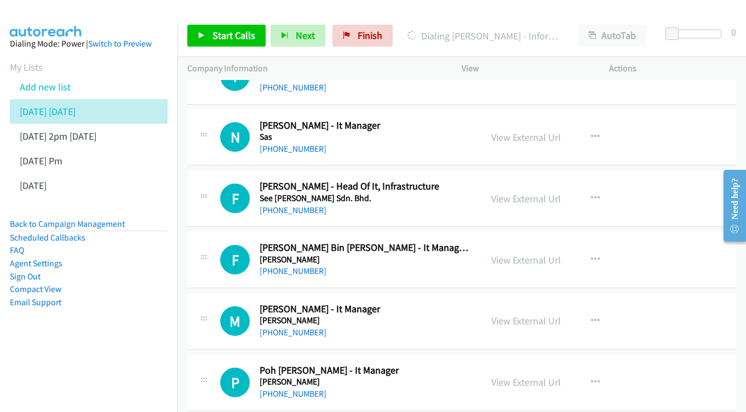
scroll to position [11766, 0]
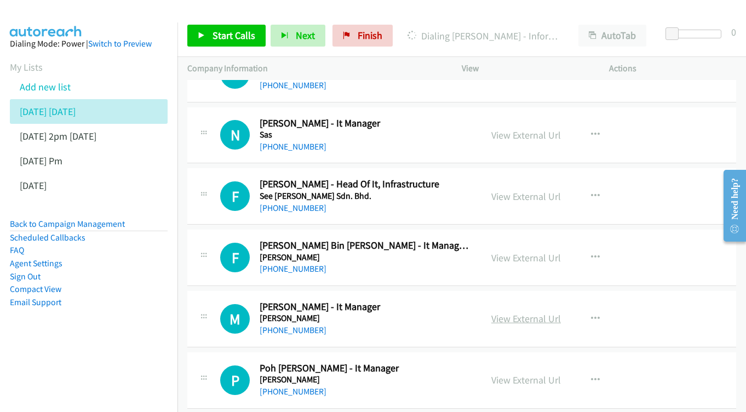
click at [521, 312] on link "View External Url" at bounding box center [526, 318] width 70 height 13
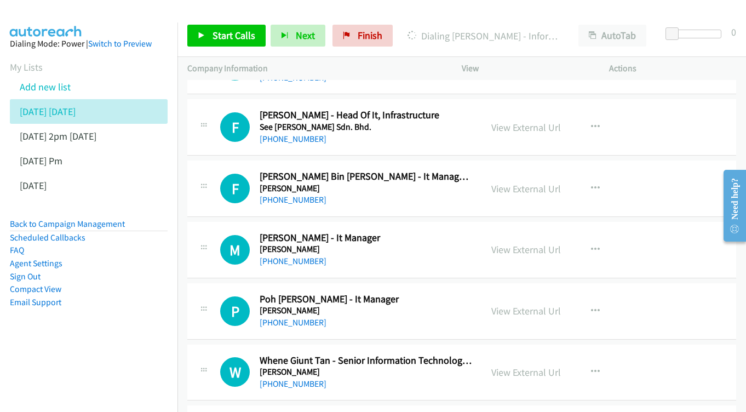
scroll to position [11833, 0]
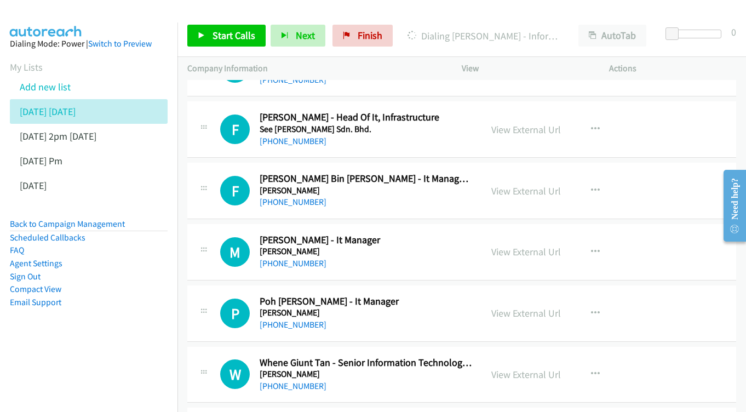
click at [507, 306] on div "View External Url" at bounding box center [526, 313] width 70 height 15
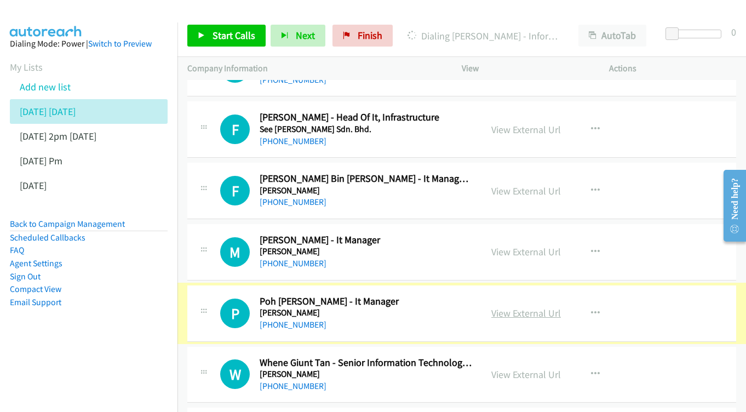
click at [498, 307] on link "View External Url" at bounding box center [526, 313] width 70 height 13
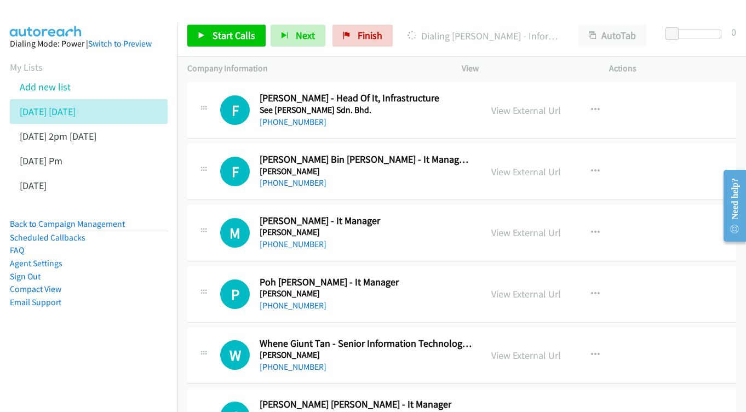
scroll to position [11894, 0]
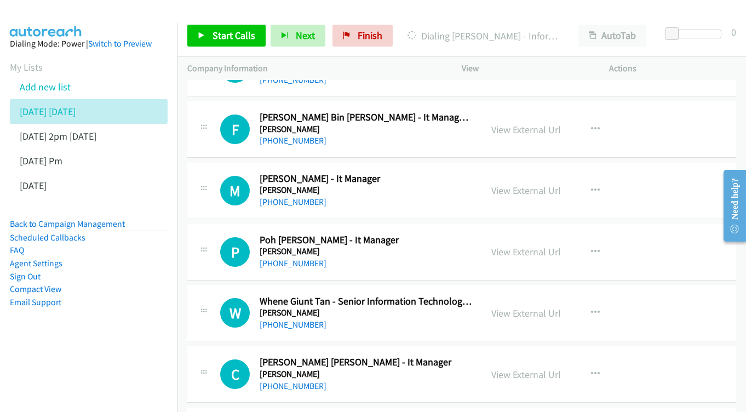
click at [516, 295] on div "View External Url View External Url Schedule/Manage Callback Start Calls Here R…" at bounding box center [559, 313] width 157 height 36
click at [515, 307] on link "View External Url" at bounding box center [526, 313] width 70 height 13
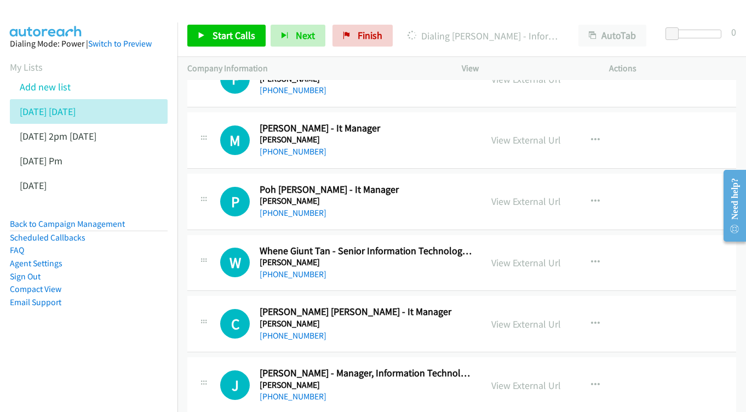
scroll to position [11947, 0]
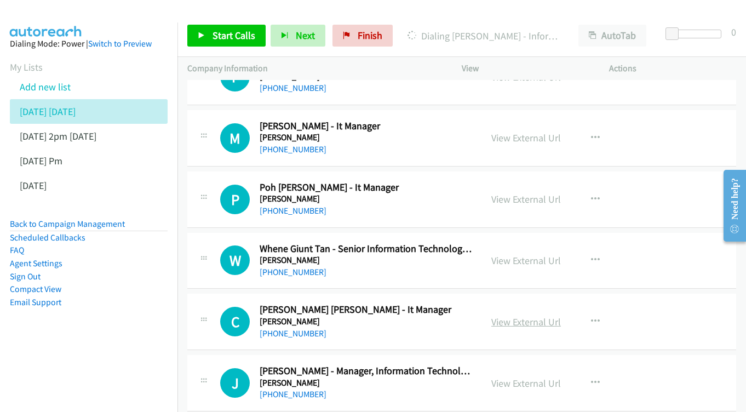
click at [515, 315] on link "View External Url" at bounding box center [526, 321] width 70 height 13
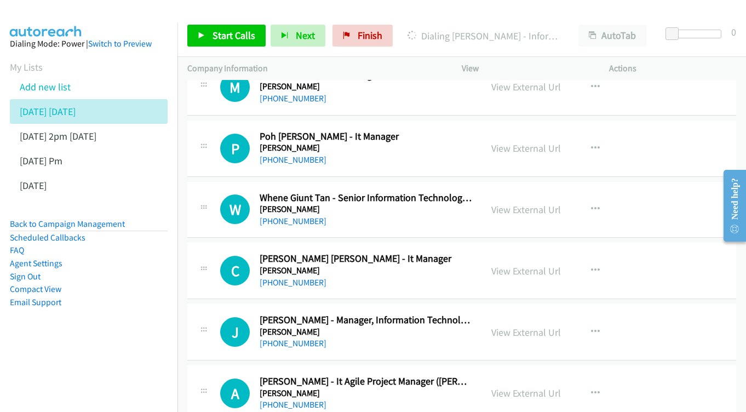
scroll to position [12016, 0]
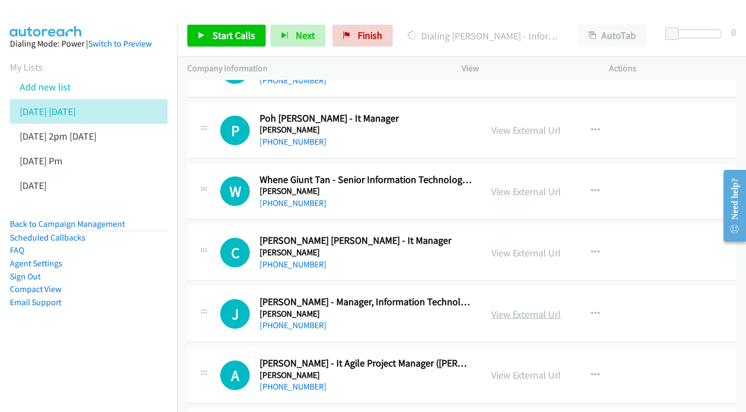
click at [540, 308] on link "View External Url" at bounding box center [526, 314] width 70 height 13
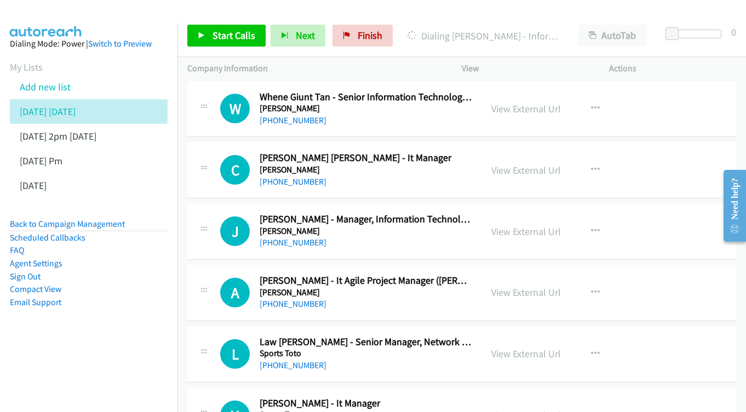
scroll to position [12082, 0]
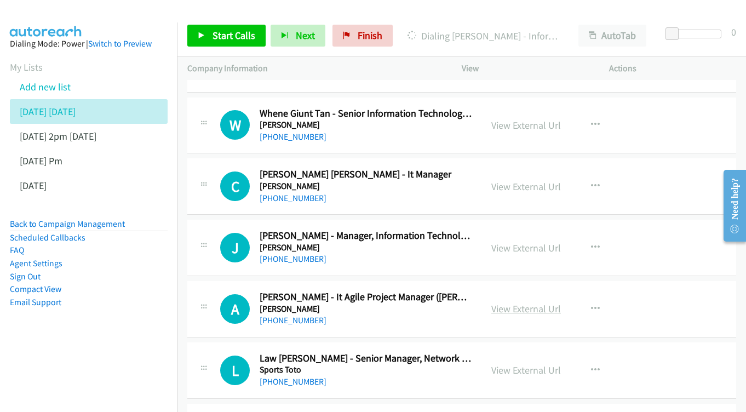
click at [520, 302] on link "View External Url" at bounding box center [526, 308] width 70 height 13
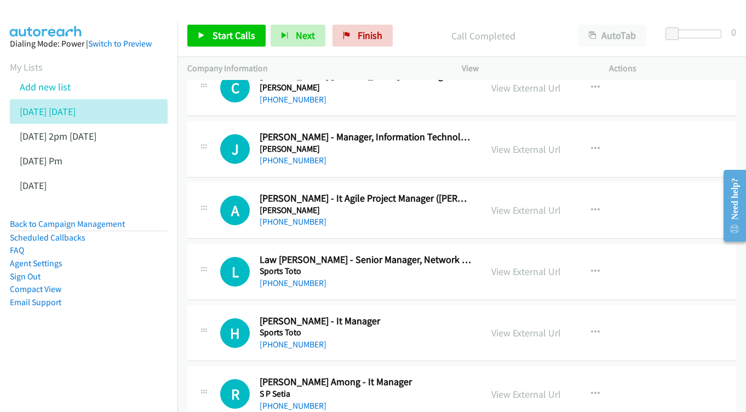
scroll to position [12183, 0]
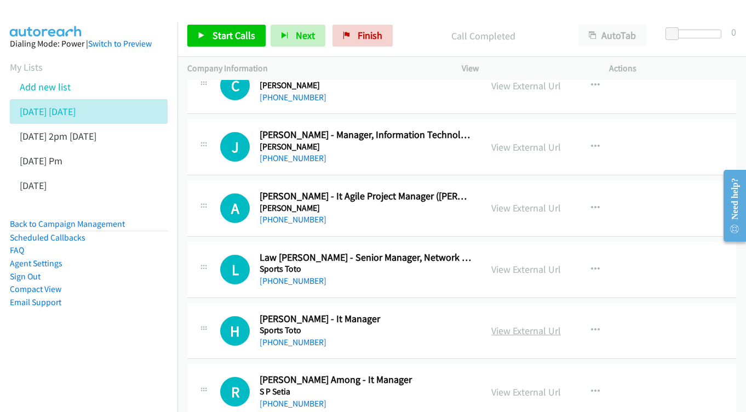
click at [528, 324] on link "View External Url" at bounding box center [526, 330] width 70 height 13
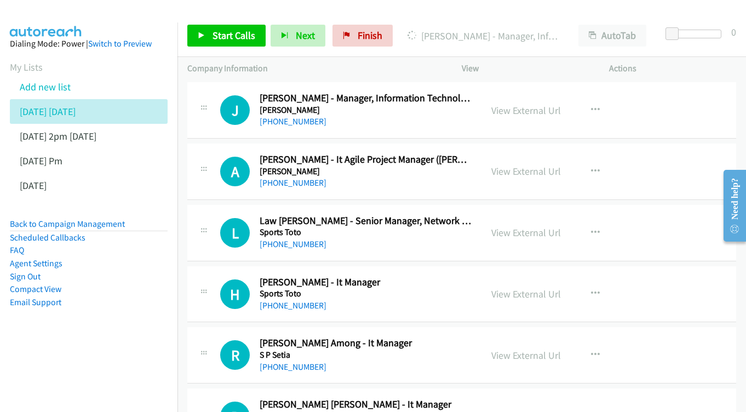
scroll to position [12239, 0]
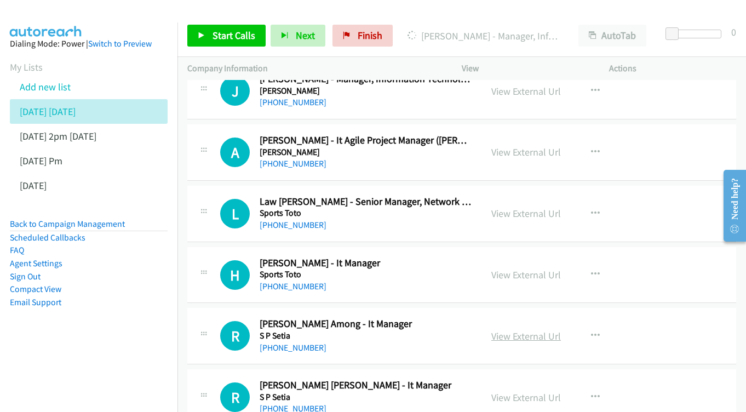
click at [521, 330] on link "View External Url" at bounding box center [526, 336] width 70 height 13
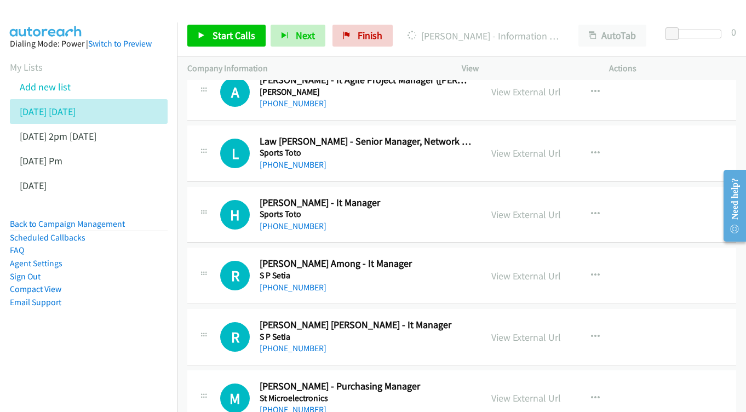
scroll to position [12318, 0]
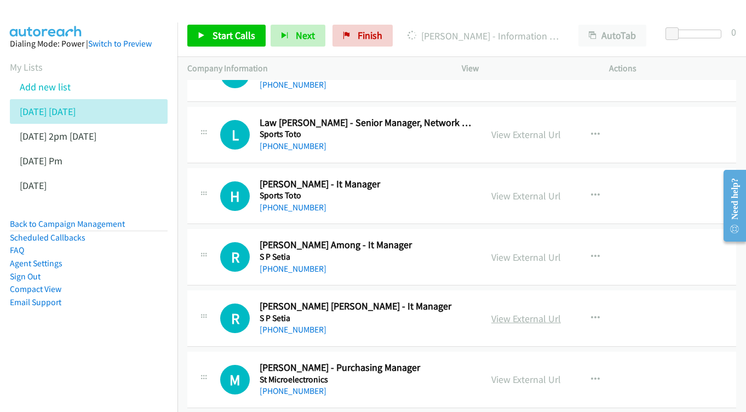
click at [506, 312] on link "View External Url" at bounding box center [526, 318] width 70 height 13
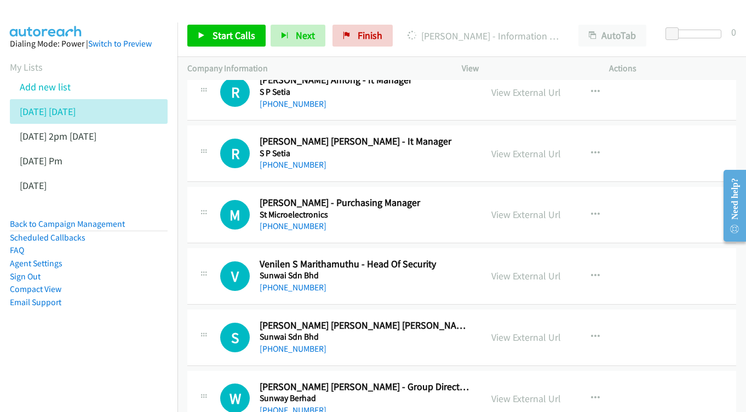
scroll to position [12485, 0]
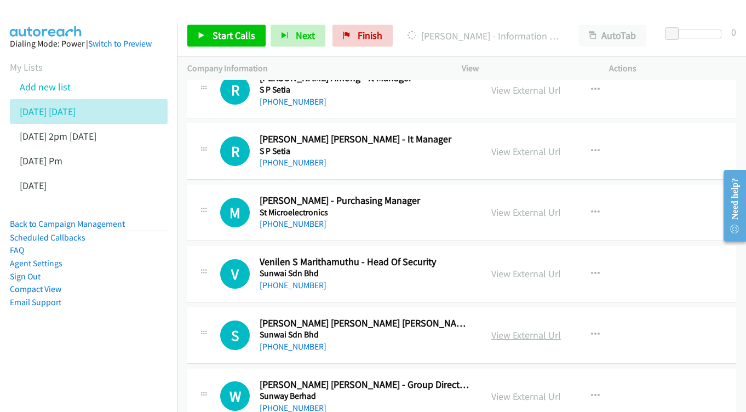
click at [527, 329] on link "View External Url" at bounding box center [526, 335] width 70 height 13
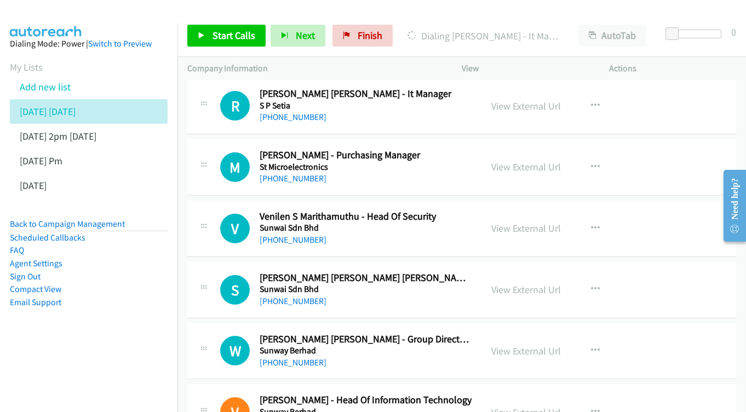
scroll to position [12548, 0]
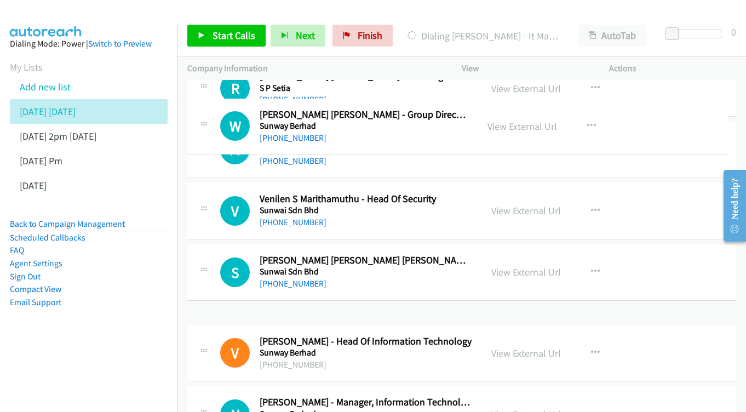
drag, startPoint x: 527, startPoint y: 121, endPoint x: 269, endPoint y: 107, distance: 258.3
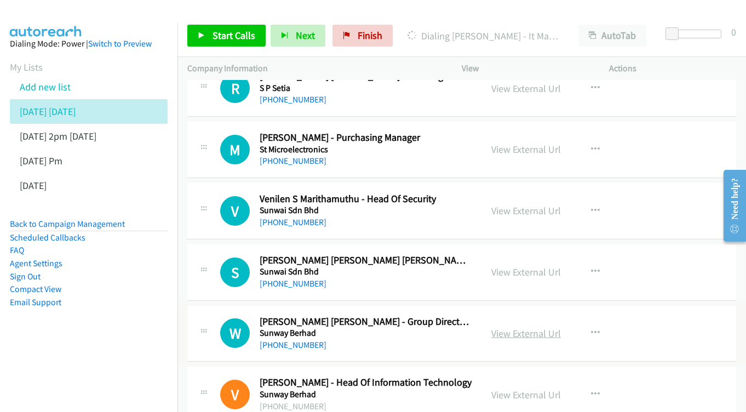
click at [550, 327] on link "View External Url" at bounding box center [526, 333] width 70 height 13
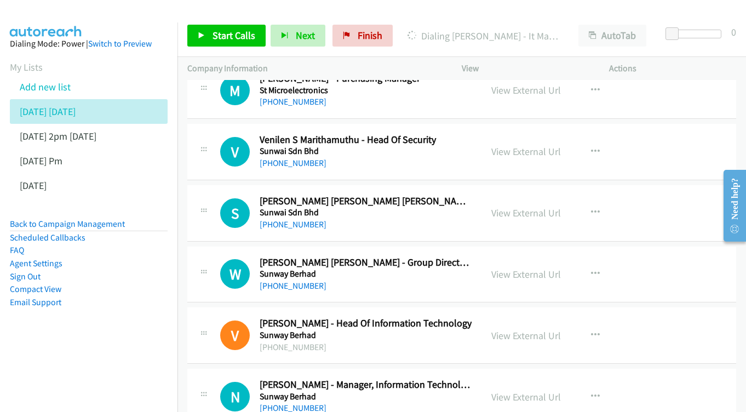
scroll to position [12609, 0]
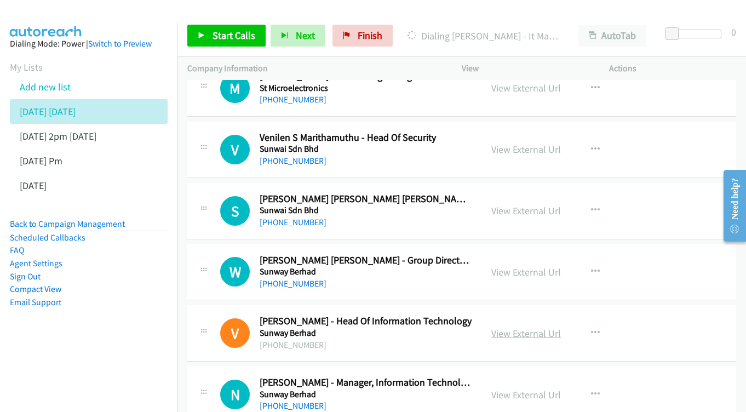
click at [510, 327] on link "View External Url" at bounding box center [526, 333] width 70 height 13
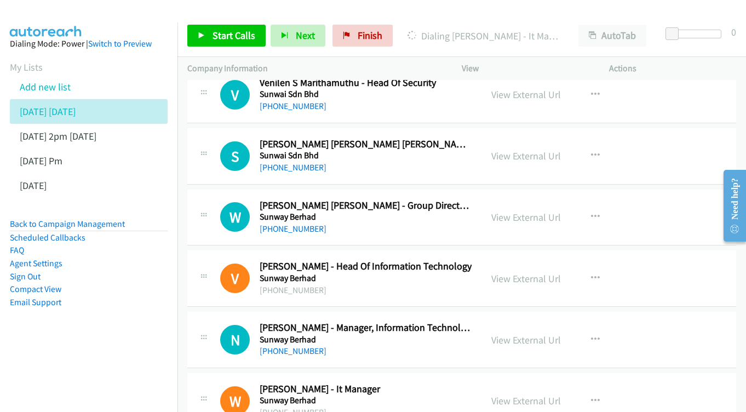
scroll to position [12666, 0]
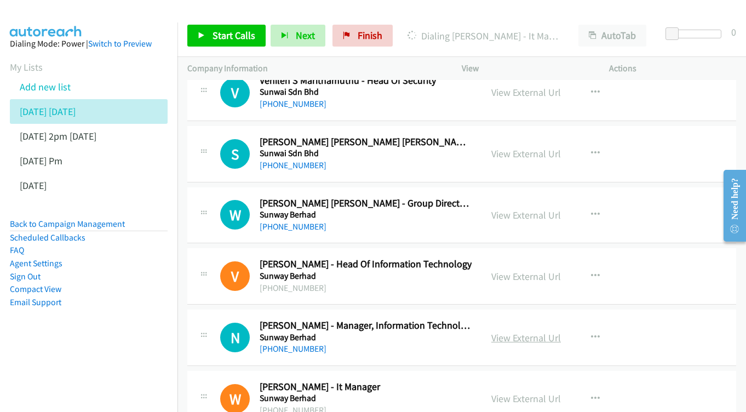
click at [553, 331] on link "View External Url" at bounding box center [526, 337] width 70 height 13
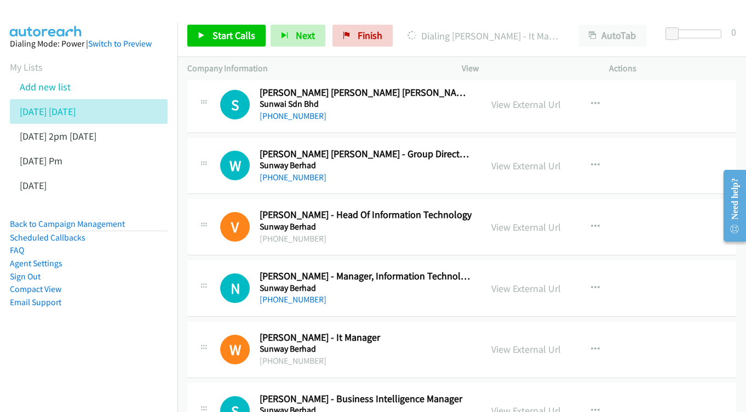
scroll to position [12717, 0]
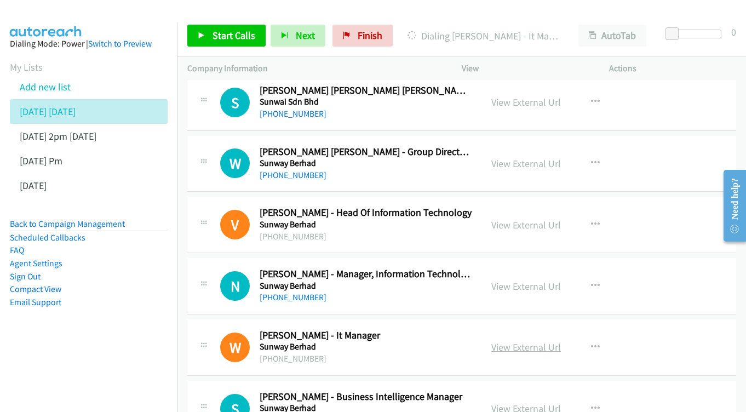
click at [510, 341] on link "View External Url" at bounding box center [526, 347] width 70 height 13
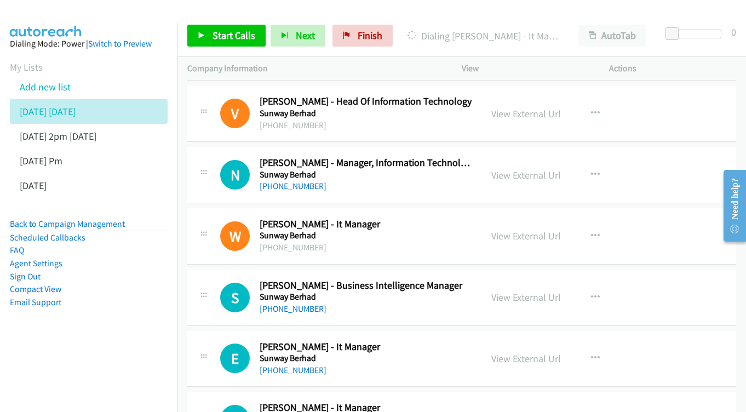
scroll to position [12848, 0]
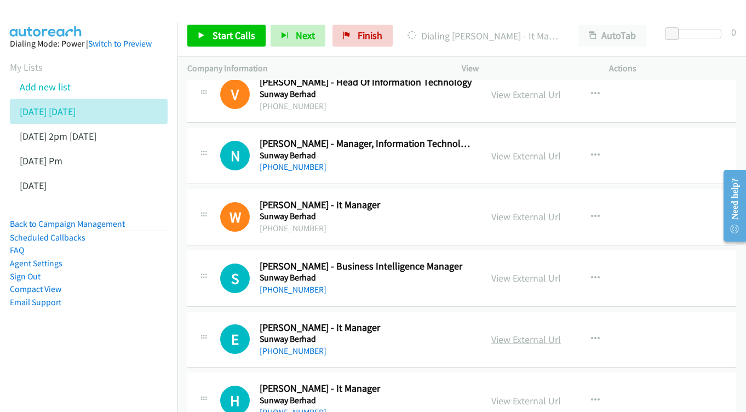
click at [511, 333] on link "View External Url" at bounding box center [526, 339] width 70 height 13
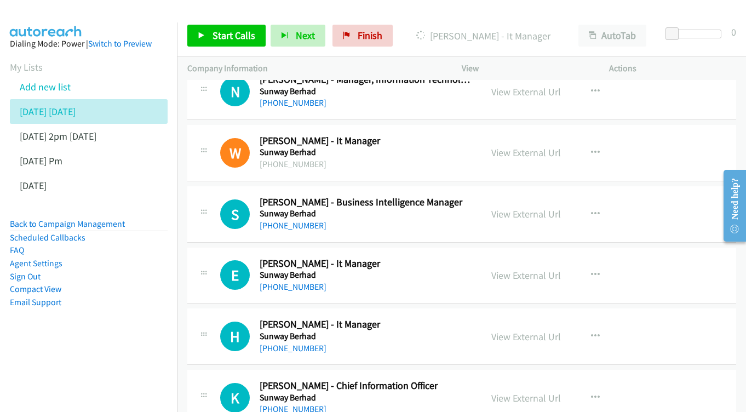
scroll to position [12914, 0]
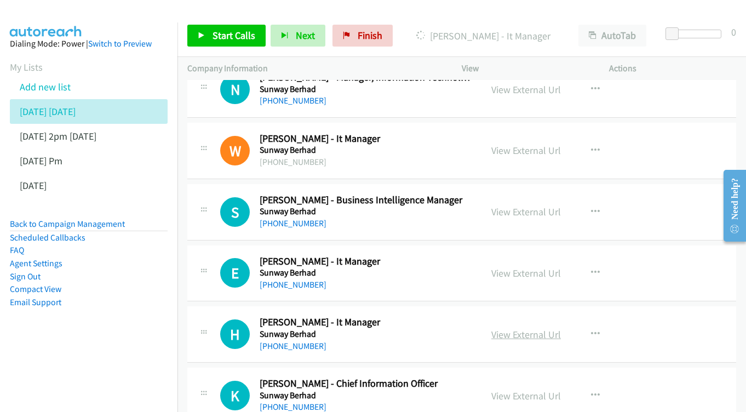
click at [543, 328] on link "View External Url" at bounding box center [526, 334] width 70 height 13
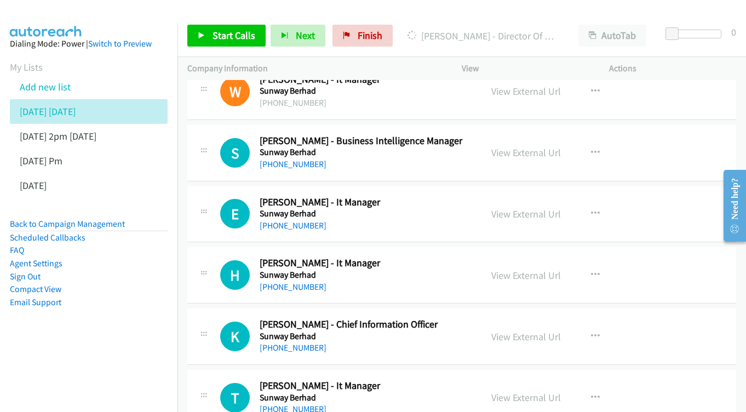
scroll to position [12975, 0]
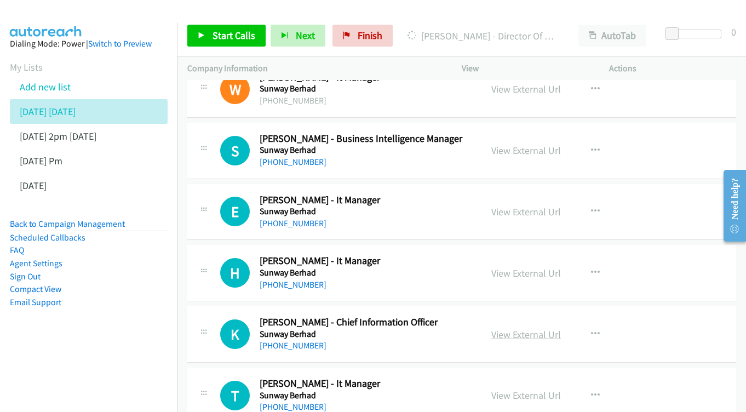
click at [513, 328] on link "View External Url" at bounding box center [526, 334] width 70 height 13
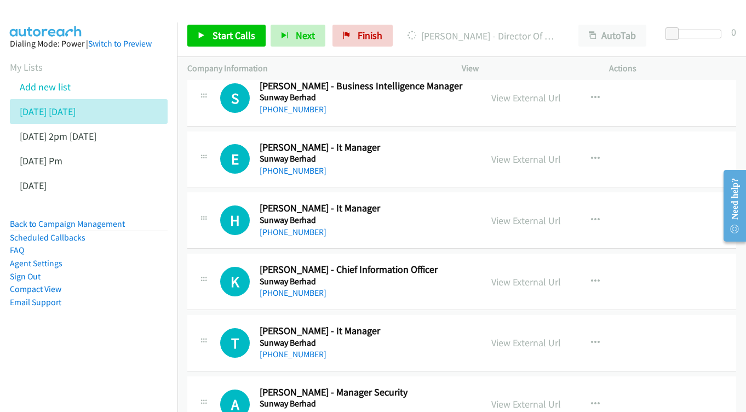
scroll to position [13030, 0]
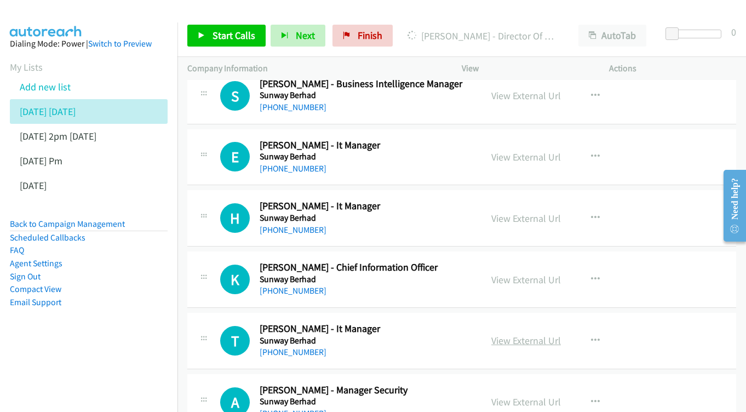
click at [526, 334] on link "View External Url" at bounding box center [526, 340] width 70 height 13
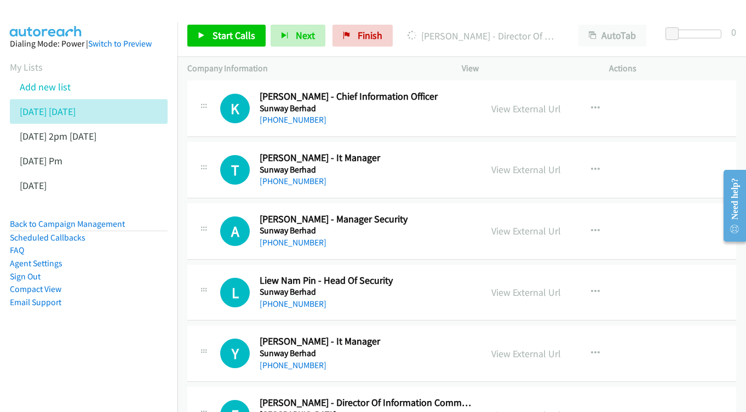
scroll to position [13221, 0]
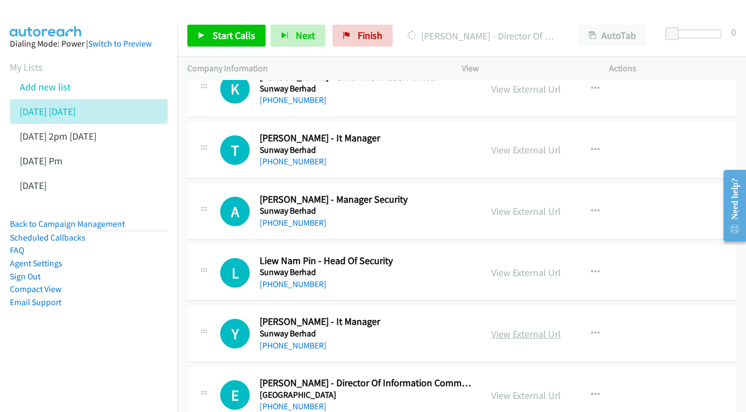
click at [520, 327] on link "View External Url" at bounding box center [526, 333] width 70 height 13
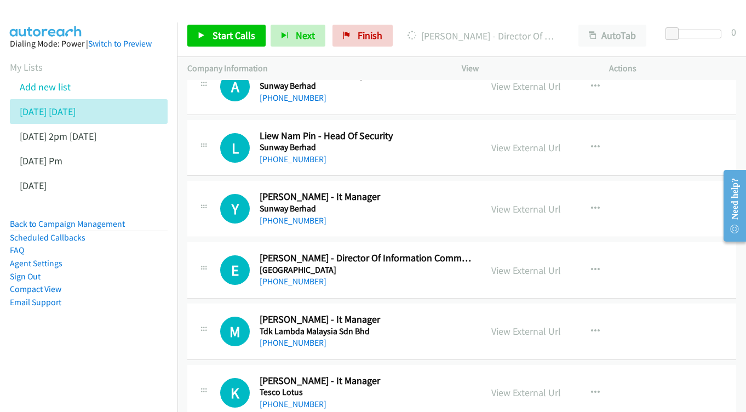
scroll to position [13348, 0]
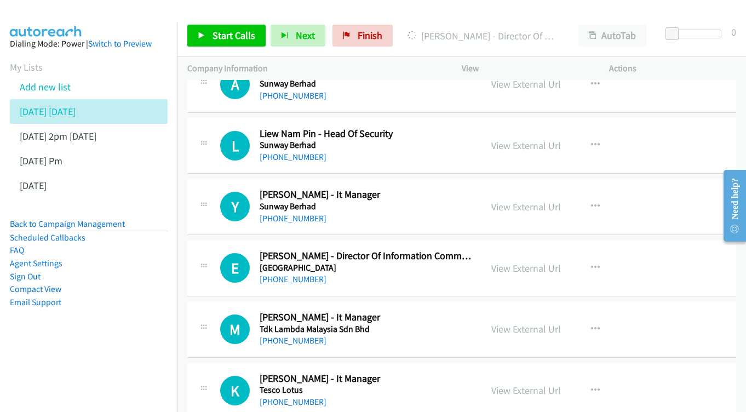
click at [530, 311] on div "View External Url View External Url Schedule/Manage Callback Start Calls Here R…" at bounding box center [559, 329] width 157 height 36
click at [526, 323] on link "View External Url" at bounding box center [526, 329] width 70 height 13
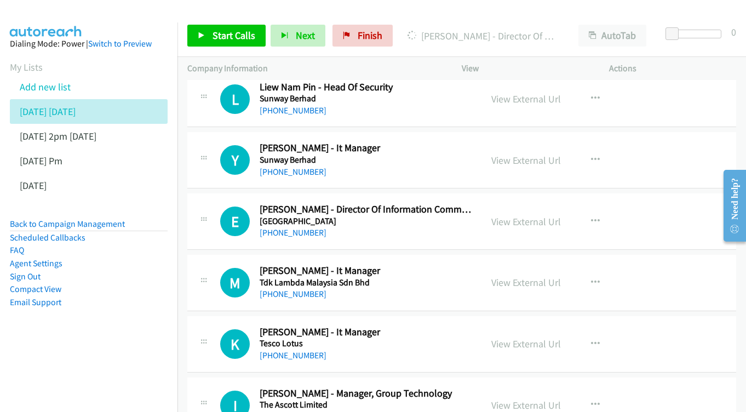
scroll to position [13396, 0]
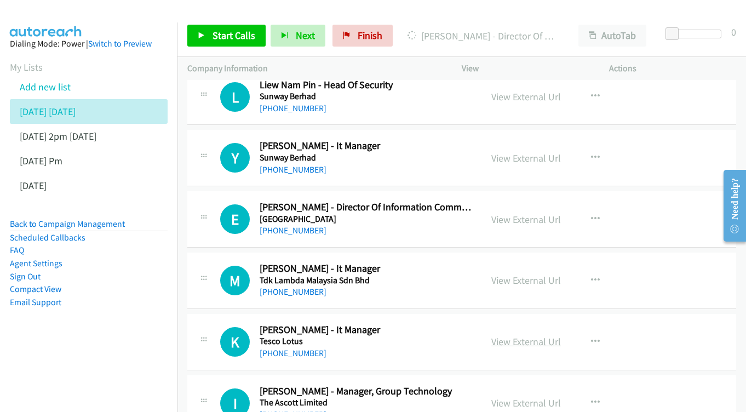
click at [519, 335] on link "View External Url" at bounding box center [526, 341] width 70 height 13
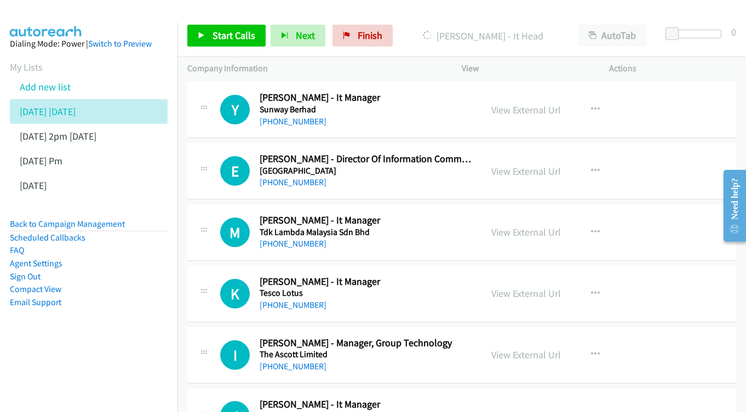
scroll to position [13456, 0]
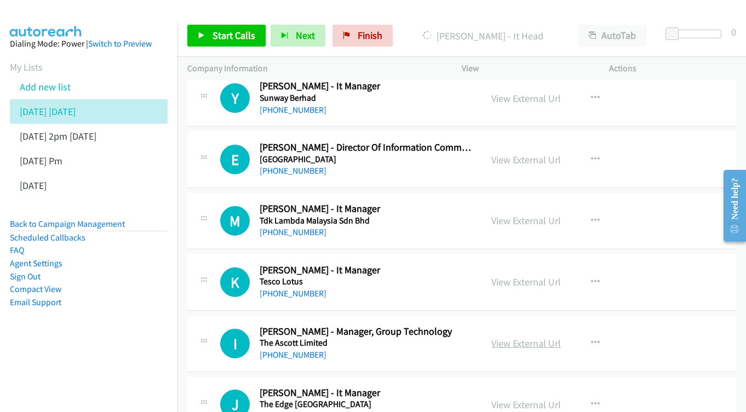
click at [520, 337] on link "View External Url" at bounding box center [526, 343] width 70 height 13
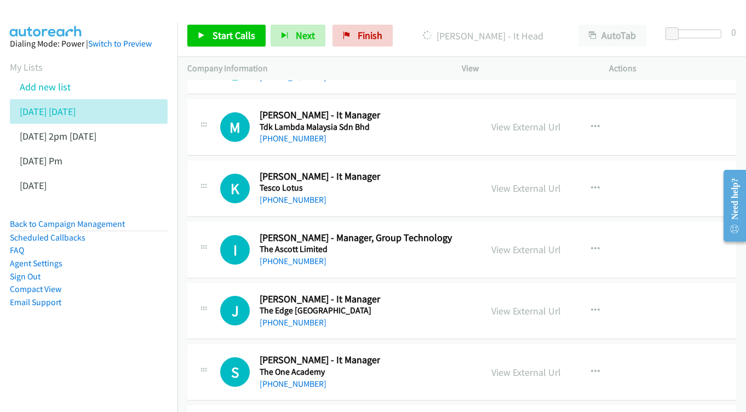
scroll to position [13528, 0]
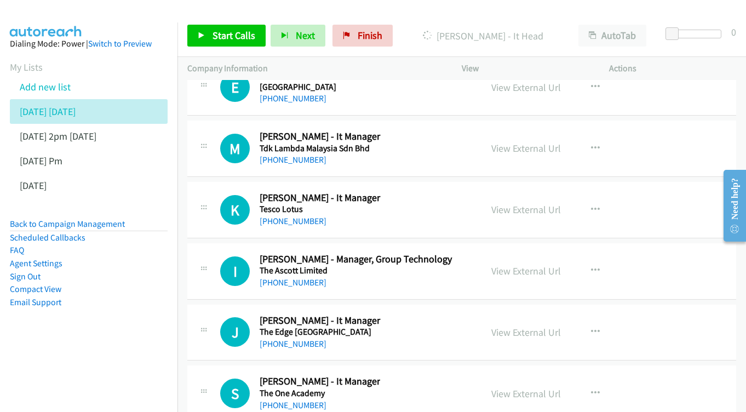
click at [509, 325] on div "View External Url" at bounding box center [526, 332] width 70 height 15
click at [510, 326] on link "View External Url" at bounding box center [526, 332] width 70 height 13
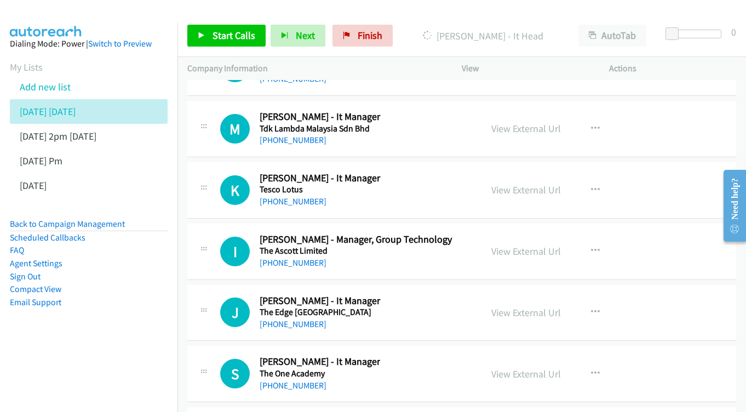
scroll to position [13566, 0]
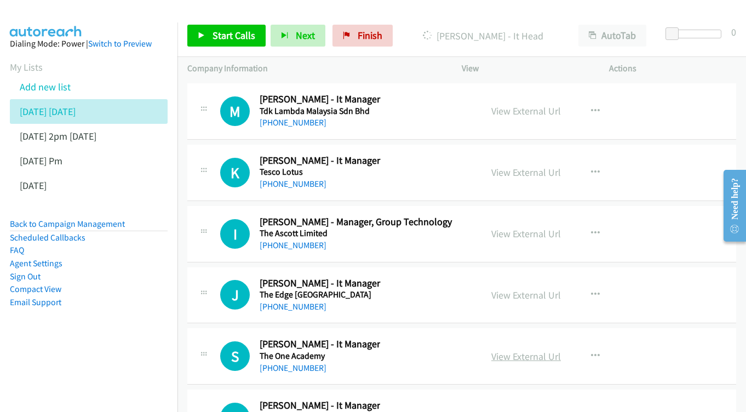
click at [519, 350] on link "View External Url" at bounding box center [526, 356] width 70 height 13
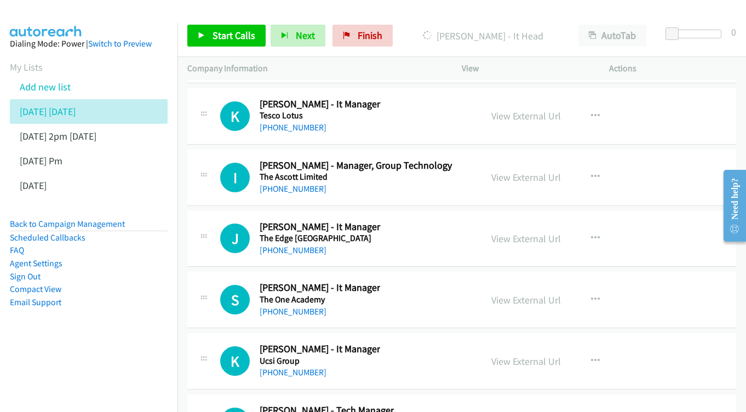
scroll to position [13624, 0]
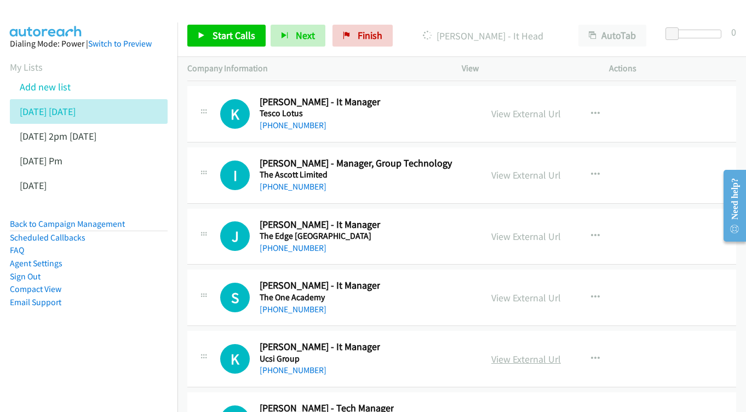
drag, startPoint x: 516, startPoint y: 131, endPoint x: 510, endPoint y: 133, distance: 5.9
click at [538, 353] on link "View External Url" at bounding box center [526, 359] width 70 height 13
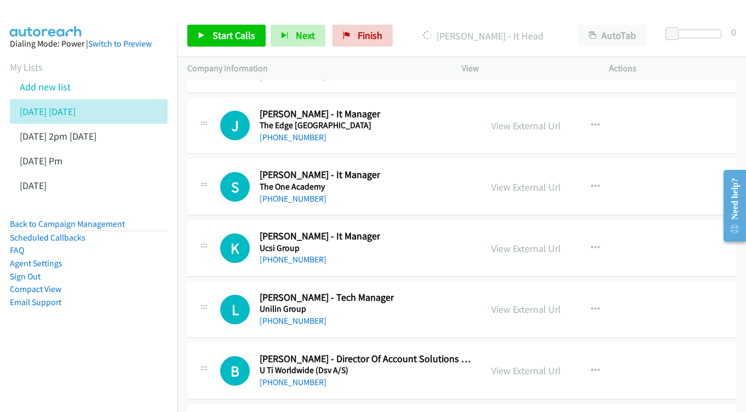
scroll to position [13752, 0]
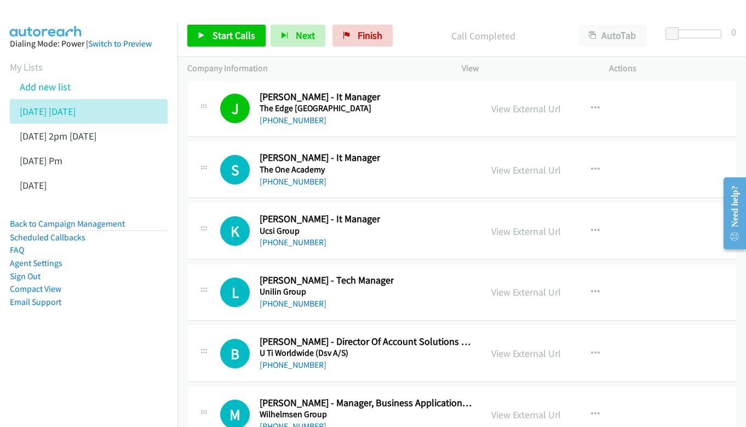
scroll to position [13736, 0]
